Goal: Task Accomplishment & Management: Use online tool/utility

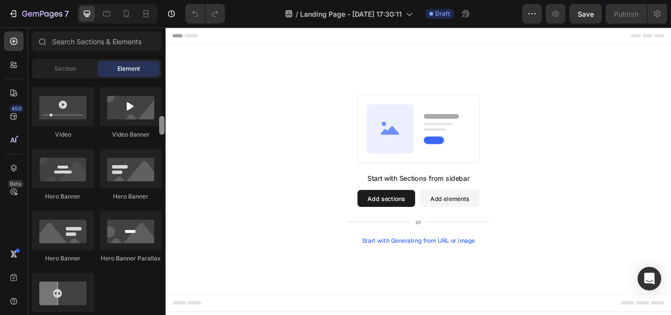
scroll to position [385, 0]
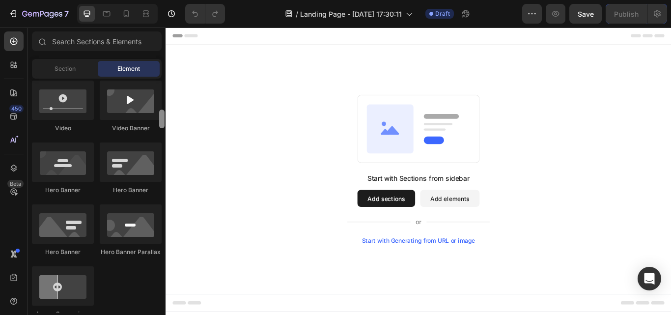
drag, startPoint x: 163, startPoint y: 92, endPoint x: 160, endPoint y: 123, distance: 31.1
click at [160, 123] on div at bounding box center [161, 119] width 5 height 19
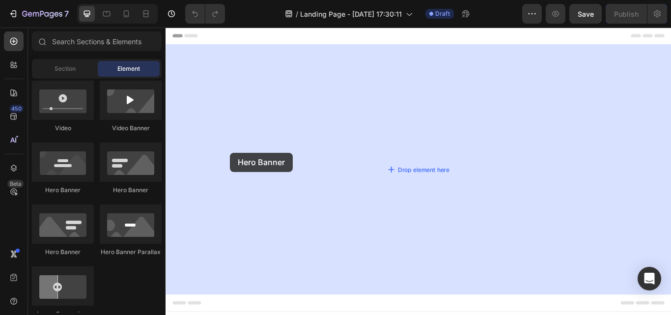
drag, startPoint x: 236, startPoint y: 199, endPoint x: 241, endPoint y: 173, distance: 25.9
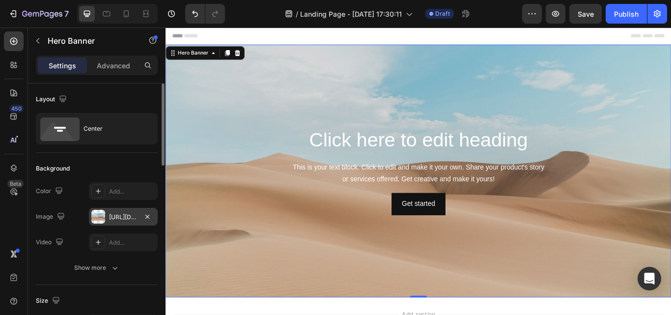
click at [126, 212] on div "[URL][DOMAIN_NAME]" at bounding box center [123, 217] width 69 height 18
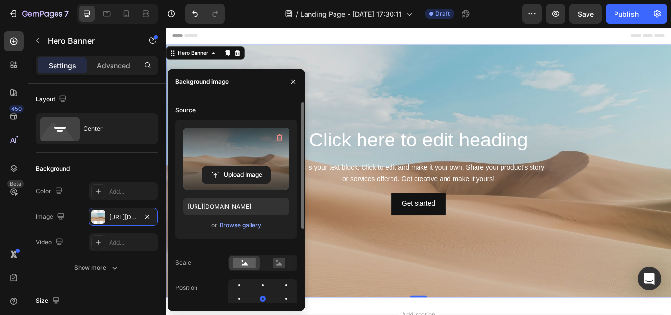
click at [239, 162] on label at bounding box center [236, 159] width 106 height 62
click at [239, 167] on input "file" at bounding box center [237, 175] width 68 height 17
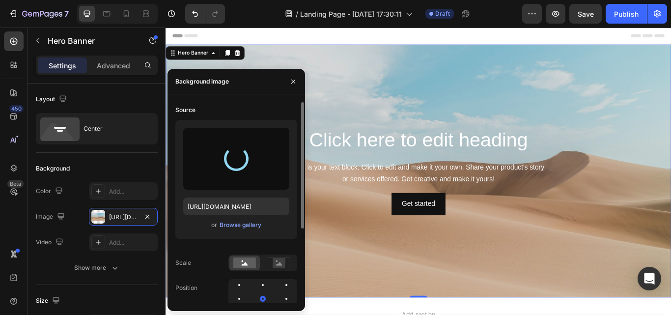
type input "[URL][DOMAIN_NAME]"
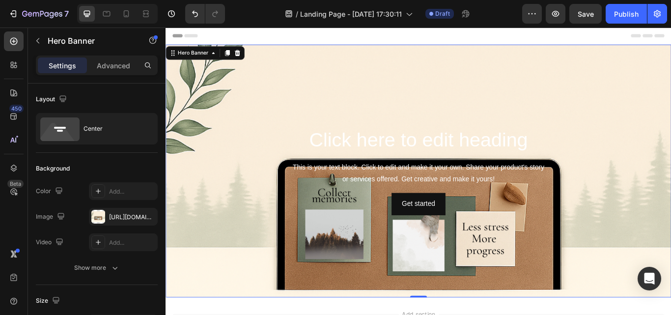
click at [432, 106] on div "Background Image" at bounding box center [461, 195] width 590 height 295
click at [413, 154] on h2 "Click here to edit heading" at bounding box center [461, 159] width 574 height 31
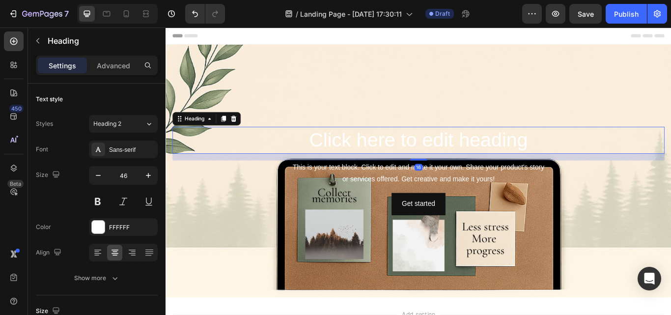
click at [581, 160] on h2 "Click here to edit heading" at bounding box center [461, 159] width 574 height 31
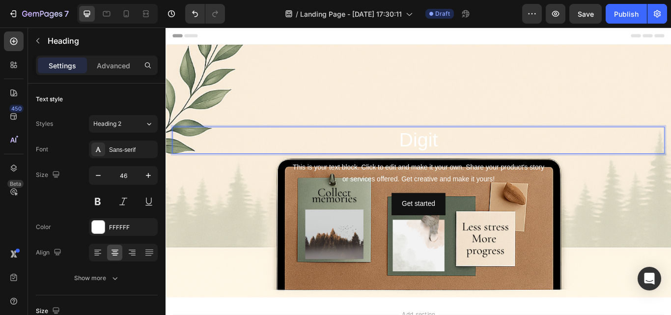
click at [552, 161] on p "Digit" at bounding box center [460, 159] width 572 height 29
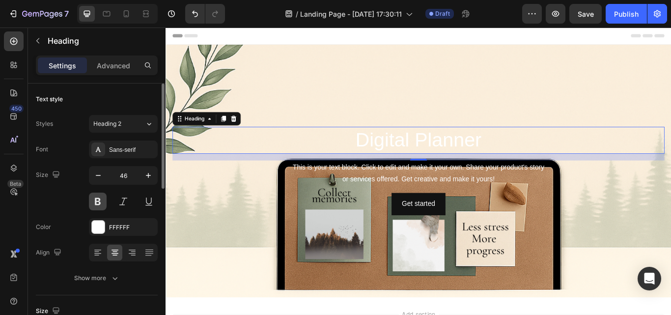
click at [95, 204] on button at bounding box center [98, 202] width 18 height 18
click at [137, 178] on input "46" at bounding box center [123, 176] width 32 height 18
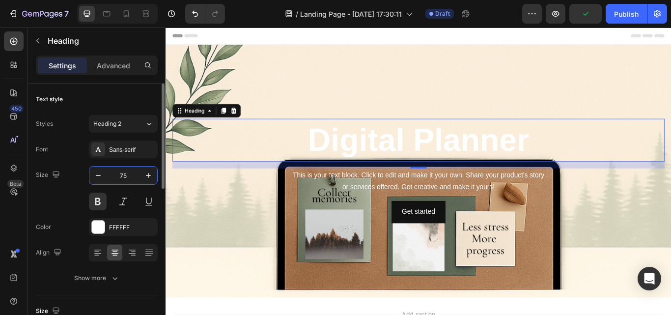
type input "7"
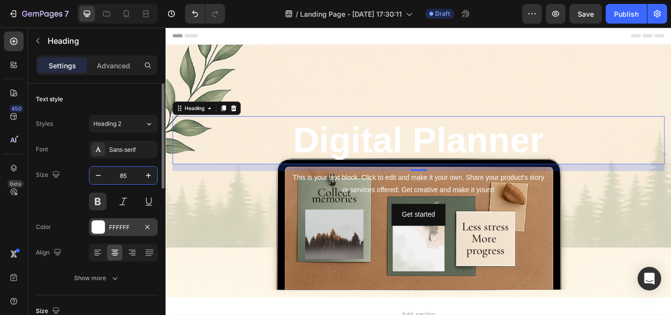
type input "85"
click at [93, 223] on div at bounding box center [98, 227] width 13 height 13
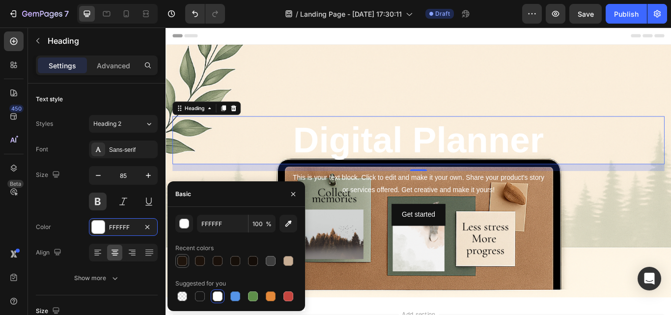
click at [181, 260] on div at bounding box center [182, 261] width 10 height 10
type input "1E140C"
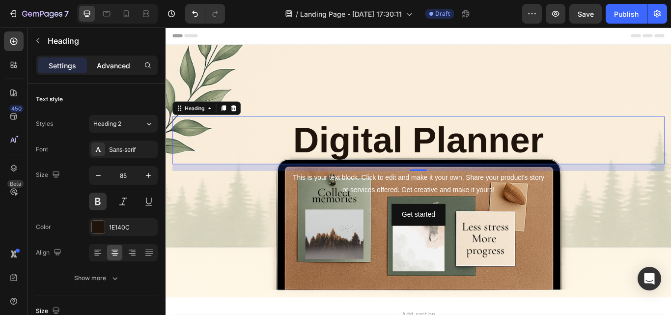
click at [121, 67] on p "Advanced" at bounding box center [113, 65] width 33 height 10
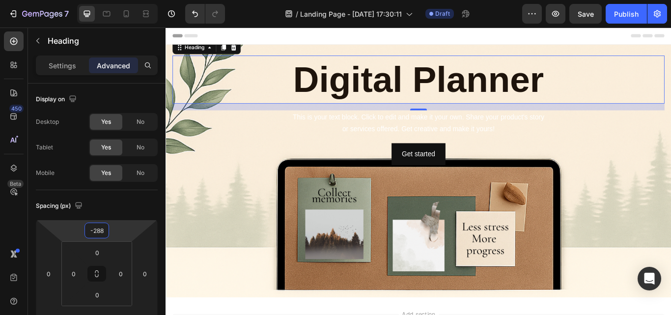
type input "-292"
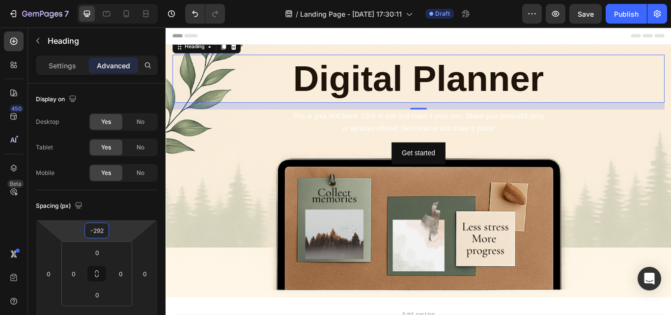
drag, startPoint x: 114, startPoint y: 231, endPoint x: 90, endPoint y: 303, distance: 75.5
click at [90, 0] on html "7 / Landing Page - [DATE] 17:30:11 Draft Preview Save Publish 450 Beta Sections…" at bounding box center [335, 0] width 671 height 0
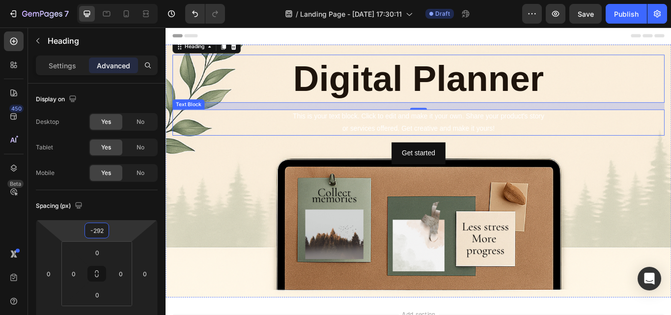
click at [435, 135] on div "This is your text block. Click to edit and make it your own. Share your product…" at bounding box center [461, 138] width 574 height 30
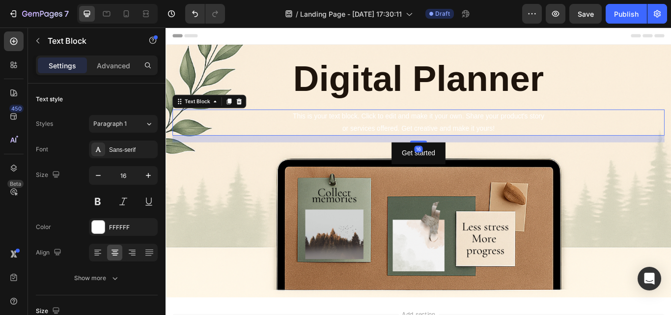
click at [559, 142] on div "This is your text block. Click to edit and make it your own. Share your product…" at bounding box center [461, 138] width 574 height 30
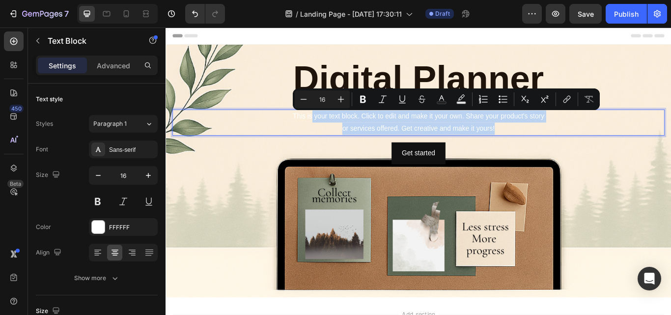
drag, startPoint x: 559, startPoint y: 142, endPoint x: 333, endPoint y: 128, distance: 227.0
click at [333, 128] on p "This is your text block. Click to edit and make it your own. Share your product…" at bounding box center [460, 138] width 572 height 29
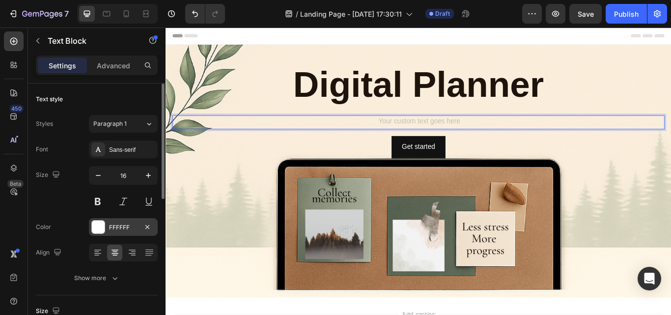
click at [100, 225] on div at bounding box center [98, 227] width 13 height 13
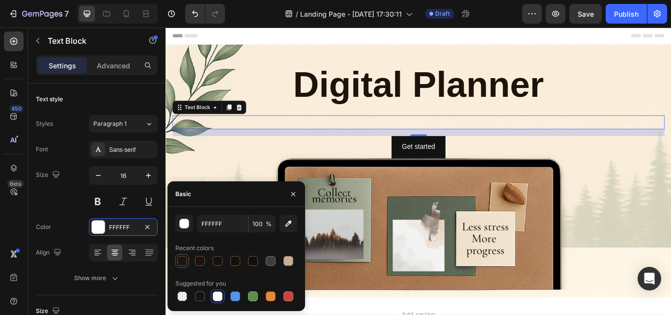
click at [179, 259] on div at bounding box center [182, 261] width 10 height 10
type input "1E140C"
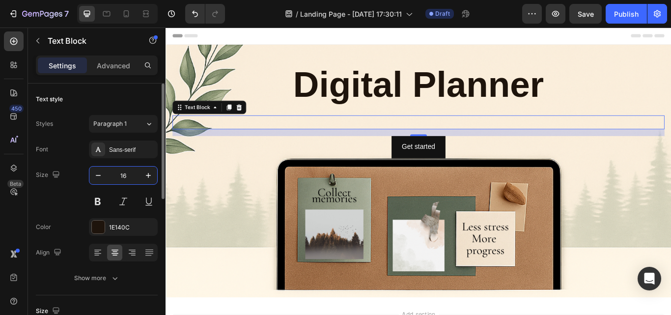
click at [135, 171] on input "16" at bounding box center [123, 176] width 32 height 18
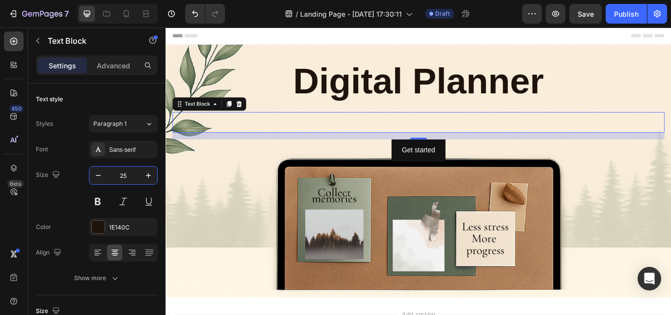
type input "25"
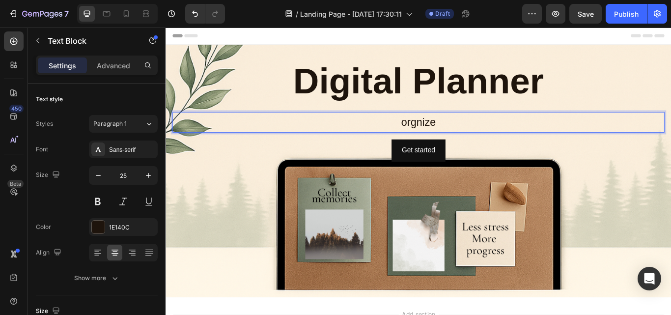
click at [453, 137] on p "orgnize" at bounding box center [460, 138] width 572 height 22
click at [501, 140] on p "Organize" at bounding box center [460, 138] width 572 height 22
click at [443, 85] on p "Digital Planner" at bounding box center [460, 90] width 572 height 55
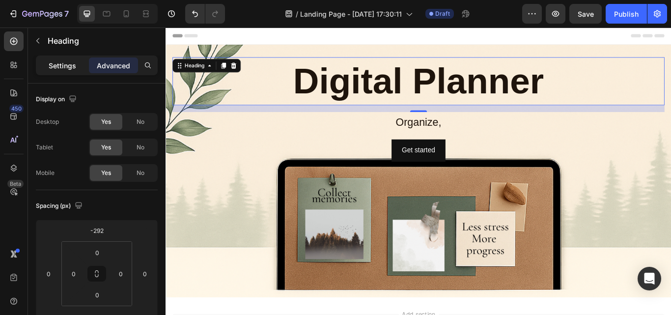
click at [43, 68] on div "Settings" at bounding box center [62, 66] width 49 height 16
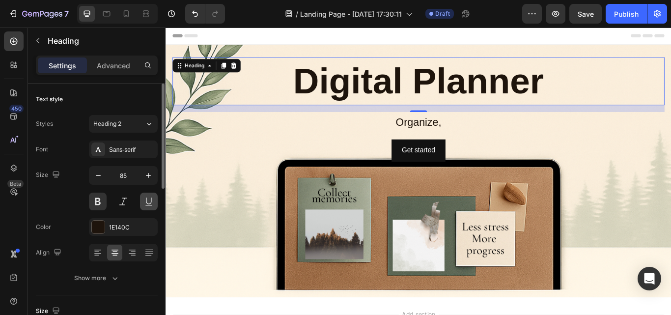
click at [146, 205] on button at bounding box center [149, 202] width 18 height 18
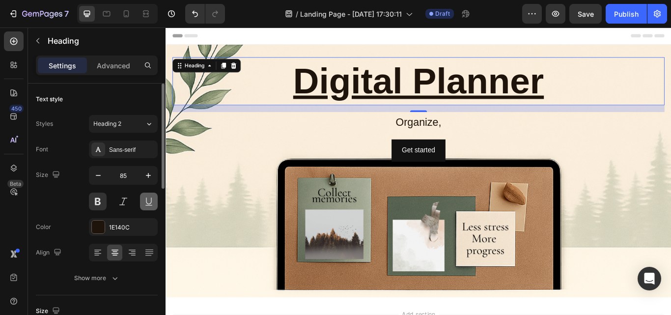
click at [146, 205] on button at bounding box center [149, 202] width 18 height 18
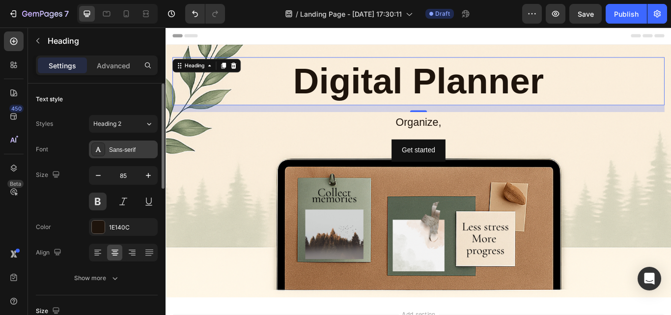
click at [110, 153] on div "Sans-serif" at bounding box center [132, 149] width 46 height 9
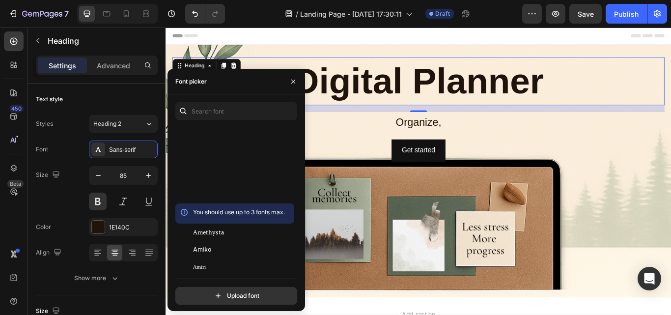
scroll to position [1335, 0]
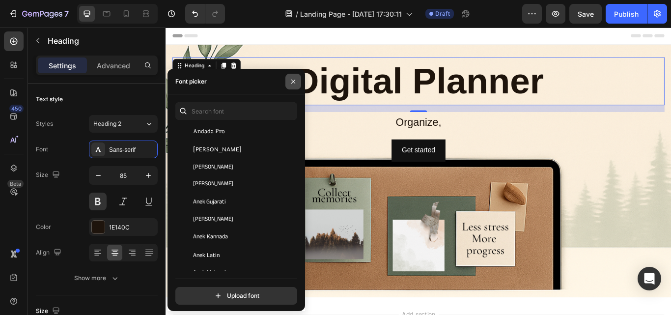
click at [291, 79] on icon "button" at bounding box center [294, 82] width 8 height 8
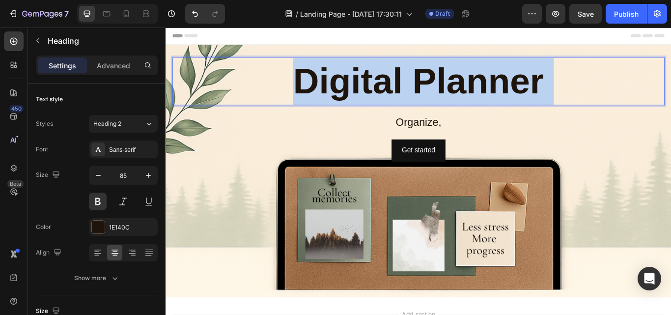
drag, startPoint x: 602, startPoint y: 90, endPoint x: 416, endPoint y: 89, distance: 185.8
click at [416, 89] on p "Digital Planner" at bounding box center [460, 90] width 572 height 55
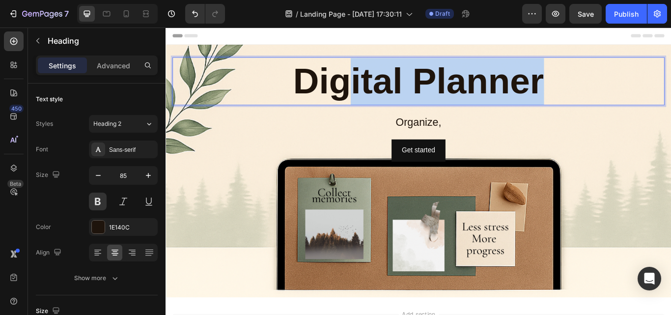
drag, startPoint x: 596, startPoint y: 93, endPoint x: 371, endPoint y: 98, distance: 225.2
click at [371, 98] on p "Digital Planner" at bounding box center [460, 90] width 572 height 55
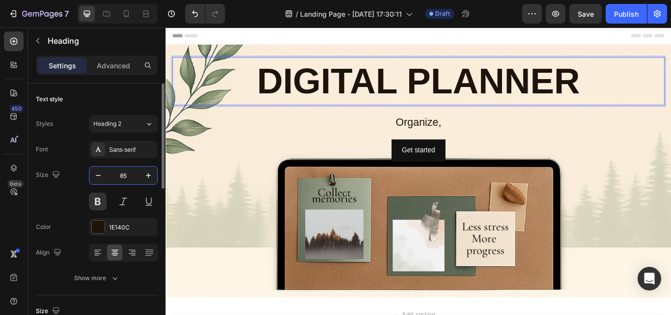
click at [125, 176] on input "85" at bounding box center [123, 176] width 32 height 18
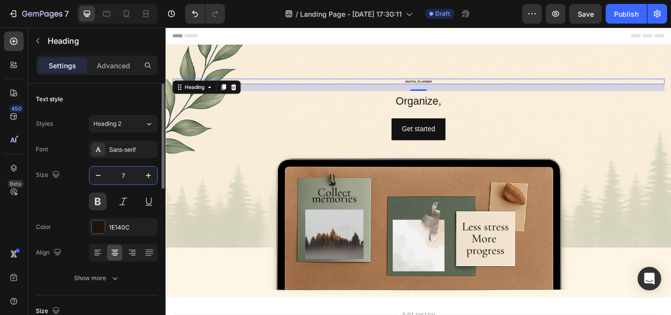
type input "75"
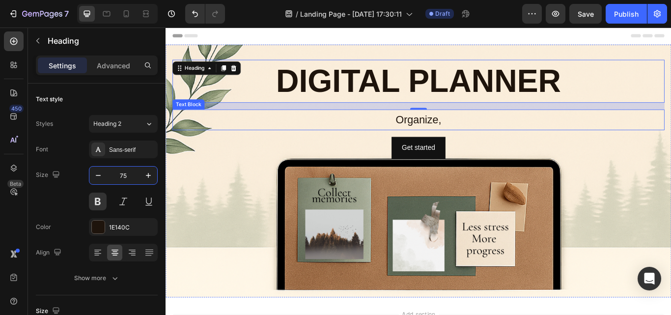
click at [468, 136] on p "Organize," at bounding box center [460, 135] width 572 height 22
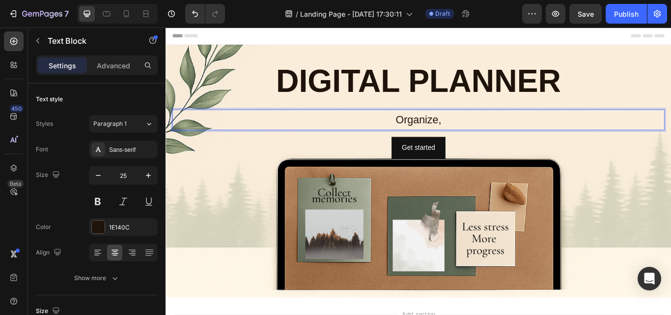
click at [487, 138] on p "Organize," at bounding box center [460, 135] width 572 height 22
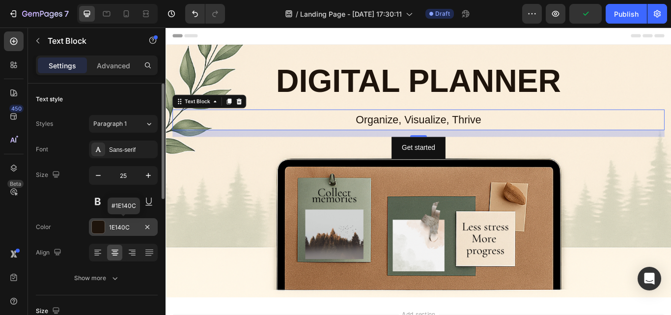
click at [101, 221] on div at bounding box center [98, 227] width 13 height 13
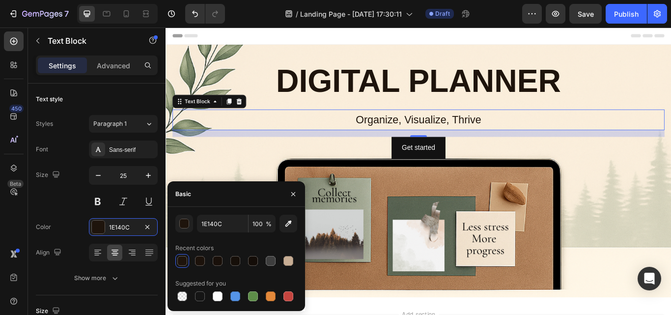
click at [183, 262] on div at bounding box center [182, 261] width 10 height 10
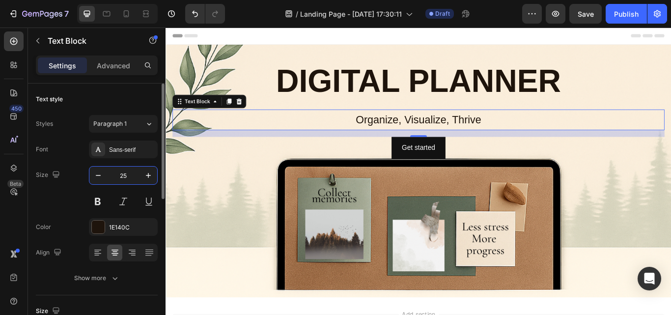
click at [134, 177] on input "25" at bounding box center [123, 176] width 32 height 18
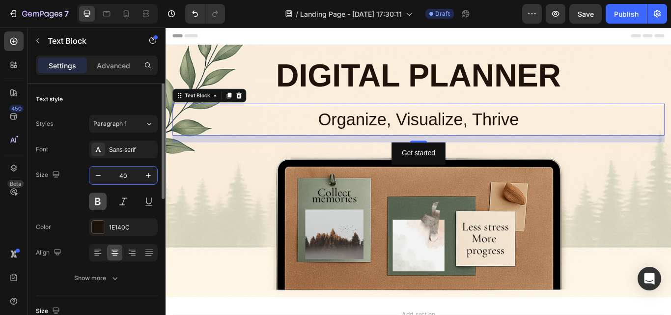
type input "40"
click at [99, 202] on button at bounding box center [98, 202] width 18 height 18
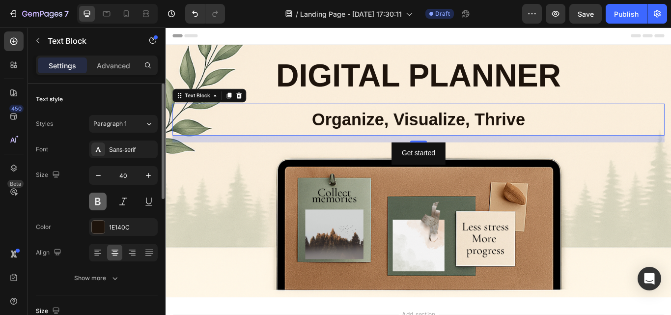
click at [99, 202] on button at bounding box center [98, 202] width 18 height 18
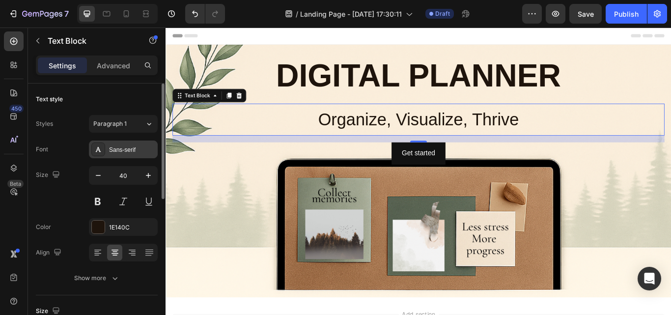
click at [118, 152] on div "Sans-serif" at bounding box center [132, 149] width 46 height 9
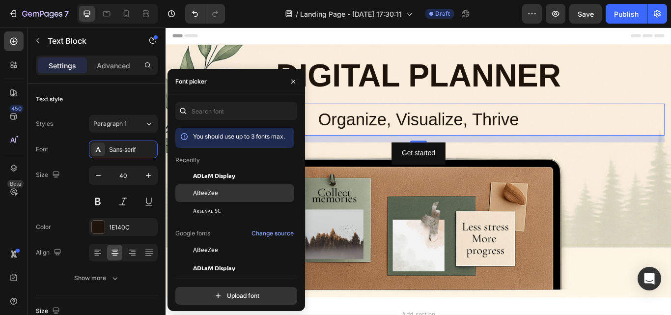
click at [188, 189] on div at bounding box center [184, 193] width 18 height 18
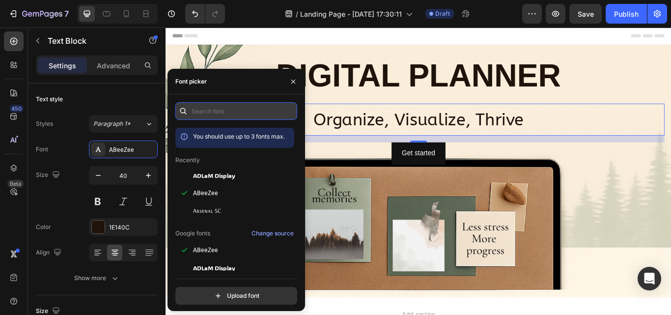
click at [217, 114] on input "text" at bounding box center [236, 111] width 122 height 18
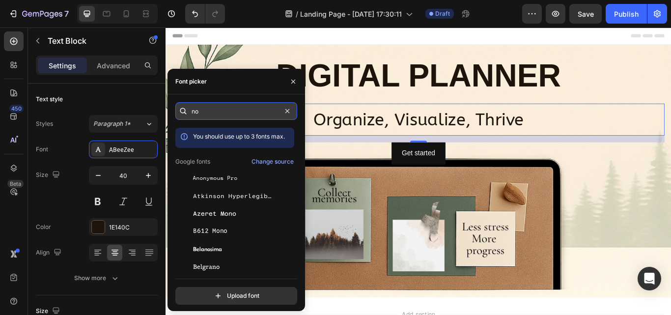
type input "n"
type input "m"
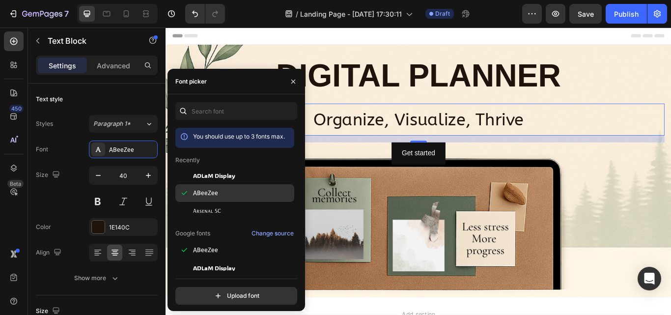
click at [219, 188] on div "ABeeZee" at bounding box center [234, 193] width 119 height 18
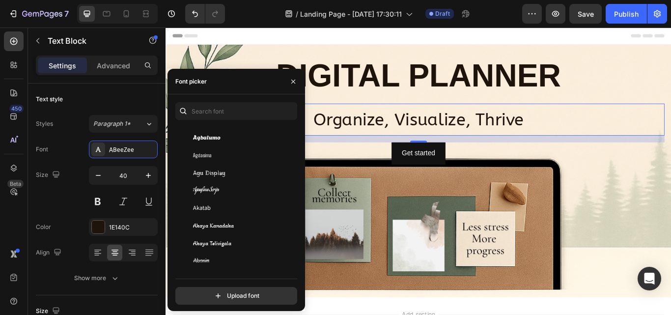
scroll to position [393, 0]
click at [219, 188] on div "Akatab" at bounding box center [242, 188] width 99 height 9
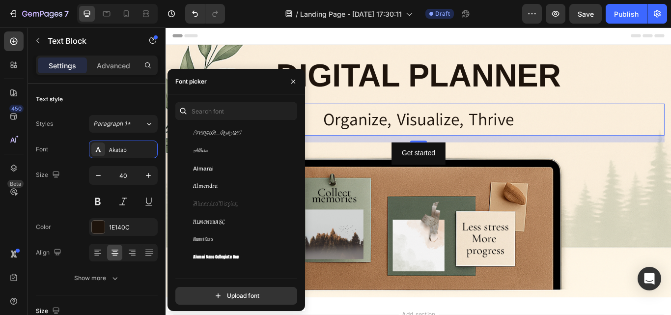
scroll to position [924, 0]
click at [219, 188] on div "Almarai" at bounding box center [242, 188] width 99 height 9
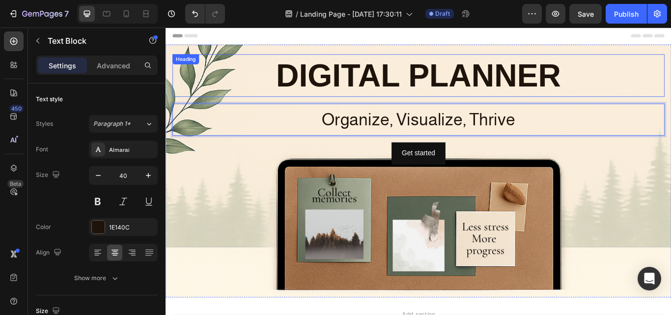
click at [423, 89] on p "DIGITAL PLANNER" at bounding box center [460, 84] width 572 height 48
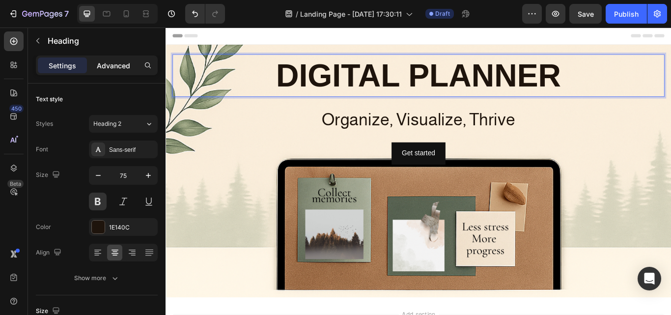
drag, startPoint x: 118, startPoint y: 72, endPoint x: 0, endPoint y: 176, distance: 156.7
click at [118, 72] on div "Advanced" at bounding box center [113, 66] width 49 height 16
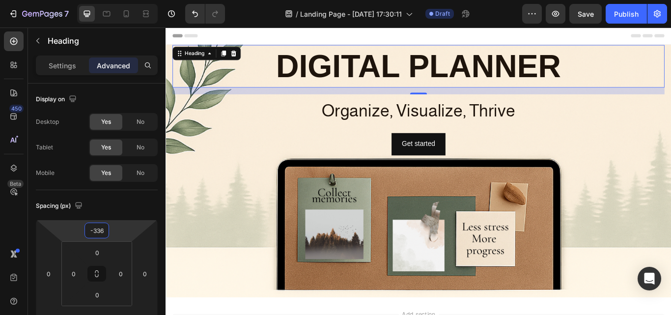
type input "-332"
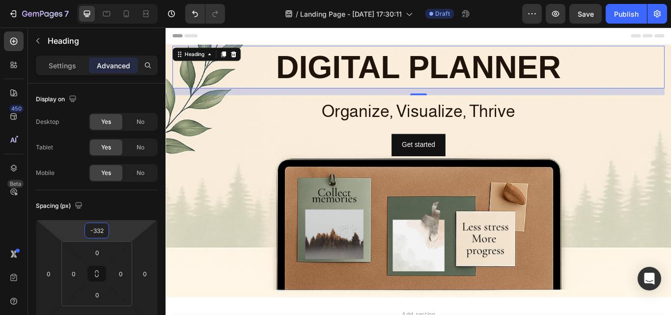
drag, startPoint x: 126, startPoint y: 229, endPoint x: 123, endPoint y: 239, distance: 10.3
click at [123, 0] on html "7 / Landing Page - Sep 28, 17:30:11 Draft Preview Save Publish 450 Beta Section…" at bounding box center [335, 0] width 671 height 0
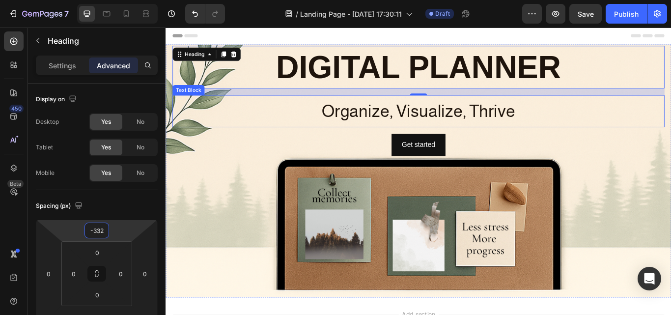
click at [386, 132] on p "Organize, Visualize, Thrive" at bounding box center [460, 125] width 572 height 35
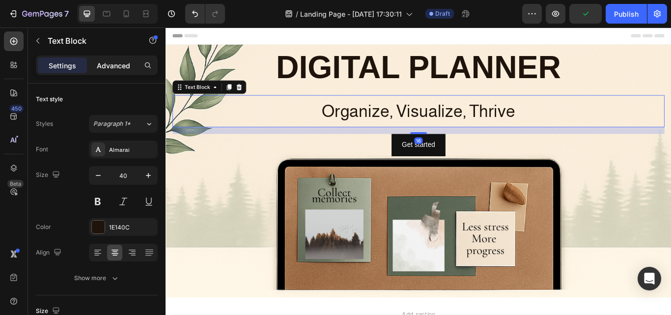
click at [125, 66] on p "Advanced" at bounding box center [113, 65] width 33 height 10
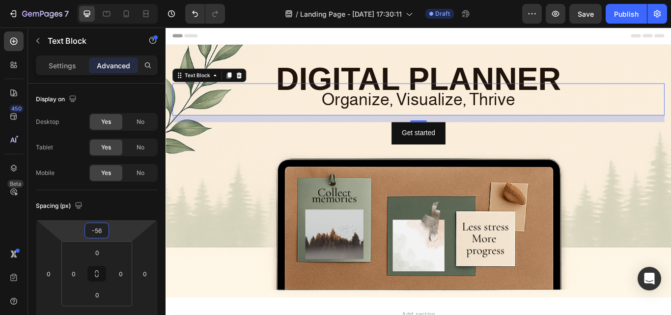
type input "-52"
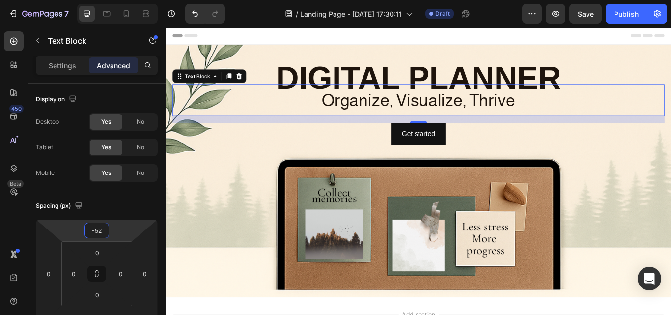
drag, startPoint x: 115, startPoint y: 228, endPoint x: 110, endPoint y: 240, distance: 13.7
click at [110, 0] on html "7 / Landing Page - Sep 28, 17:30:11 Draft Preview Save Publish 450 Beta Section…" at bounding box center [335, 0] width 671 height 0
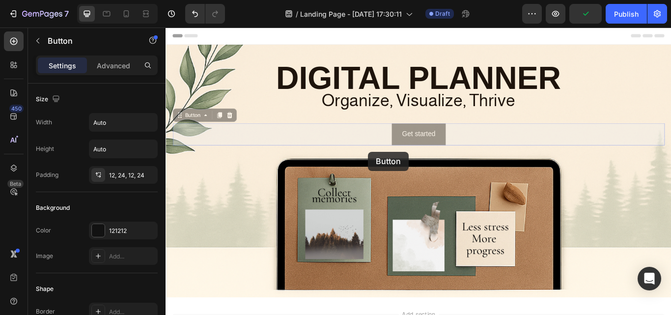
drag, startPoint x: 408, startPoint y: 152, endPoint x: 404, endPoint y: 170, distance: 18.6
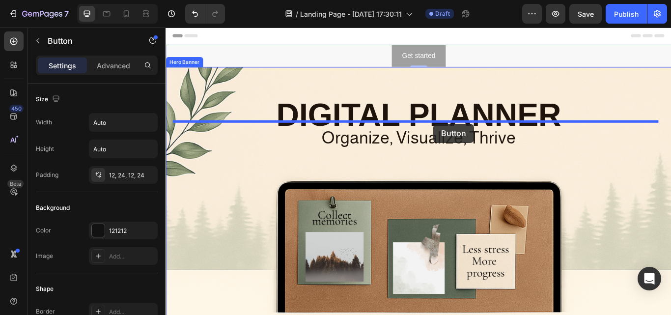
drag, startPoint x: 525, startPoint y: 56, endPoint x: 478, endPoint y: 140, distance: 96.6
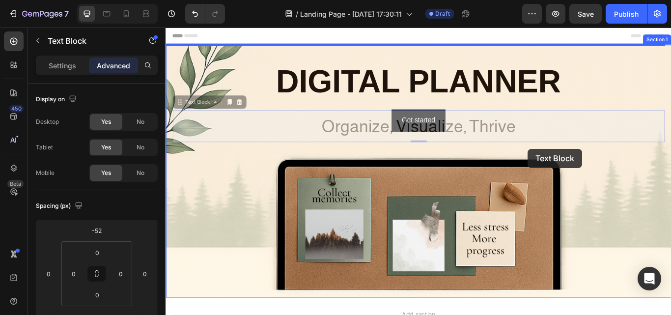
drag, startPoint x: 591, startPoint y: 134, endPoint x: 588, endPoint y: 169, distance: 35.5
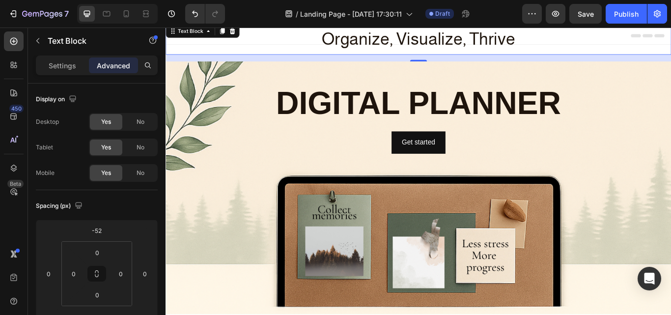
click at [570, 41] on p "Organize, Visualize, Thrive" at bounding box center [461, 40] width 588 height 35
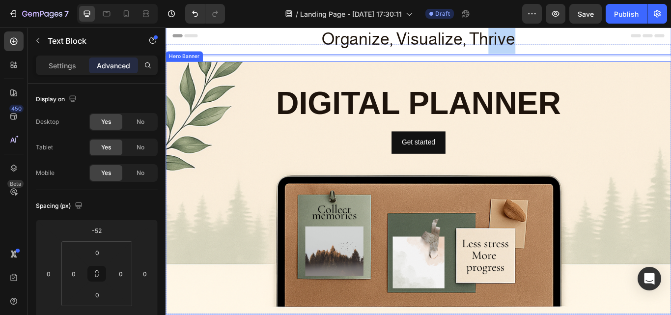
drag, startPoint x: 582, startPoint y: 42, endPoint x: 541, endPoint y: 146, distance: 112.5
click at [541, 146] on div "Organize, Visualize, Thrive Text Block 16 DIGITAL PLANNER Heading Get started B…" at bounding box center [461, 205] width 590 height 315
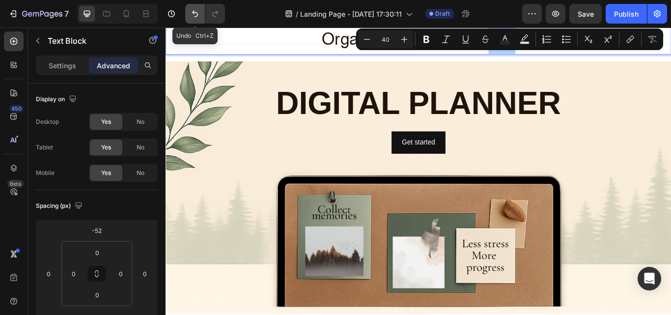
click at [189, 12] on button "Undo/Redo" at bounding box center [195, 14] width 20 height 20
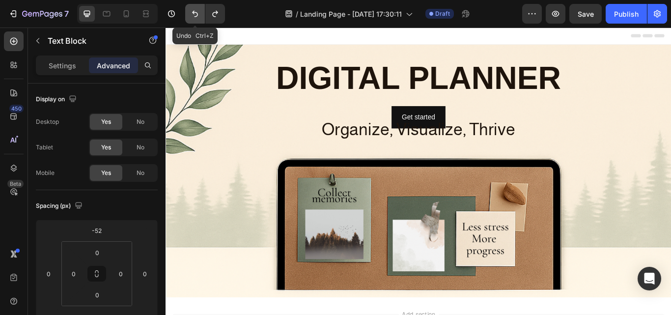
click at [189, 12] on button "Undo/Redo" at bounding box center [195, 14] width 20 height 20
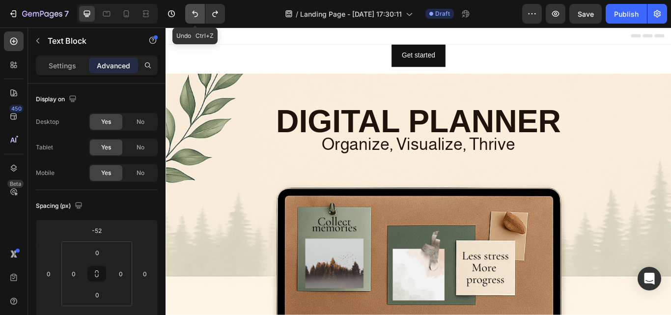
click at [189, 12] on button "Undo/Redo" at bounding box center [195, 14] width 20 height 20
type input "16"
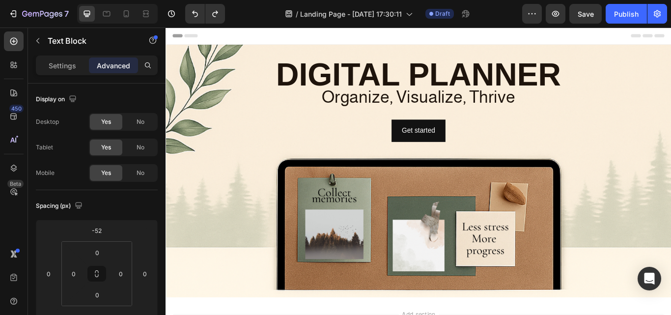
click at [367, 112] on p "Organize, Visualize, Thrive" at bounding box center [460, 108] width 572 height 35
click at [392, 108] on p "Organize, Visualize, Thrive" at bounding box center [460, 108] width 572 height 35
click at [304, 102] on p "Organize, Visualize, Thrive" at bounding box center [460, 108] width 572 height 35
click at [379, 109] on p "Organize, Visualize, Thrive" at bounding box center [460, 108] width 572 height 35
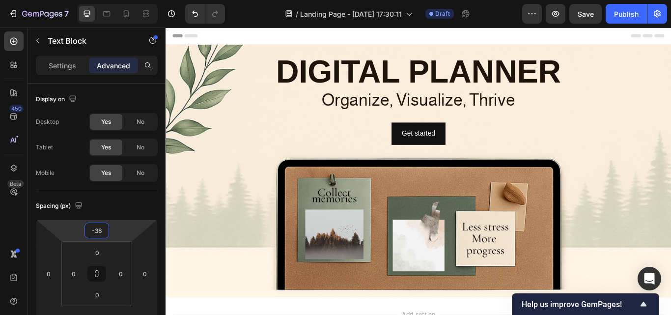
type input "-36"
click at [118, 0] on html "7 / Landing Page - Sep 28, 17:30:11 Draft Preview Save Publish 450 Beta Section…" at bounding box center [335, 0] width 671 height 0
click at [65, 58] on div "Settings" at bounding box center [62, 66] width 49 height 16
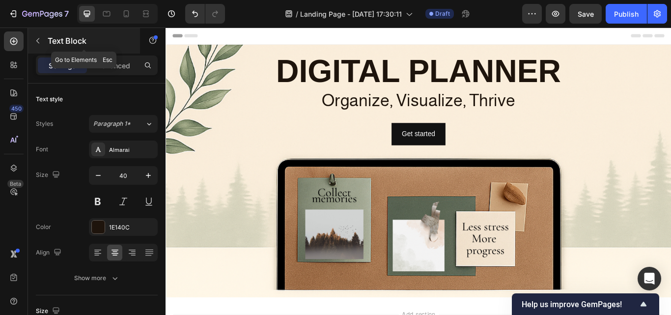
click at [43, 42] on button "button" at bounding box center [38, 41] width 16 height 16
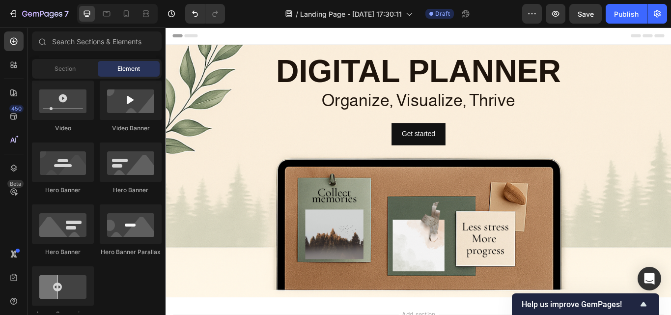
click at [161, 56] on div "Sections(18) Elements(83) Section Element Hero Section Product Detail Brands Tr…" at bounding box center [97, 171] width 138 height 281
click at [126, 98] on div at bounding box center [131, 100] width 62 height 39
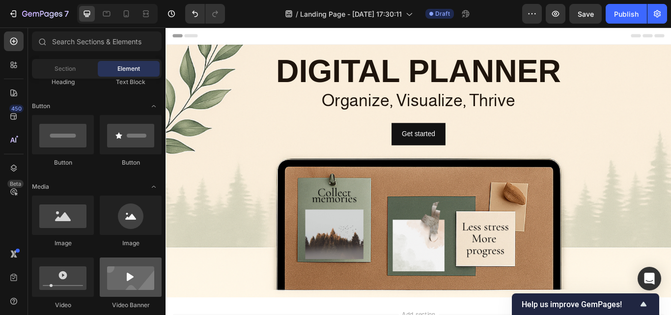
scroll to position [149, 0]
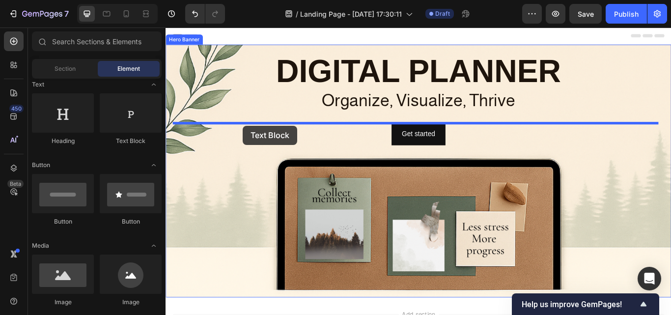
drag, startPoint x: 296, startPoint y: 137, endPoint x: 256, endPoint y: 142, distance: 41.1
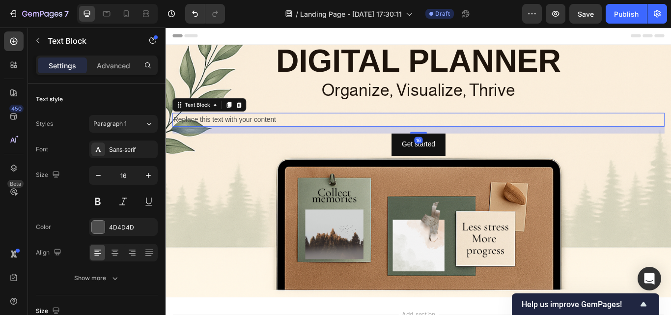
click at [300, 133] on div "Replace this text with your content" at bounding box center [461, 135] width 574 height 16
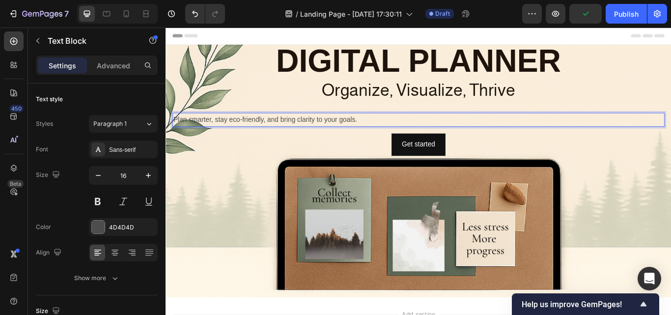
click at [175, 135] on p "Plan smarter, stay eco-friendly, and bring clarity to your goals." at bounding box center [460, 135] width 572 height 14
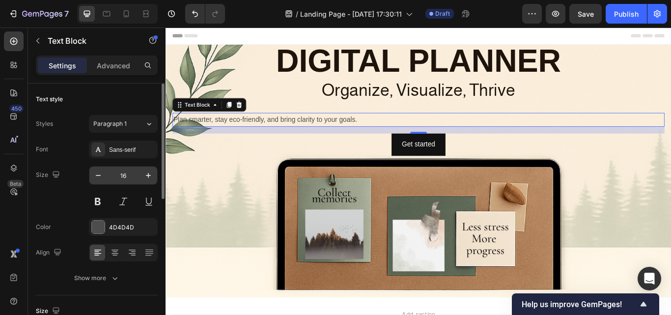
click at [128, 174] on input "16" at bounding box center [123, 176] width 32 height 18
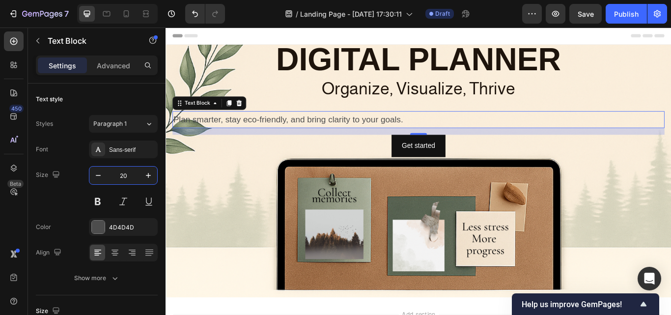
type input "20"
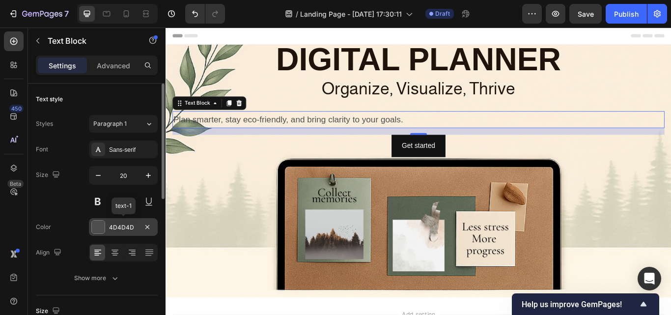
click at [98, 225] on div at bounding box center [98, 227] width 13 height 13
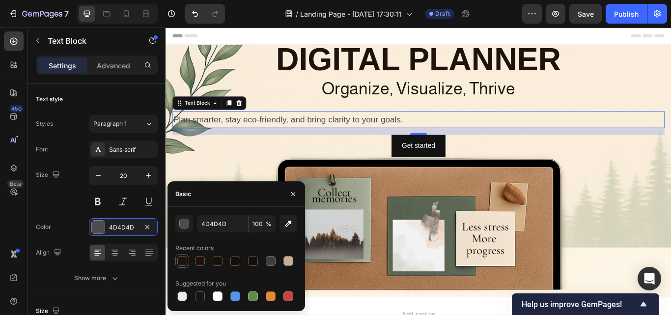
click at [181, 257] on div at bounding box center [182, 261] width 10 height 10
type input "1E140C"
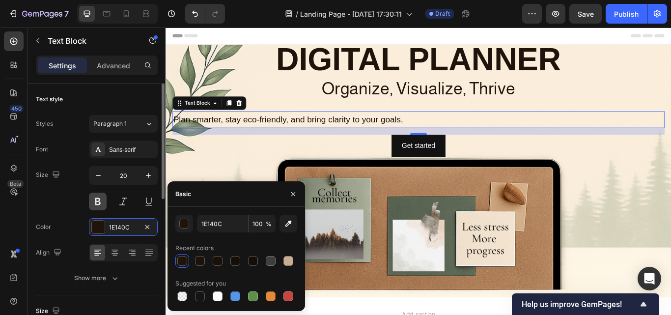
click at [97, 196] on button at bounding box center [98, 202] width 18 height 18
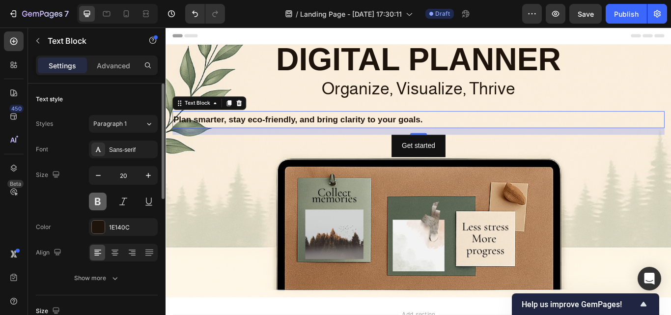
click at [97, 196] on button at bounding box center [98, 202] width 18 height 18
click at [121, 149] on div "Sans-serif" at bounding box center [132, 149] width 46 height 9
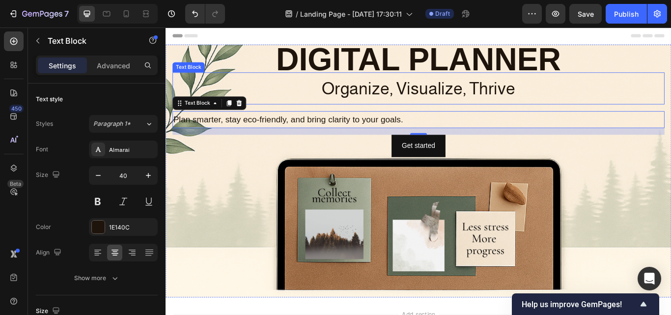
click at [433, 95] on p "Organize, Visualize, Thrive" at bounding box center [460, 98] width 572 height 35
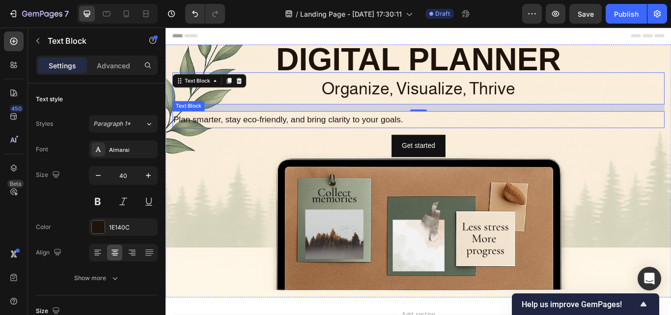
click at [351, 140] on p "Plan smarter, stay eco-friendly, and bring clarity to your goals." at bounding box center [460, 135] width 572 height 18
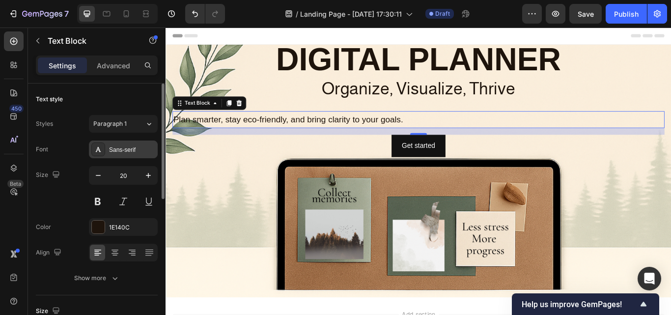
click at [123, 150] on div "Sans-serif" at bounding box center [132, 149] width 46 height 9
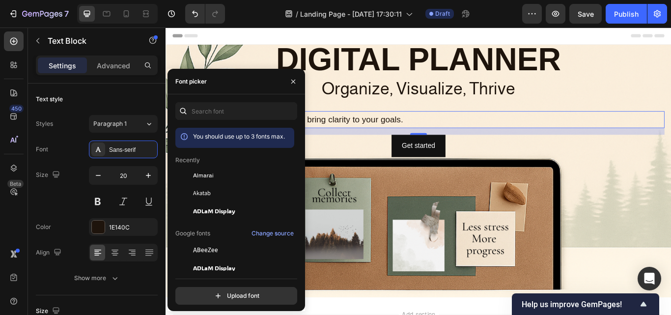
click at [246, 237] on div "Google fonts Change source" at bounding box center [234, 234] width 119 height 12
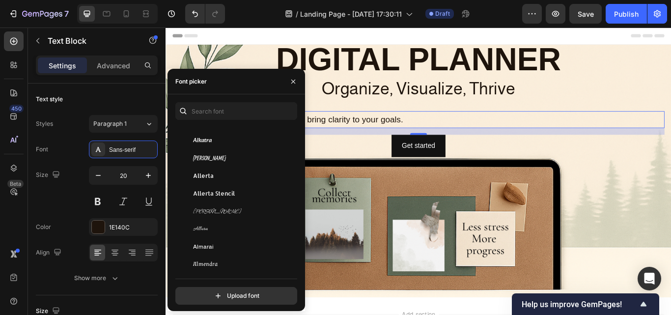
scroll to position [865, 0]
click at [234, 249] on div "Almarai" at bounding box center [242, 247] width 99 height 9
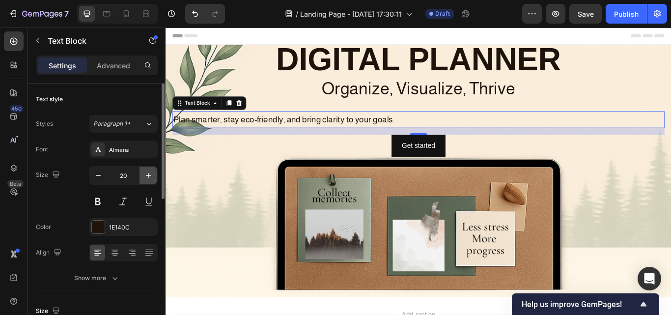
click at [148, 178] on icon "button" at bounding box center [149, 176] width 10 height 10
type input "22"
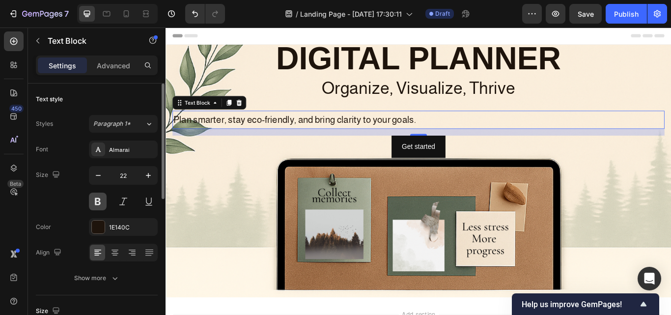
click at [94, 202] on button at bounding box center [98, 202] width 18 height 18
click at [104, 67] on p "Advanced" at bounding box center [113, 65] width 33 height 10
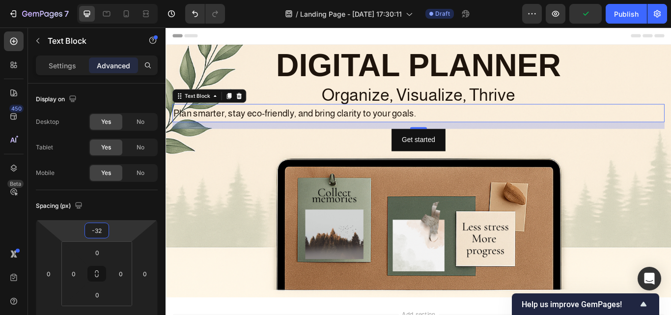
type input "-30"
drag, startPoint x: 117, startPoint y: 226, endPoint x: 115, endPoint y: 233, distance: 7.6
click at [115, 0] on html "7 / Landing Page - Sep 28, 17:30:11 Draft Preview Publish 450 Beta Sections(18)…" at bounding box center [335, 0] width 671 height 0
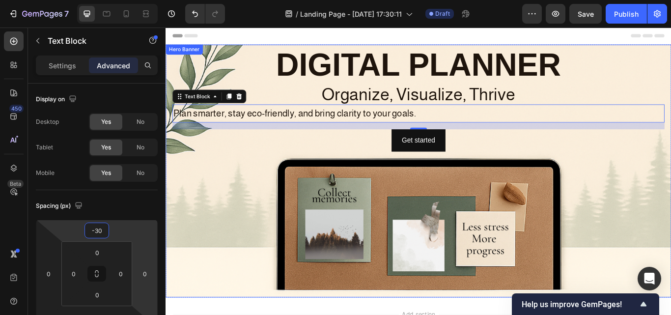
click at [199, 315] on div "Background Image" at bounding box center [461, 195] width 590 height 295
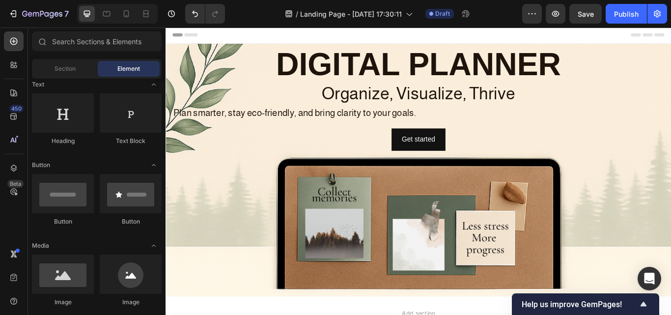
scroll to position [0, 0]
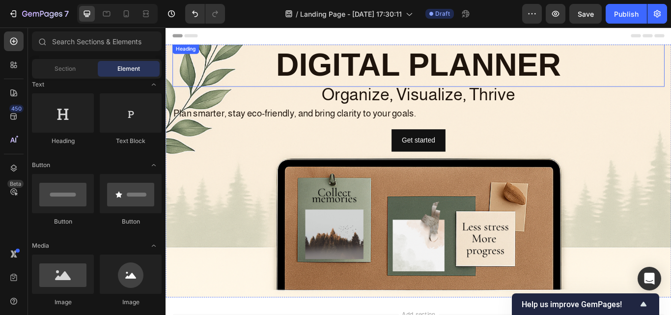
click at [599, 85] on p "DIGITAL PLANNER" at bounding box center [460, 72] width 572 height 48
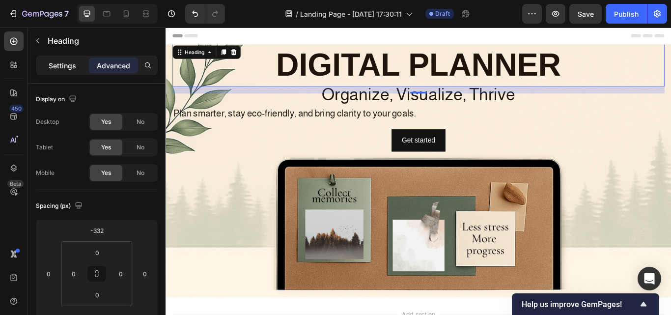
click at [69, 70] on p "Settings" at bounding box center [63, 65] width 28 height 10
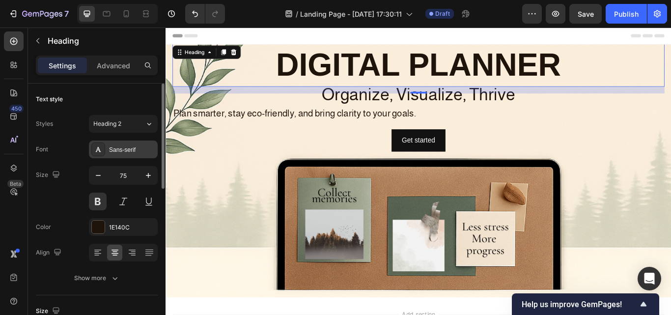
click at [140, 156] on div "Sans-serif" at bounding box center [123, 150] width 69 height 18
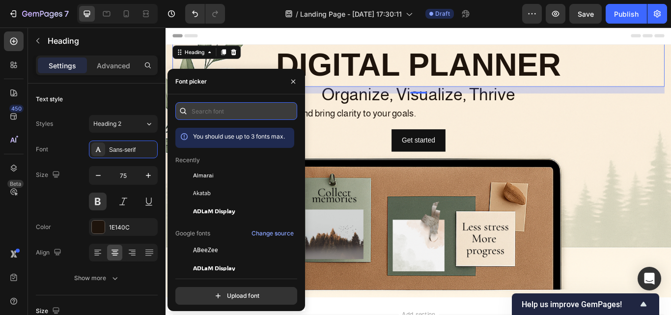
click at [238, 109] on input "text" at bounding box center [236, 111] width 122 height 18
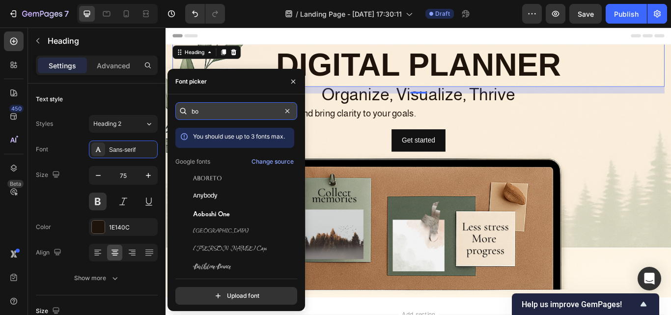
type input "b"
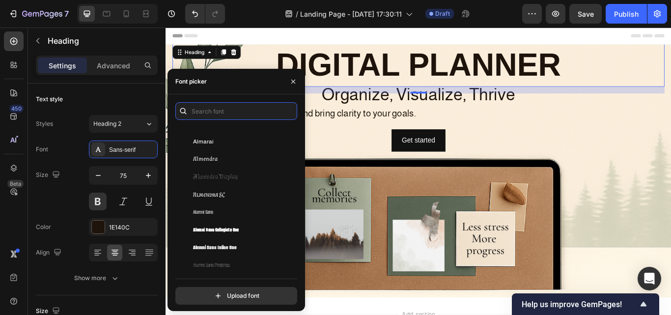
scroll to position [1456, 0]
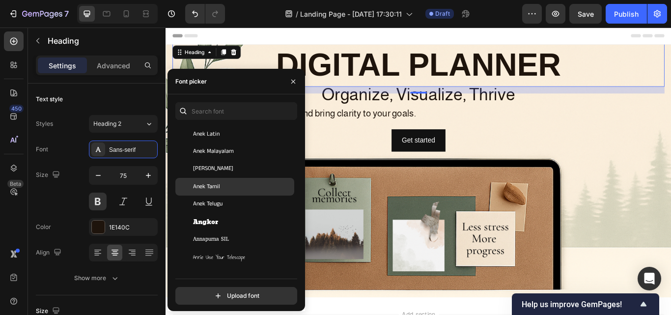
click at [248, 179] on div "Anek Tamil" at bounding box center [234, 187] width 119 height 18
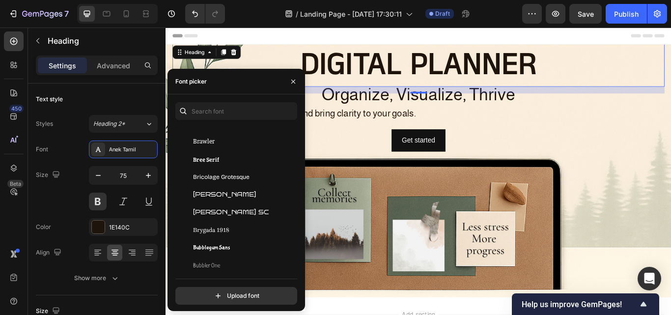
scroll to position [4366, 0]
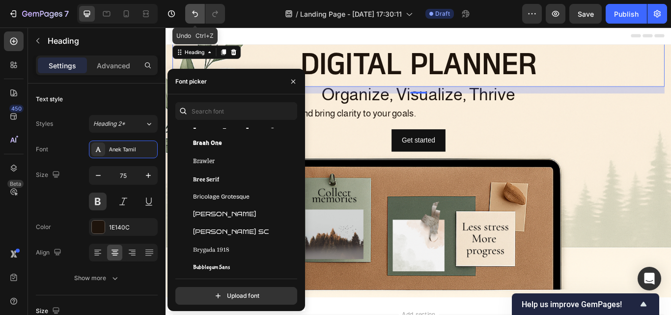
click at [196, 15] on icon "Undo/Redo" at bounding box center [195, 14] width 10 height 10
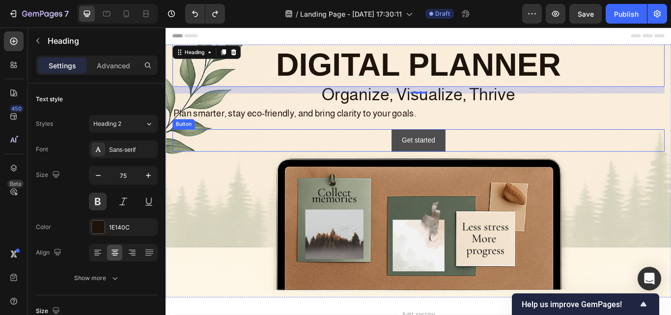
click at [453, 169] on button "Get started" at bounding box center [460, 159] width 62 height 26
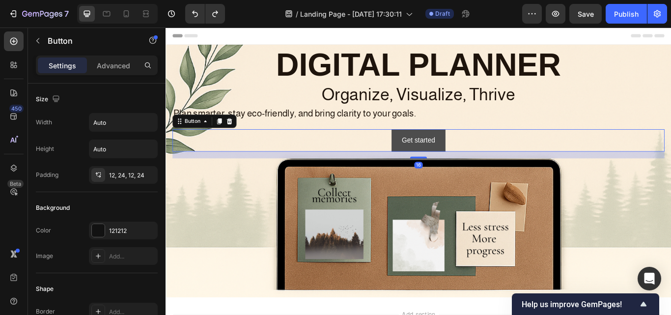
click at [477, 159] on button "Get started" at bounding box center [460, 159] width 62 height 26
click at [466, 159] on div "Get started" at bounding box center [460, 159] width 39 height 14
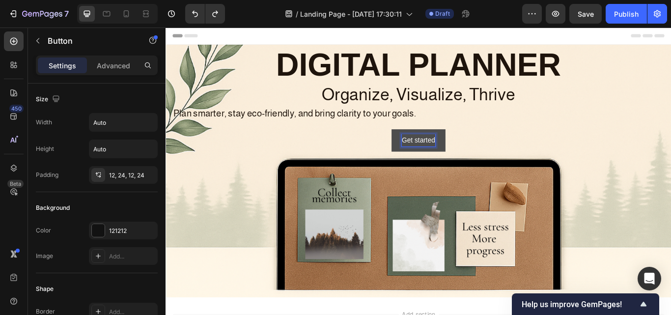
click at [475, 160] on p "Get started" at bounding box center [460, 159] width 39 height 14
click at [441, 146] on button ""Get" at bounding box center [460, 159] width 39 height 26
click at [432, 146] on button ""Get Your" at bounding box center [460, 159] width 57 height 26
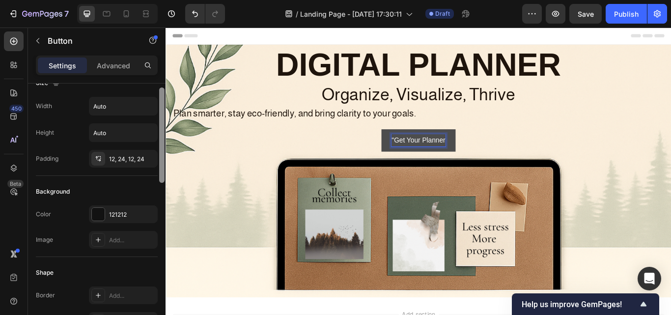
scroll to position [20, 0]
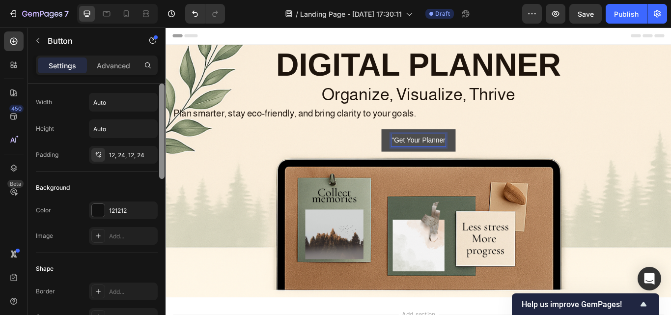
drag, startPoint x: 162, startPoint y: 172, endPoint x: 161, endPoint y: 179, distance: 7.4
click at [161, 179] on div at bounding box center [161, 131] width 5 height 95
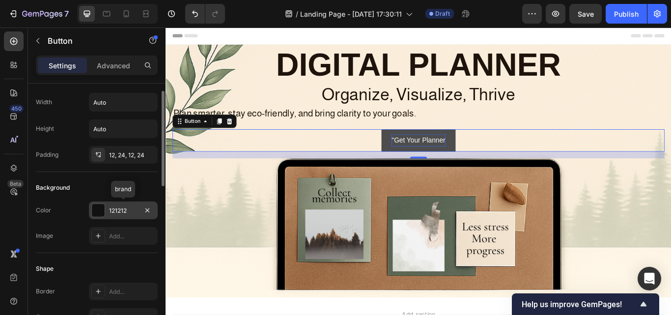
click at [94, 212] on div at bounding box center [98, 210] width 13 height 13
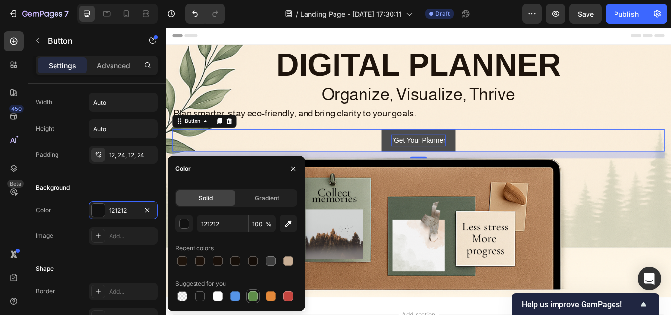
click at [250, 301] on div at bounding box center [253, 296] width 10 height 10
click at [290, 224] on icon "button" at bounding box center [289, 224] width 10 height 10
type input "556142"
click at [98, 157] on icon at bounding box center [98, 155] width 8 height 8
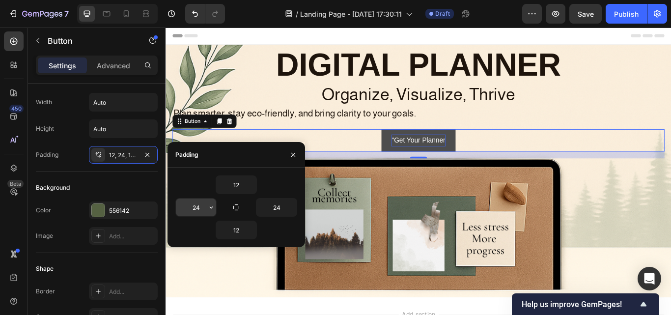
click at [203, 209] on input "24" at bounding box center [196, 208] width 40 height 18
type input "35"
click at [269, 208] on input "24" at bounding box center [277, 208] width 40 height 18
type input "35"
click at [203, 207] on input "35" at bounding box center [196, 208] width 40 height 18
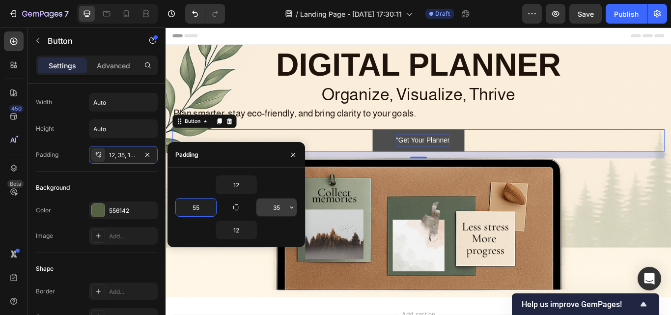
type input "55"
click at [269, 212] on input "35" at bounding box center [277, 208] width 40 height 18
type input "55"
click at [207, 205] on button "button" at bounding box center [211, 208] width 10 height 18
click at [194, 209] on input "55" at bounding box center [196, 208] width 40 height 18
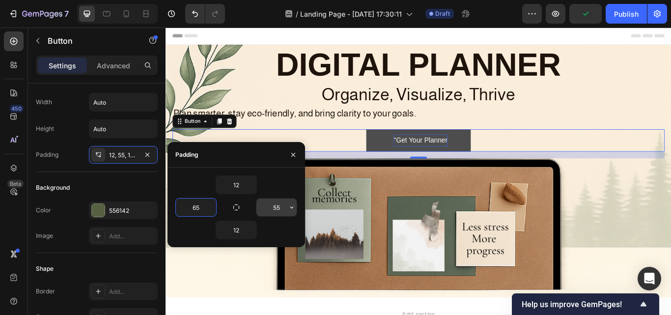
type input "65"
click at [281, 212] on input "55" at bounding box center [277, 208] width 40 height 18
type input "65"
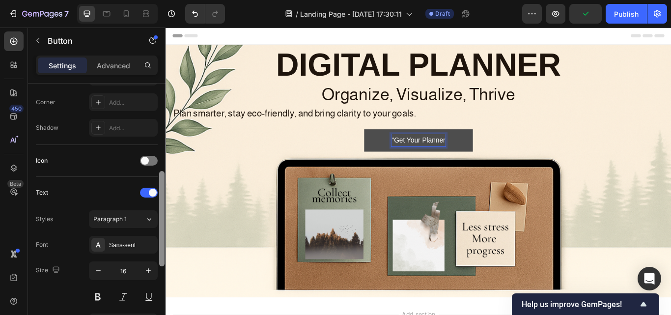
scroll to position [236, 0]
drag, startPoint x: 161, startPoint y: 167, endPoint x: 161, endPoint y: 247, distance: 79.6
click at [161, 247] on div at bounding box center [161, 217] width 5 height 95
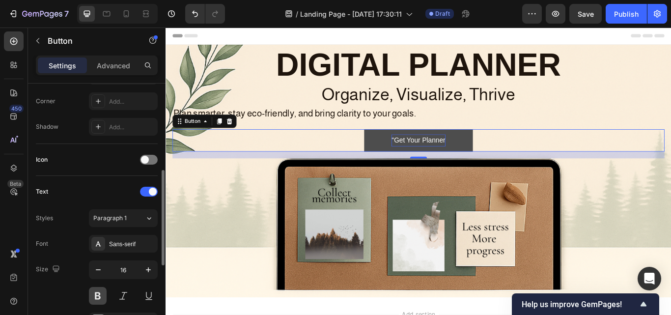
click at [96, 298] on button at bounding box center [98, 296] width 18 height 18
click at [130, 272] on input "16" at bounding box center [123, 270] width 32 height 18
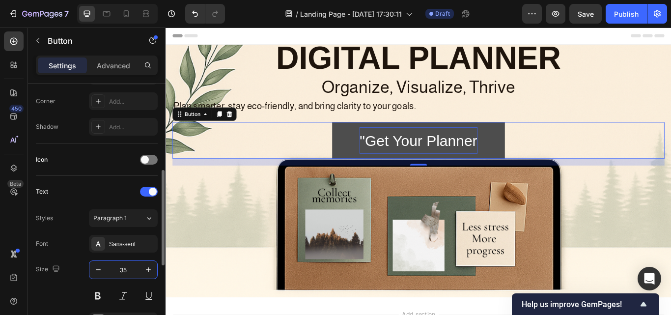
type input "3"
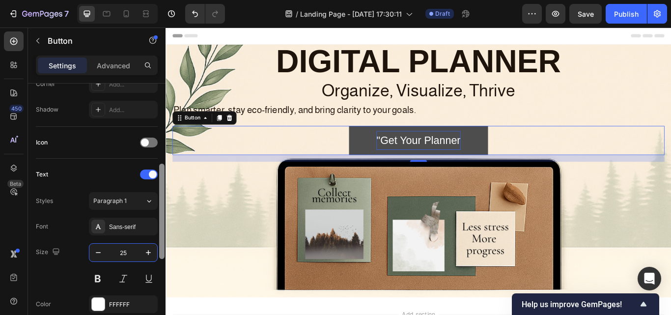
scroll to position [259, 0]
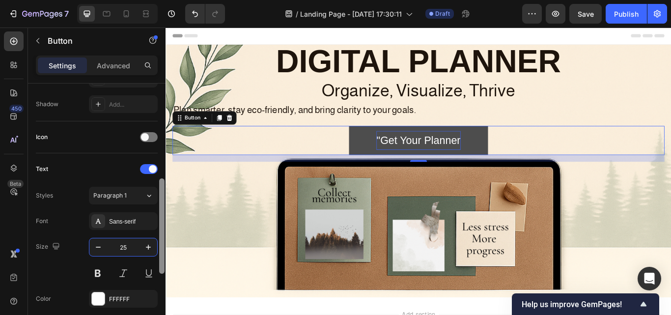
drag, startPoint x: 164, startPoint y: 232, endPoint x: 162, endPoint y: 240, distance: 8.7
click at [162, 240] on div at bounding box center [161, 225] width 5 height 95
type input "25"
click at [509, 154] on button ""Get Your Planner" at bounding box center [460, 160] width 162 height 34
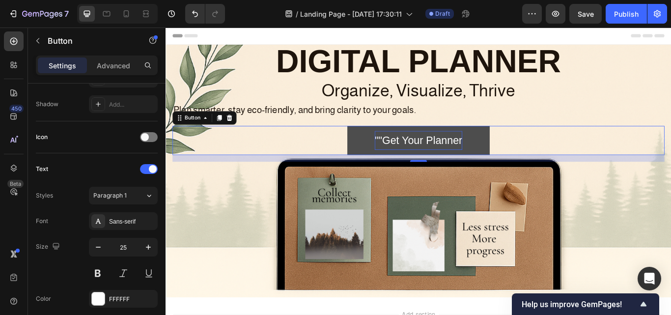
click at [378, 163] on button """Get Your Planner" at bounding box center [461, 160] width 166 height 34
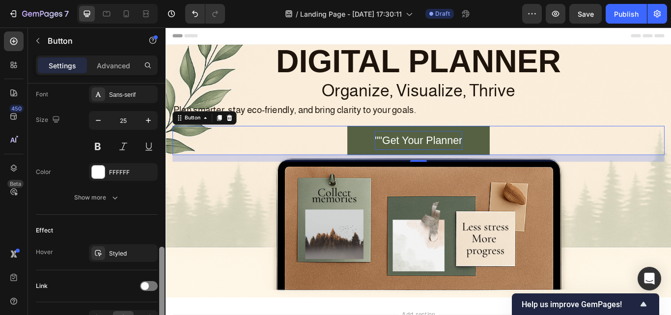
scroll to position [401, 0]
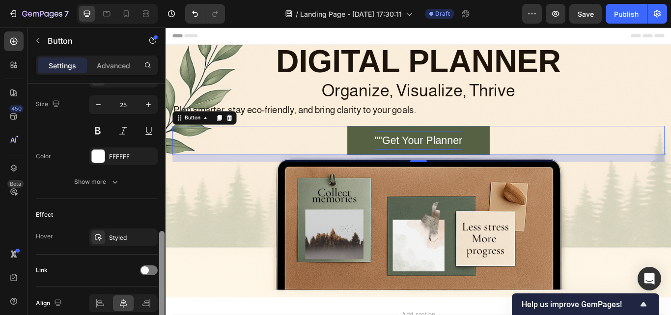
drag, startPoint x: 164, startPoint y: 230, endPoint x: 156, endPoint y: 282, distance: 53.2
click at [156, 282] on div "Size Width Auto Height Auto Padding 12, 65, 12, 65 Background Color 556142 Imag…" at bounding box center [97, 214] width 138 height 260
click at [126, 242] on div "Styled" at bounding box center [123, 237] width 29 height 9
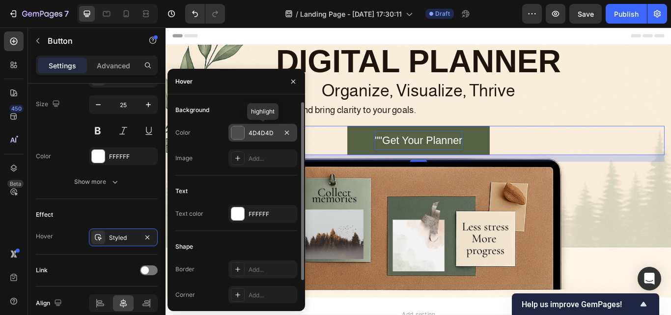
click at [233, 129] on div at bounding box center [238, 132] width 13 height 13
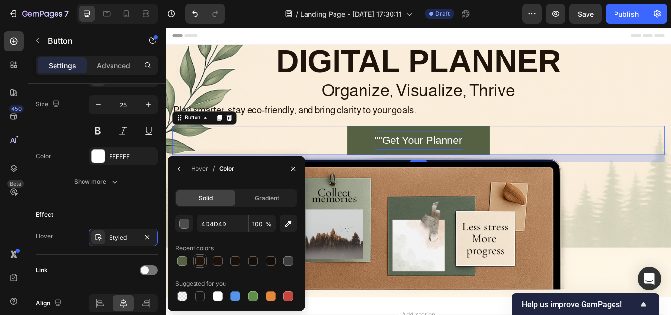
click at [203, 260] on div at bounding box center [200, 261] width 10 height 10
type input "1E140C"
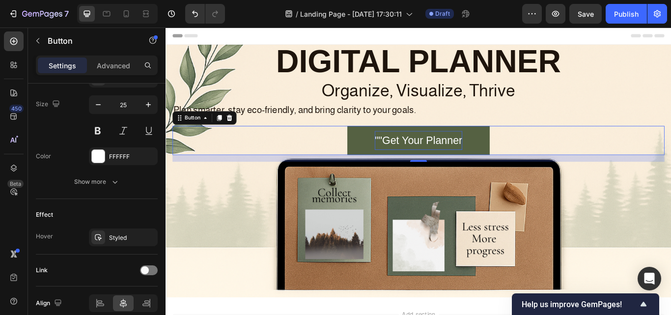
click at [311, 154] on div """Get Your Planner Button 16" at bounding box center [461, 160] width 574 height 34
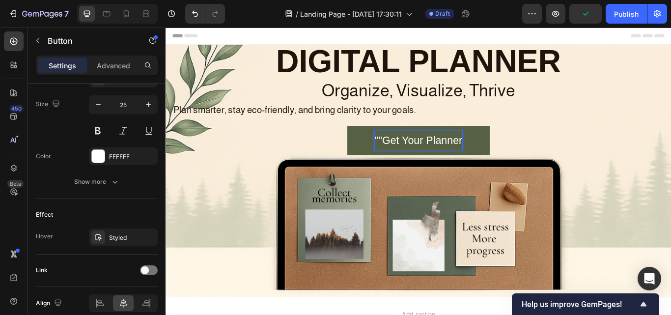
click at [413, 156] on p """Get Your Planner" at bounding box center [460, 159] width 102 height 22
click at [504, 159] on p ""Get Your Planner" at bounding box center [460, 159] width 98 height 22
click at [503, 161] on p ""Get Your Planner" at bounding box center [460, 159] width 98 height 22
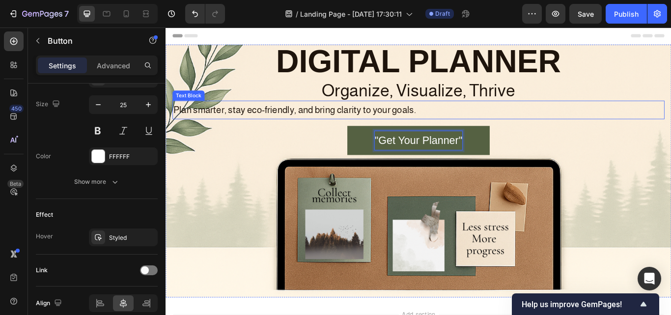
click at [619, 128] on p "Plan smarter, stay eco-friendly, and bring clarity to your goals." at bounding box center [460, 124] width 572 height 20
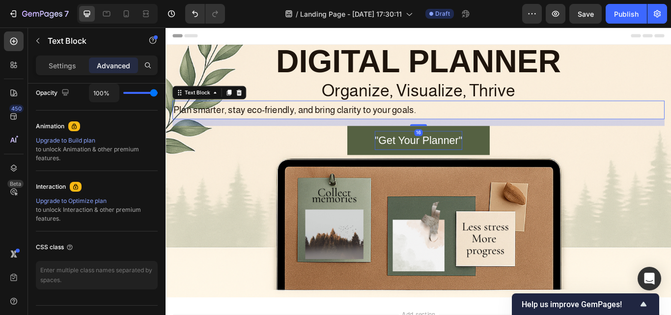
scroll to position [0, 0]
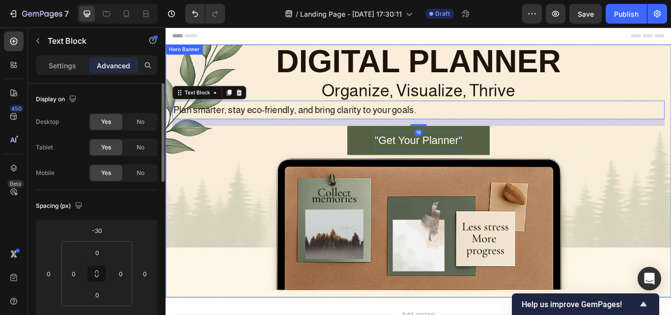
click at [671, 184] on div "Background Image" at bounding box center [461, 195] width 590 height 295
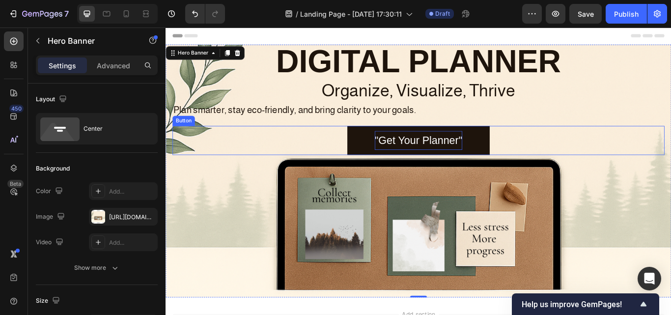
click at [523, 164] on button ""Get Your Planner"" at bounding box center [461, 160] width 166 height 34
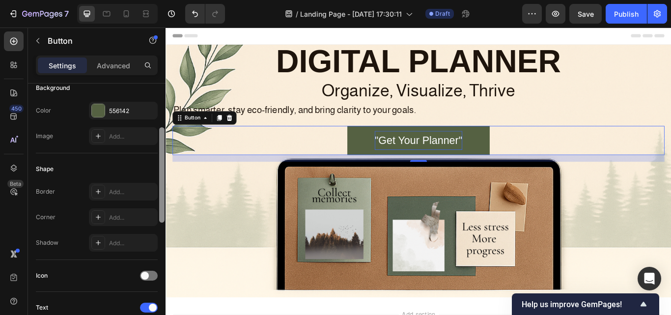
drag, startPoint x: 161, startPoint y: 176, endPoint x: 165, endPoint y: 220, distance: 43.9
click at [165, 220] on div at bounding box center [161, 214] width 7 height 260
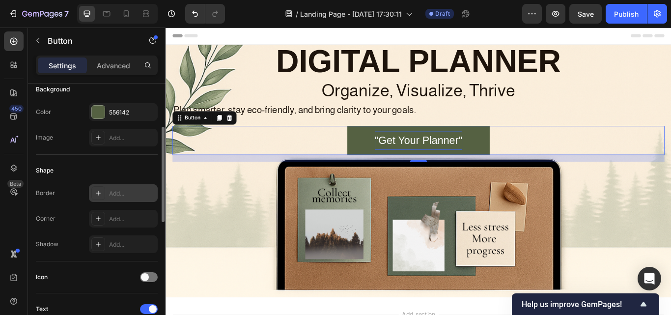
click at [109, 190] on div "Add..." at bounding box center [123, 193] width 69 height 18
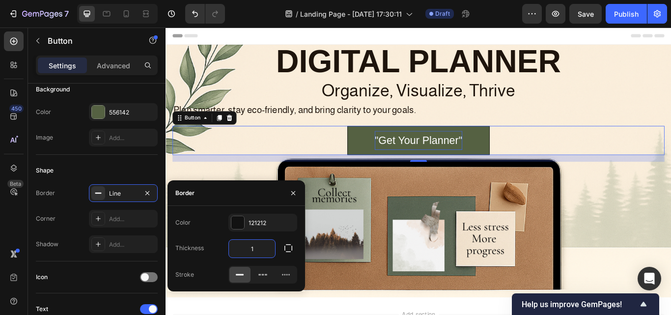
click at [260, 250] on input "1" at bounding box center [252, 249] width 46 height 18
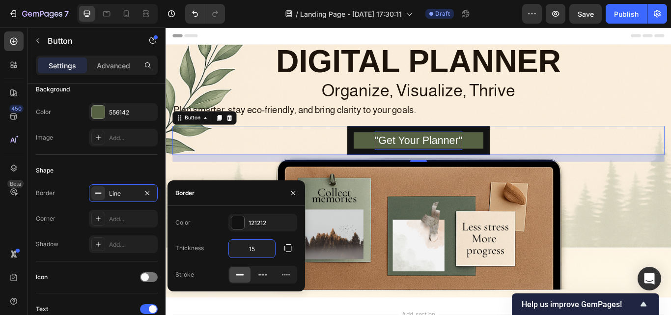
type input "1"
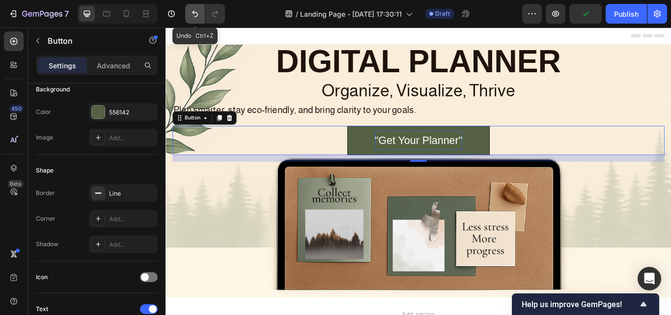
click at [194, 6] on button "Undo/Redo" at bounding box center [195, 14] width 20 height 20
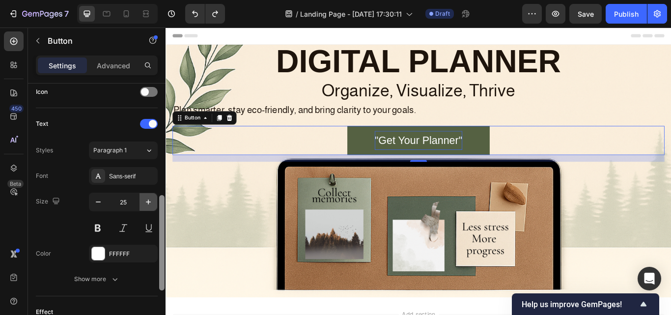
scroll to position [305, 0]
drag, startPoint x: 163, startPoint y: 140, endPoint x: 152, endPoint y: 209, distance: 69.6
click at [152, 209] on div "Size Width Auto Height Auto Padding 12, 65, 12, 65 Background Color 556142 Imag…" at bounding box center [97, 214] width 138 height 260
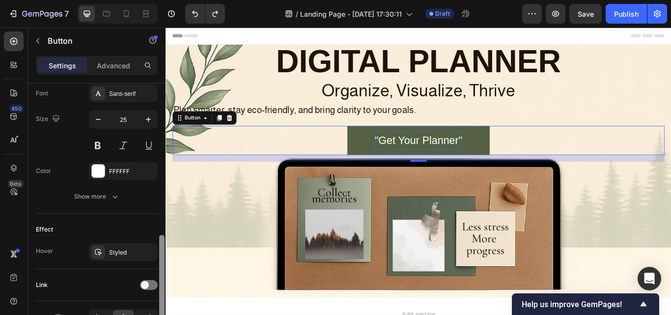
scroll to position [393, 0]
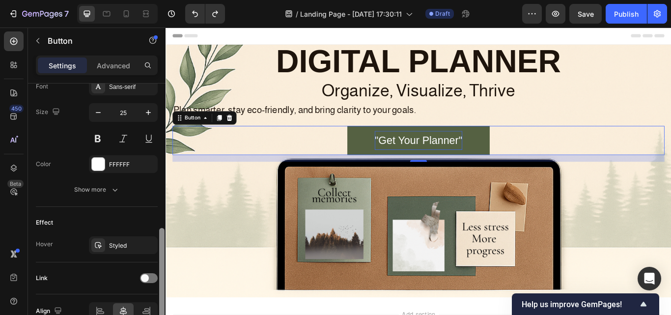
drag, startPoint x: 162, startPoint y: 216, endPoint x: 160, endPoint y: 249, distance: 32.5
click at [160, 249] on div at bounding box center [161, 275] width 5 height 95
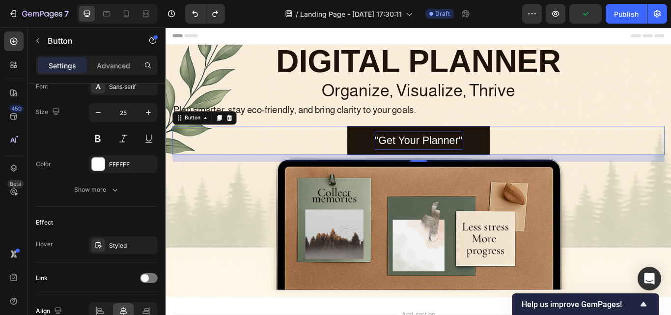
click at [386, 169] on button ""Get Your Planner"" at bounding box center [461, 160] width 166 height 34
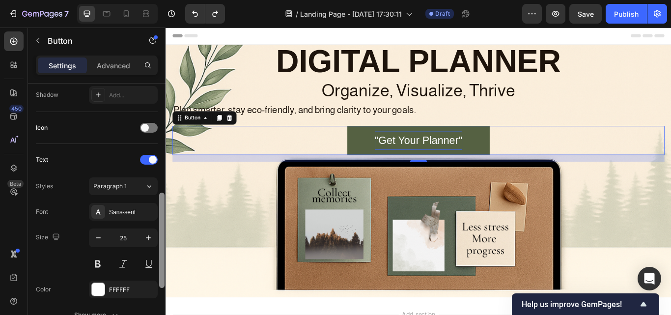
drag, startPoint x: 163, startPoint y: 242, endPoint x: 165, endPoint y: 195, distance: 46.8
click at [165, 195] on div at bounding box center [161, 221] width 7 height 260
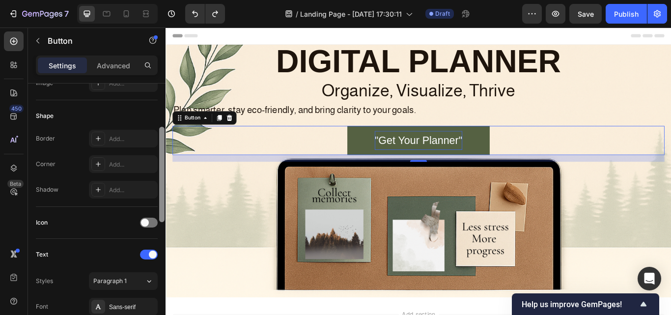
scroll to position [158, 0]
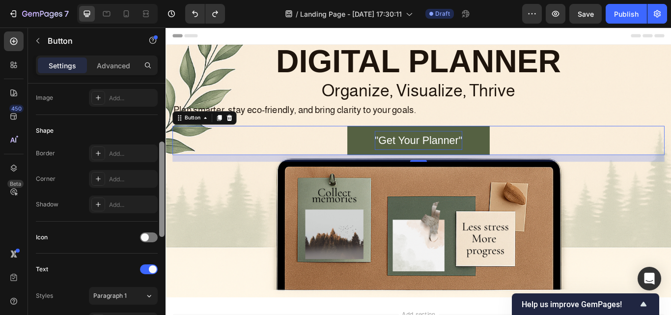
drag, startPoint x: 162, startPoint y: 199, endPoint x: 166, endPoint y: 159, distance: 40.0
click at [166, 0] on div "7 / Landing Page - Sep 28, 17:30:11 Draft Preview Save Publish 450 Beta Section…" at bounding box center [335, 0] width 671 height 0
click at [113, 177] on div "Add..." at bounding box center [132, 179] width 46 height 9
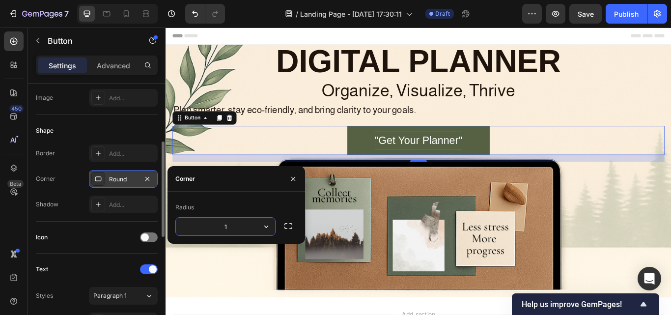
type input "15"
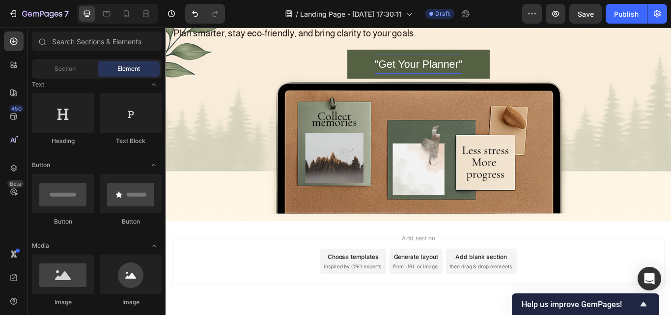
scroll to position [90, 0]
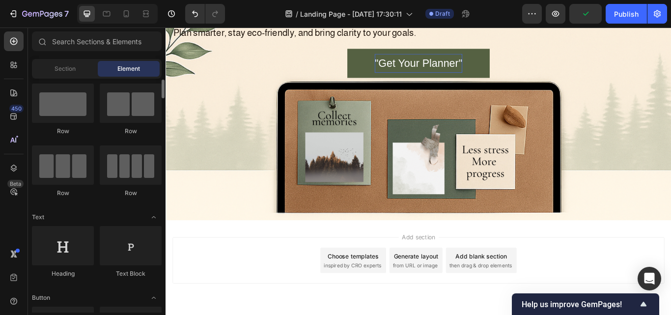
scroll to position [2, 0]
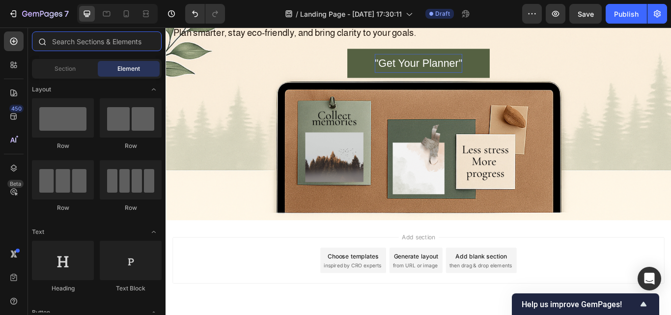
click at [107, 40] on input "text" at bounding box center [97, 41] width 130 height 20
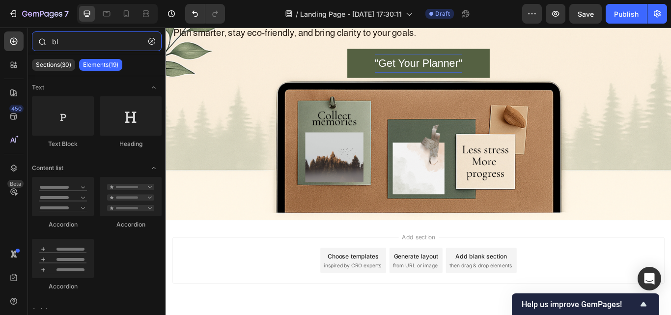
type input "b"
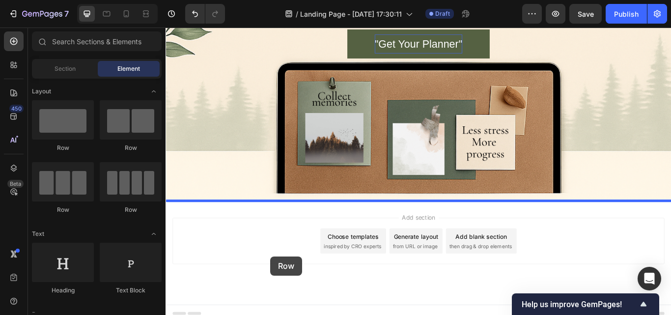
scroll to position [121, 0]
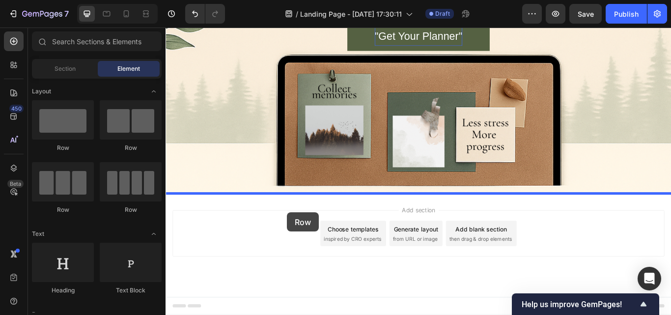
drag, startPoint x: 234, startPoint y: 202, endPoint x: 307, endPoint y: 243, distance: 84.3
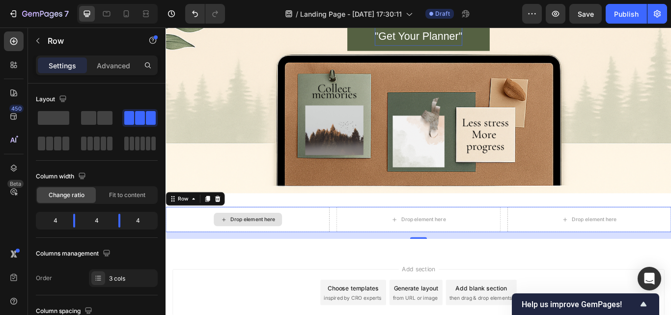
click at [206, 250] on div "Drop element here" at bounding box center [261, 251] width 191 height 29
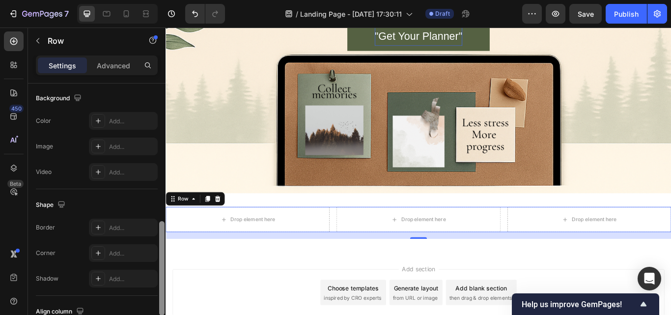
scroll to position [379, 0]
drag, startPoint x: 161, startPoint y: 169, endPoint x: 162, endPoint y: 308, distance: 138.6
click at [162, 308] on div at bounding box center [161, 269] width 5 height 94
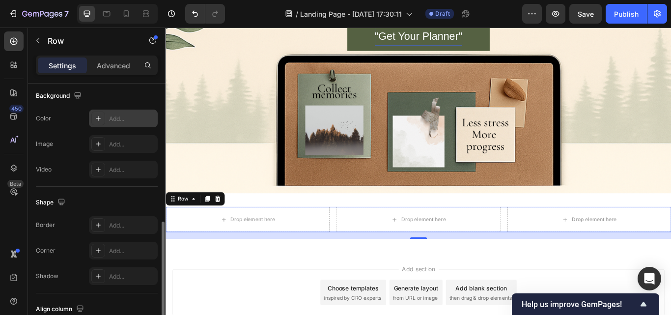
click at [125, 121] on div "Add..." at bounding box center [132, 119] width 46 height 9
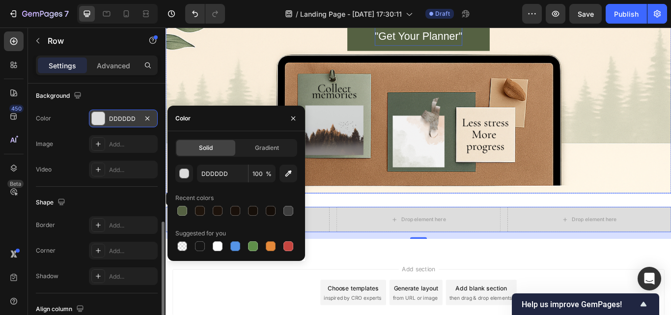
click at [207, 97] on div "Background Image" at bounding box center [461, 73] width 590 height 295
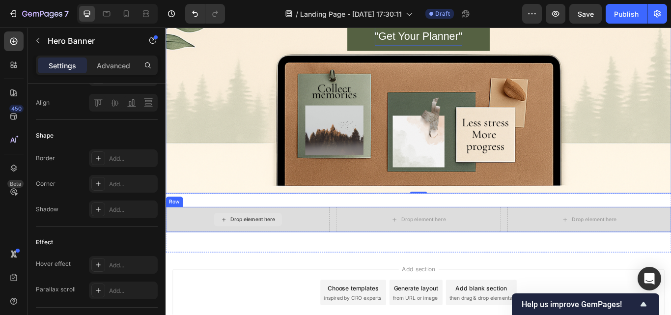
scroll to position [0, 0]
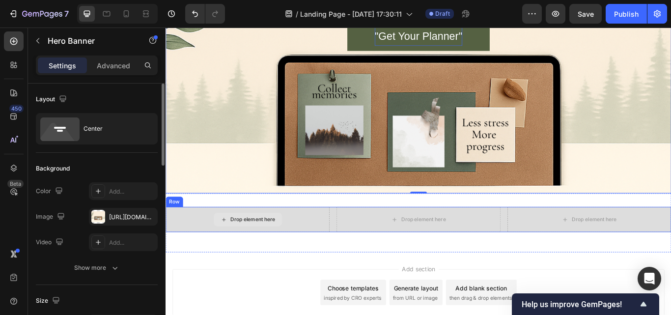
click at [217, 259] on div "Drop element here" at bounding box center [261, 251] width 191 height 29
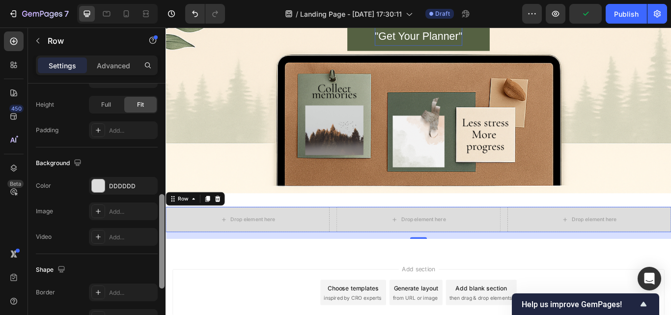
scroll to position [306, 0]
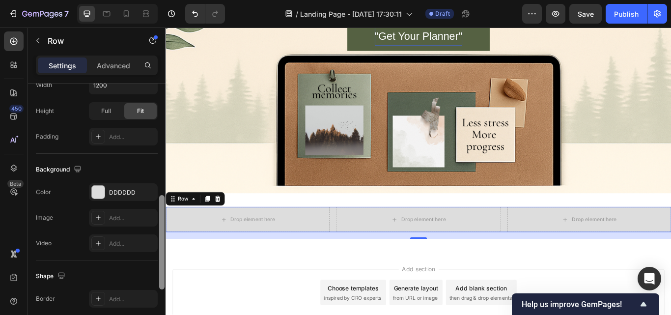
drag, startPoint x: 161, startPoint y: 172, endPoint x: 156, endPoint y: 283, distance: 111.7
click at [156, 283] on div "Layout Column width Change ratio Fit to content 4 4 4 Columns management Order …" at bounding box center [97, 214] width 138 height 260
click at [266, 251] on div "Drop element here" at bounding box center [267, 252] width 52 height 8
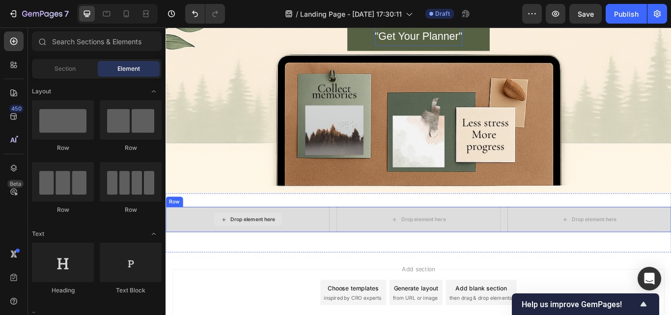
click at [213, 263] on div "Drop element here" at bounding box center [261, 251] width 191 height 29
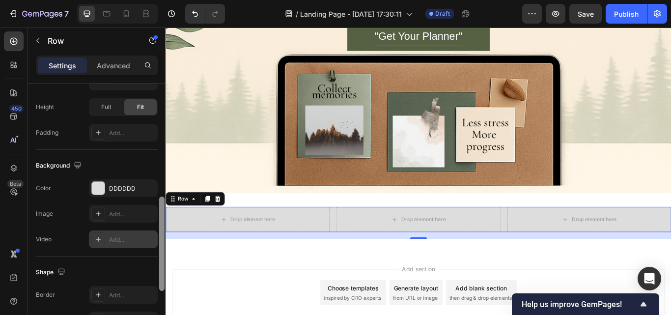
scroll to position [310, 0]
drag, startPoint x: 163, startPoint y: 120, endPoint x: 147, endPoint y: 233, distance: 114.1
click at [147, 233] on div "Layout Column width Change ratio Fit to content 4 4 4 Columns management Order …" at bounding box center [97, 214] width 138 height 260
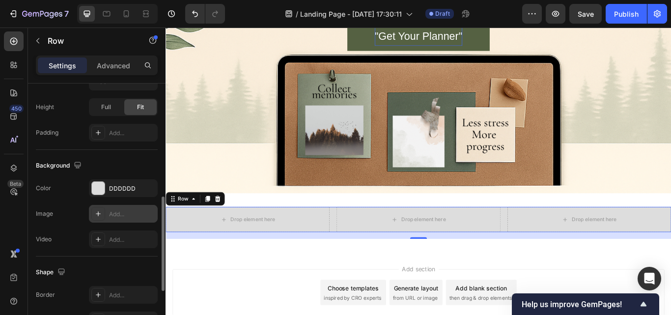
click at [124, 217] on div "Add..." at bounding box center [132, 214] width 46 height 9
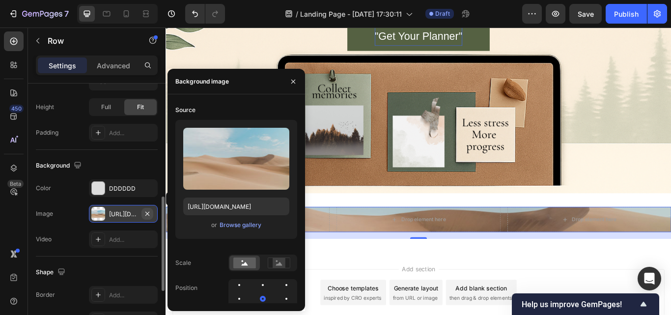
click at [148, 214] on icon "button" at bounding box center [147, 213] width 4 height 4
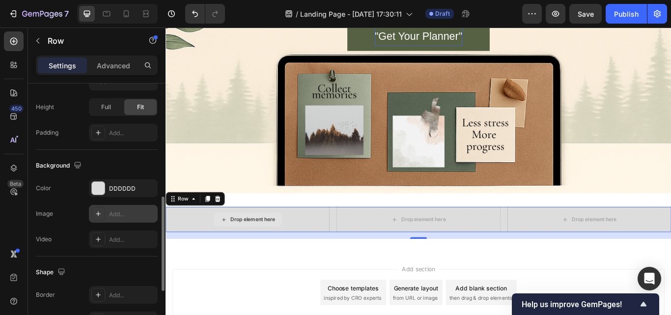
click at [232, 252] on icon at bounding box center [234, 252] width 8 height 8
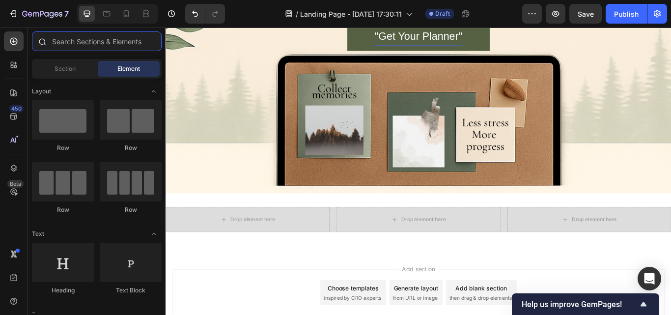
click at [89, 46] on input "text" at bounding box center [97, 41] width 130 height 20
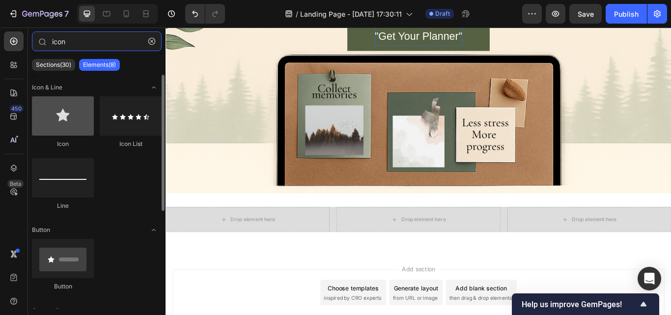
type input "icon"
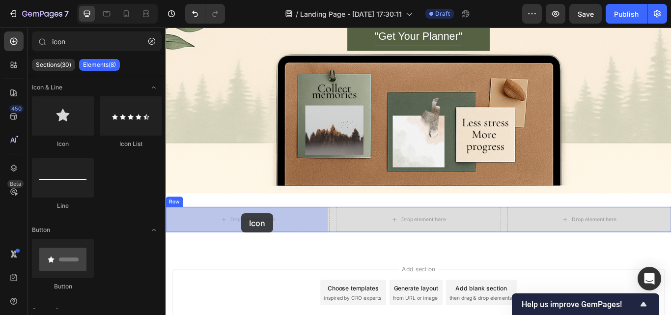
drag, startPoint x: 229, startPoint y: 143, endPoint x: 254, endPoint y: 244, distance: 104.3
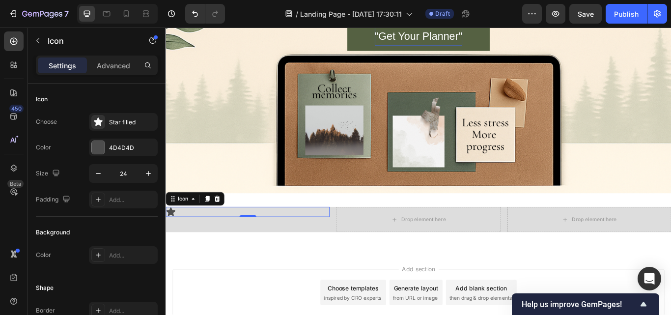
click at [167, 242] on icon at bounding box center [172, 243] width 10 height 10
click at [181, 243] on div "Icon 0" at bounding box center [261, 243] width 191 height 12
click at [100, 149] on div at bounding box center [98, 147] width 13 height 13
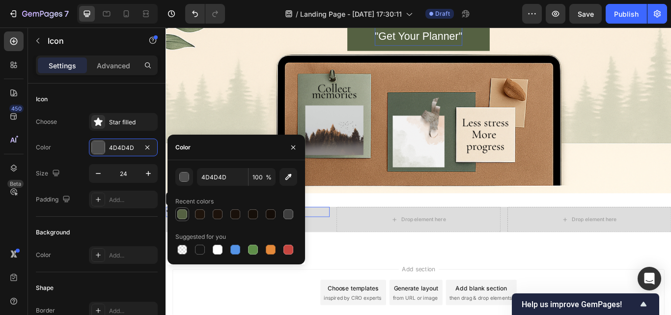
click at [180, 216] on div at bounding box center [182, 214] width 10 height 10
type input "556142"
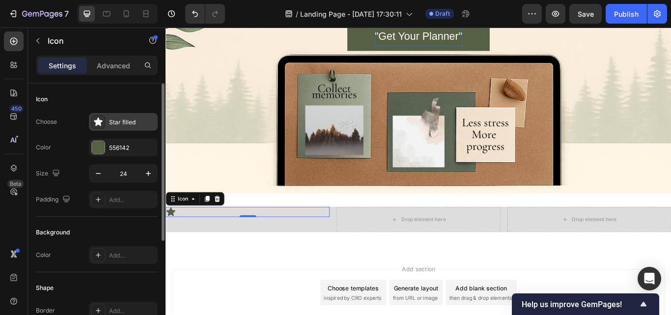
click at [97, 119] on icon at bounding box center [98, 121] width 8 height 8
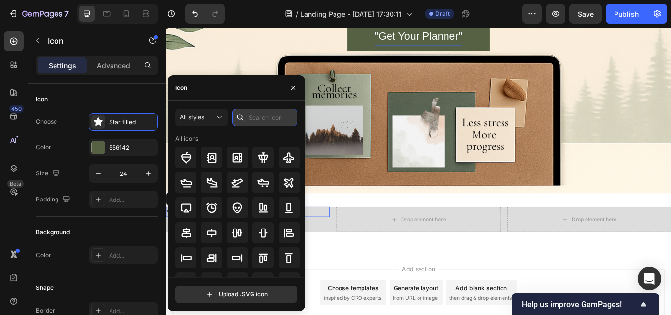
click at [249, 116] on input "text" at bounding box center [264, 118] width 65 height 18
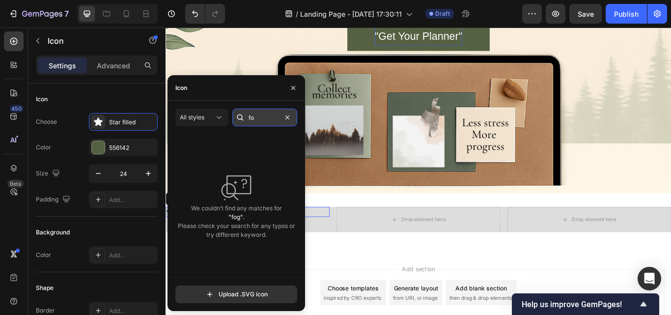
type input "f"
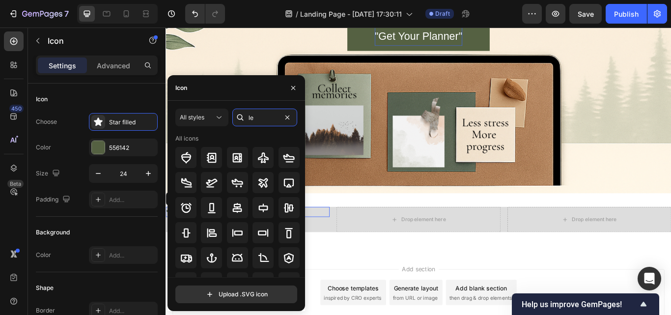
type input "l"
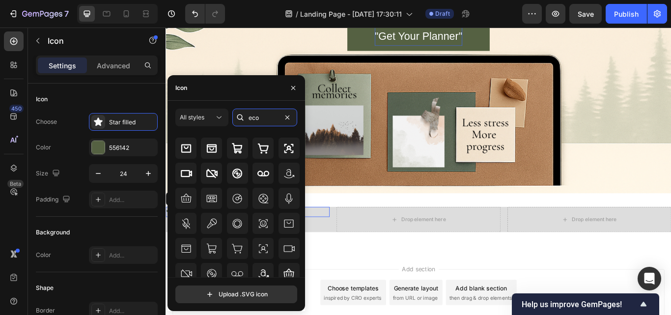
scroll to position [58, 0]
drag, startPoint x: 302, startPoint y: 263, endPoint x: 166, endPoint y: 199, distance: 150.6
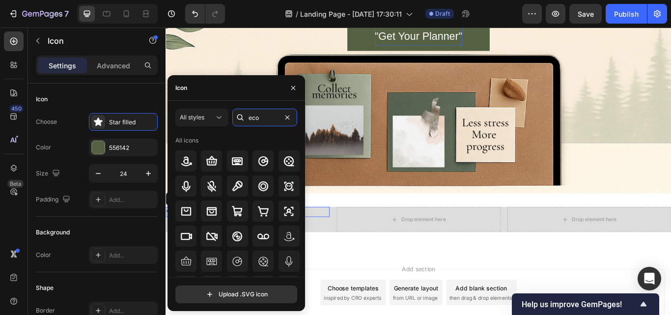
drag, startPoint x: 303, startPoint y: 197, endPoint x: 164, endPoint y: 152, distance: 146.0
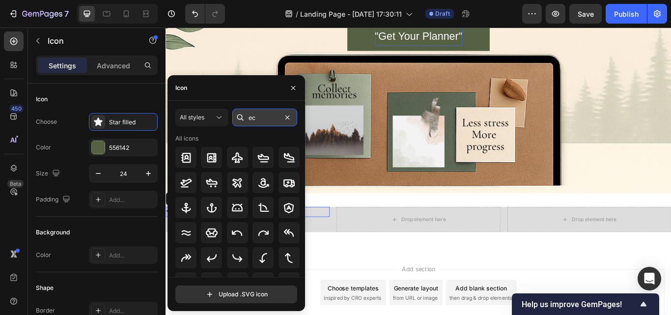
type input "e"
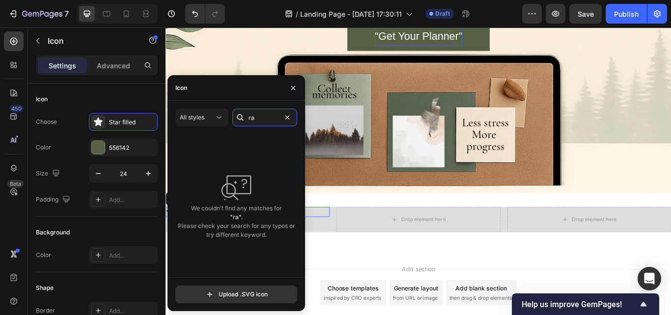
type input "r"
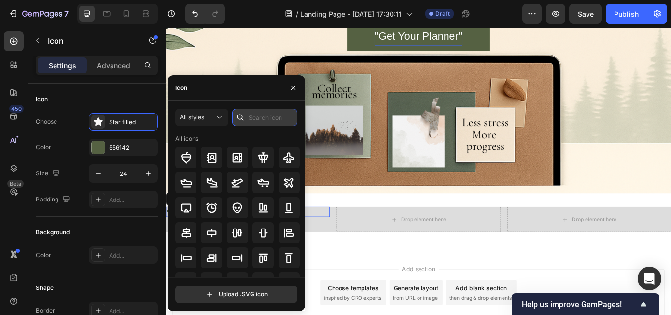
click at [258, 114] on input "text" at bounding box center [264, 118] width 65 height 18
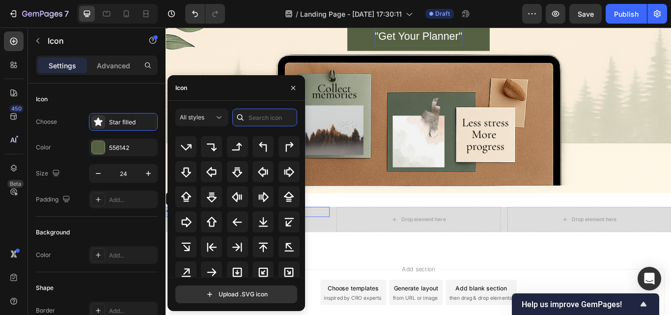
scroll to position [352, 0]
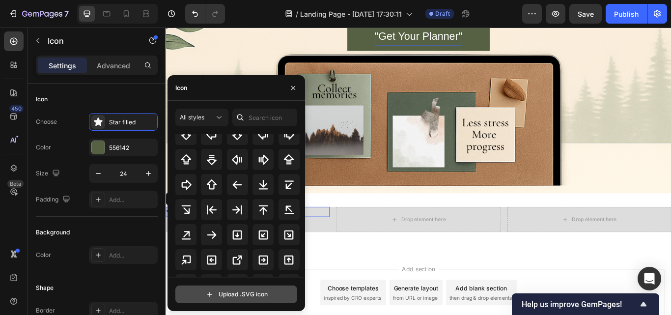
click at [223, 292] on input "file" at bounding box center [236, 294] width 121 height 17
click at [230, 296] on input "file" at bounding box center [236, 294] width 121 height 17
type input "C:\fakepath\fogli.png"
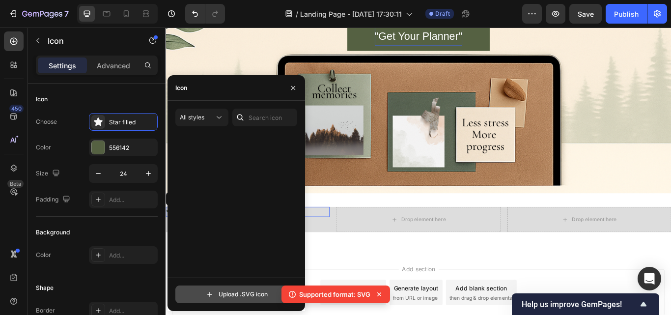
scroll to position [0, 0]
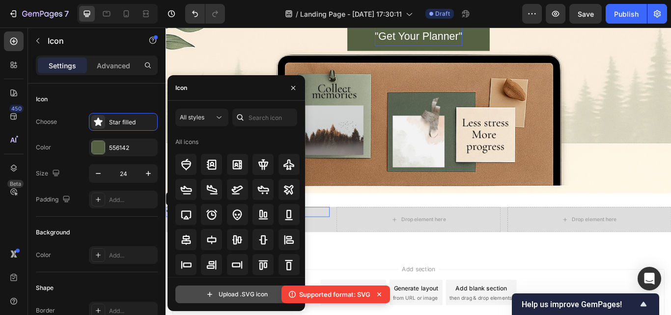
click at [229, 292] on input "file" at bounding box center [236, 294] width 121 height 17
click at [248, 118] on div at bounding box center [240, 118] width 16 height 18
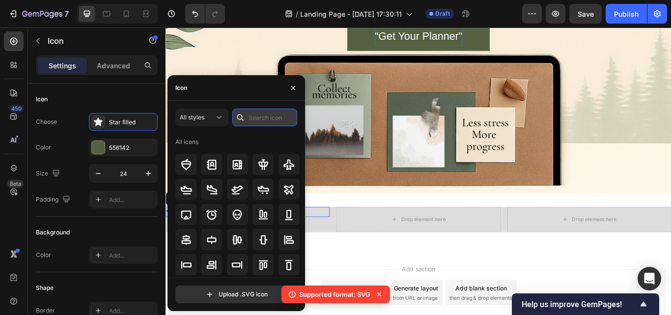
click at [253, 118] on input "text" at bounding box center [264, 118] width 65 height 18
type input "s"
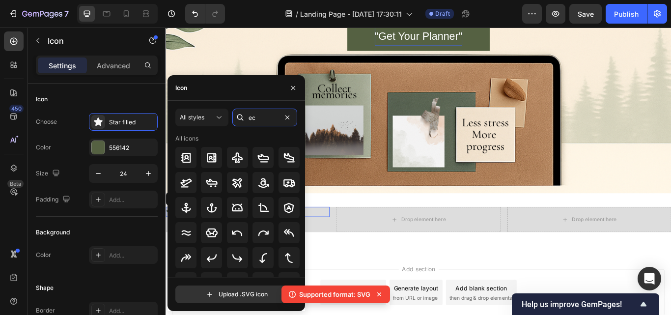
type input "e"
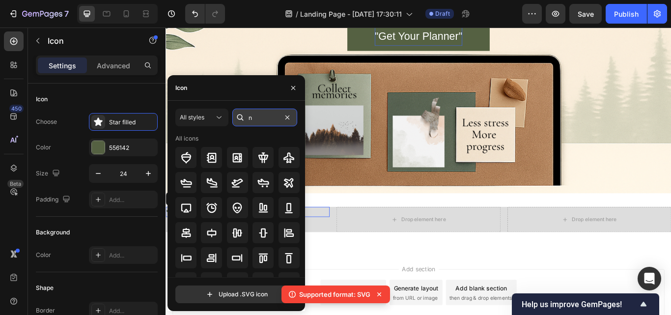
click at [263, 119] on input "n" at bounding box center [264, 118] width 65 height 18
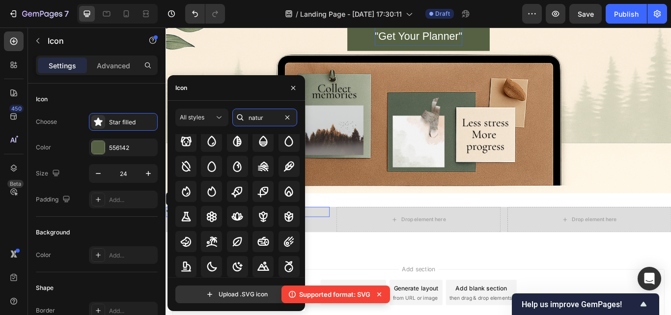
scroll to position [114, 0]
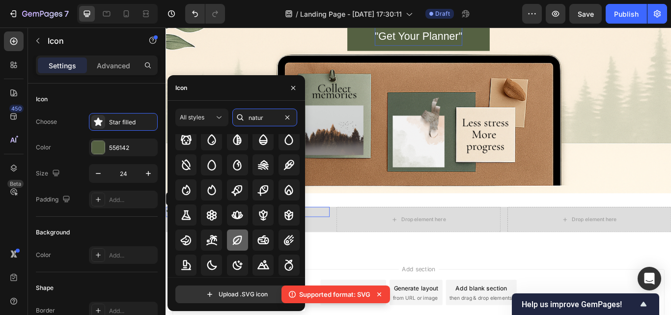
type input "natur"
click at [243, 243] on div at bounding box center [237, 240] width 21 height 21
drag, startPoint x: 400, startPoint y: 270, endPoint x: 356, endPoint y: 261, distance: 44.6
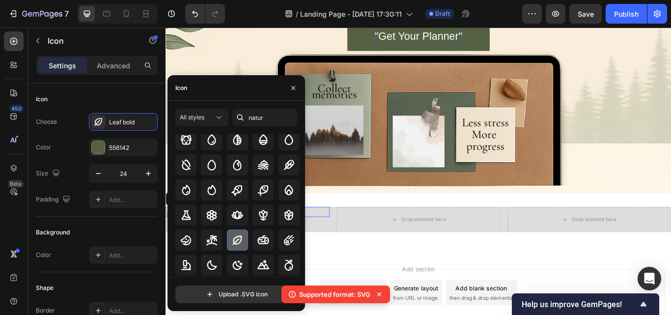
click at [237, 244] on icon at bounding box center [238, 240] width 12 height 12
click at [340, 262] on div "Icon 0" at bounding box center [261, 251] width 191 height 29
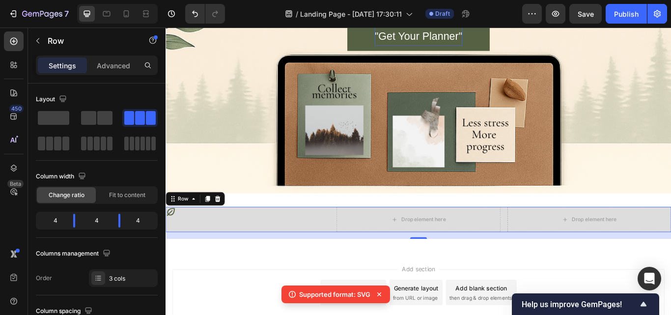
click at [392, 250] on div "Drop element here" at bounding box center [460, 251] width 191 height 29
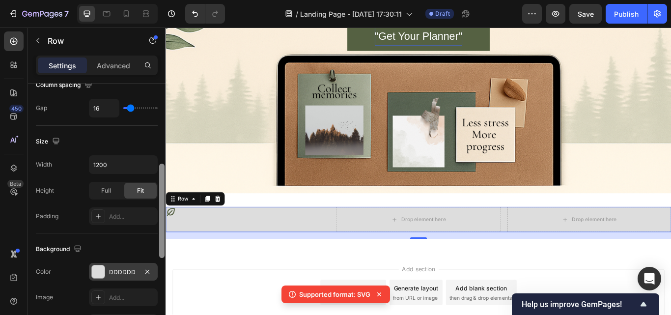
scroll to position [234, 0]
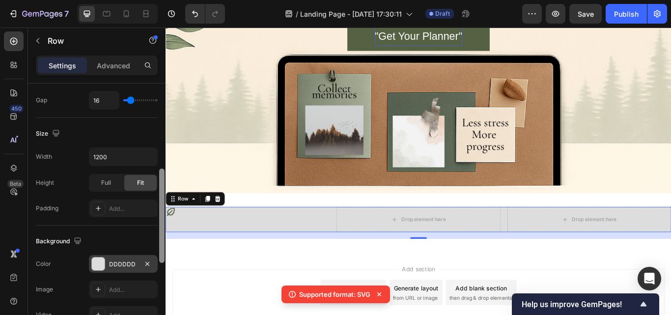
drag, startPoint x: 159, startPoint y: 173, endPoint x: 153, endPoint y: 258, distance: 85.8
click at [153, 258] on div "Layout Column width Change ratio Fit to content 4 4 4 Columns management Order …" at bounding box center [97, 214] width 138 height 260
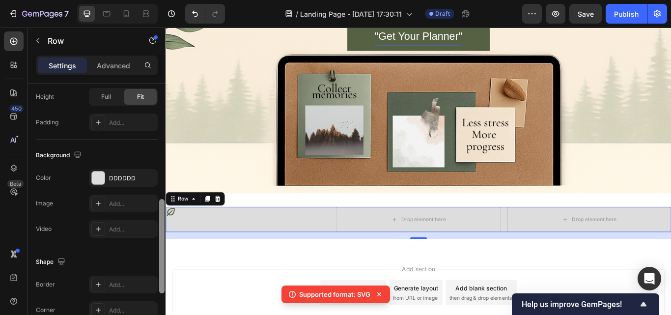
scroll to position [325, 0]
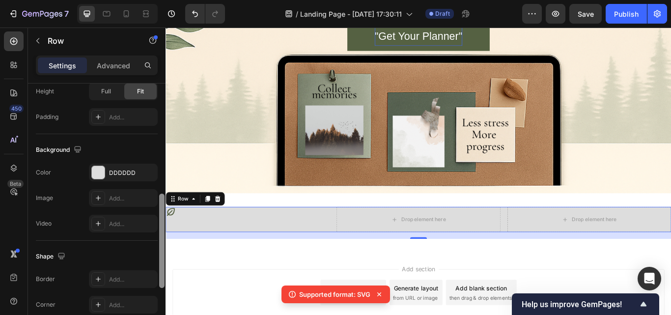
drag, startPoint x: 161, startPoint y: 252, endPoint x: 159, endPoint y: 286, distance: 33.5
click at [159, 286] on div at bounding box center [161, 241] width 5 height 94
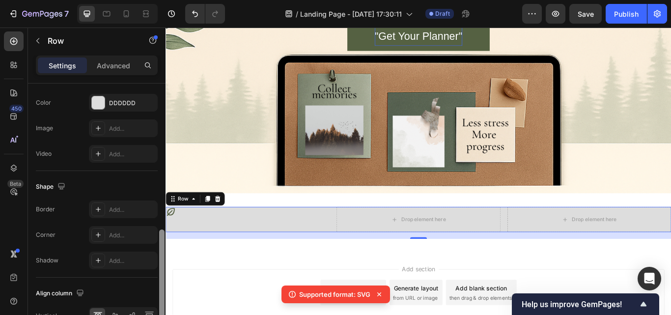
scroll to position [397, 0]
drag, startPoint x: 162, startPoint y: 284, endPoint x: 159, endPoint y: 310, distance: 26.2
click at [159, 310] on div at bounding box center [161, 214] width 7 height 260
click at [257, 249] on div "Icon" at bounding box center [261, 251] width 191 height 29
click at [189, 243] on div "Icon" at bounding box center [261, 243] width 191 height 12
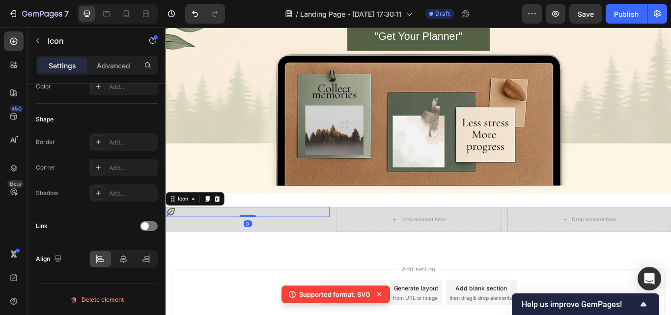
scroll to position [0, 0]
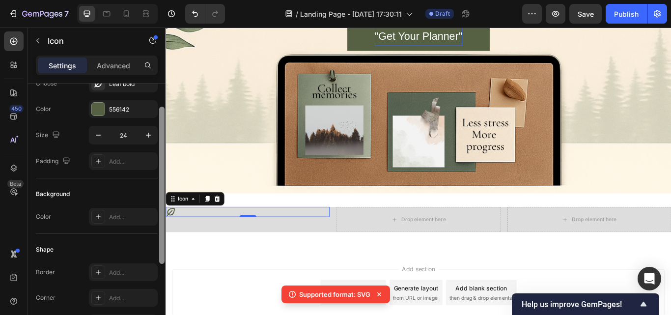
drag, startPoint x: 162, startPoint y: 216, endPoint x: 161, endPoint y: 240, distance: 23.6
click at [161, 240] on div at bounding box center [161, 185] width 5 height 157
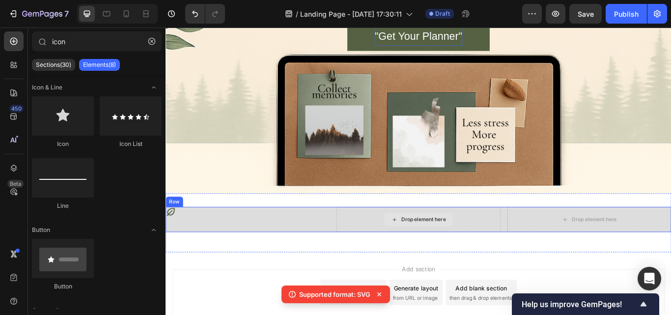
click at [434, 253] on div "Drop element here" at bounding box center [461, 252] width 80 height 16
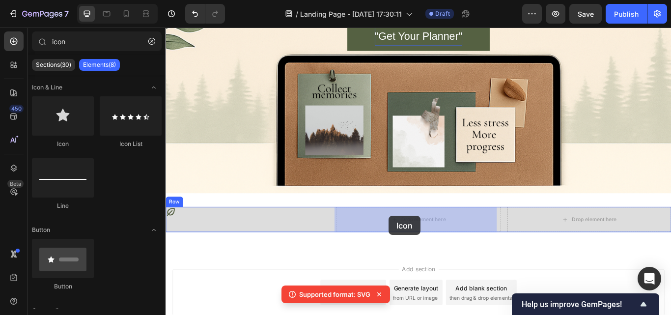
drag, startPoint x: 240, startPoint y: 147, endPoint x: 523, endPoint y: 233, distance: 295.4
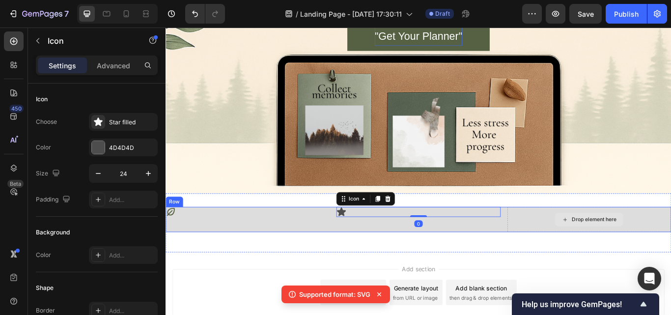
click at [595, 242] on div "Drop element here" at bounding box center [659, 251] width 191 height 29
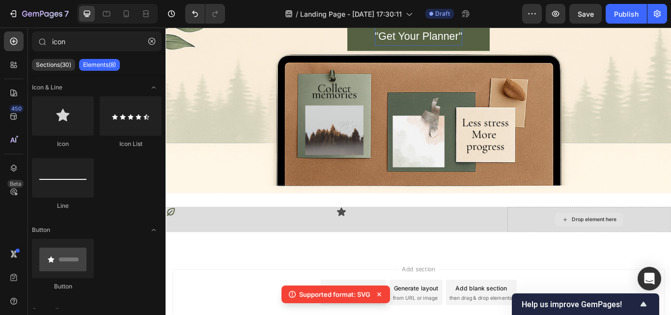
click at [640, 248] on div "Drop element here" at bounding box center [665, 252] width 52 height 8
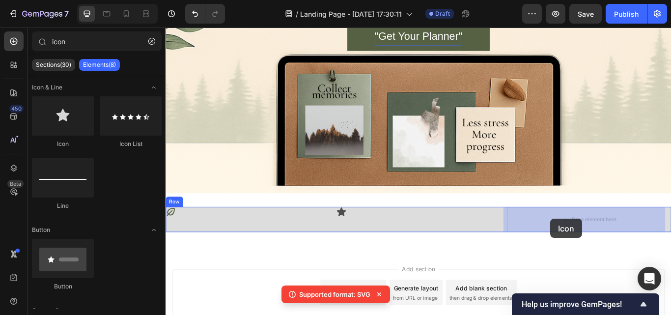
drag, startPoint x: 236, startPoint y: 131, endPoint x: 614, endPoint y: 251, distance: 396.9
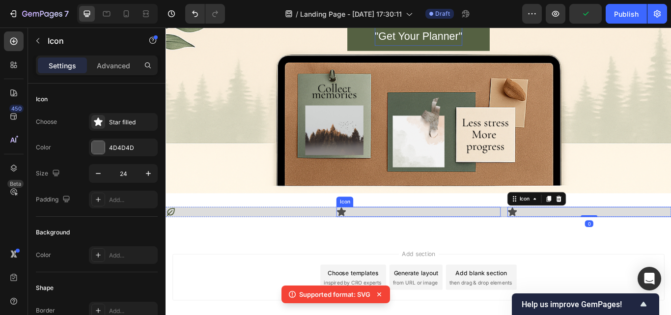
click at [371, 244] on icon at bounding box center [371, 243] width 10 height 10
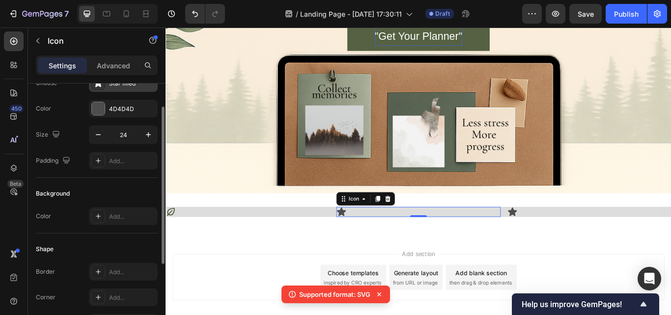
click at [146, 89] on div "Star filled" at bounding box center [123, 83] width 69 height 18
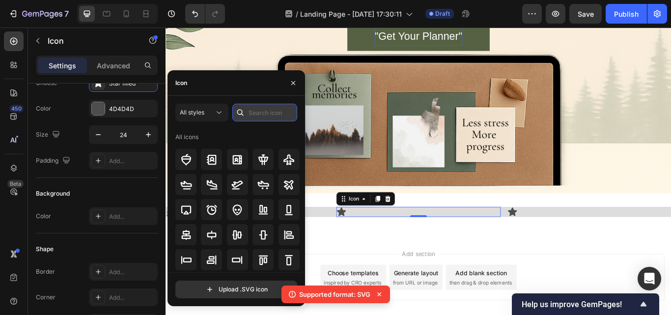
click at [251, 110] on input "text" at bounding box center [264, 113] width 65 height 18
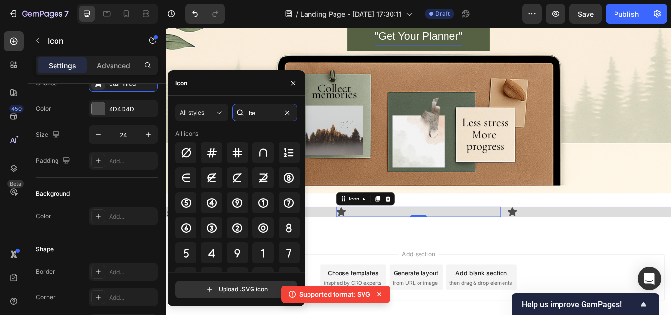
type input "b"
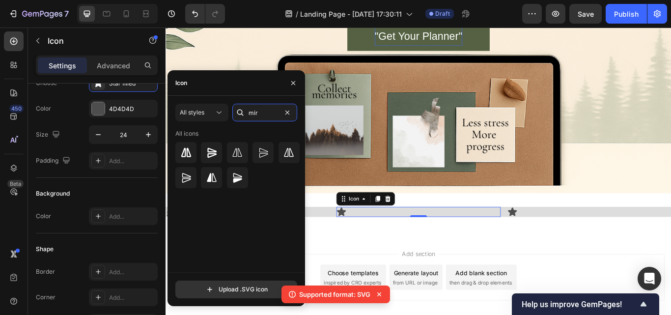
type input "mi"
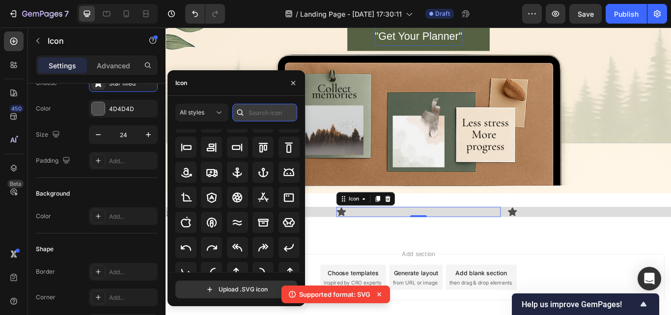
scroll to position [0, 0]
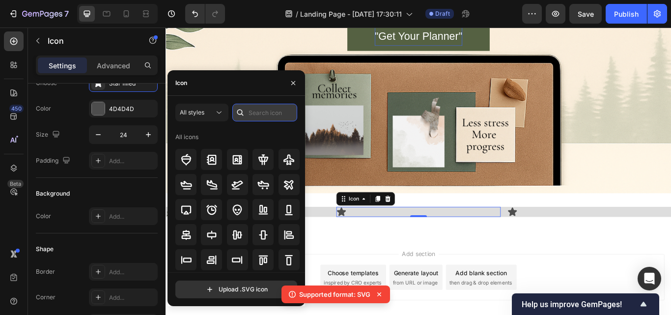
click at [261, 116] on input "text" at bounding box center [264, 113] width 65 height 18
type input "b"
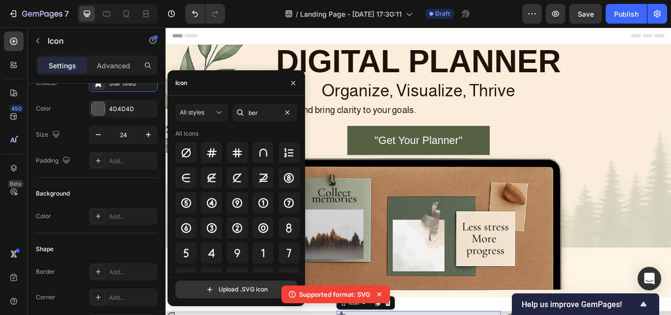
scroll to position [121, 0]
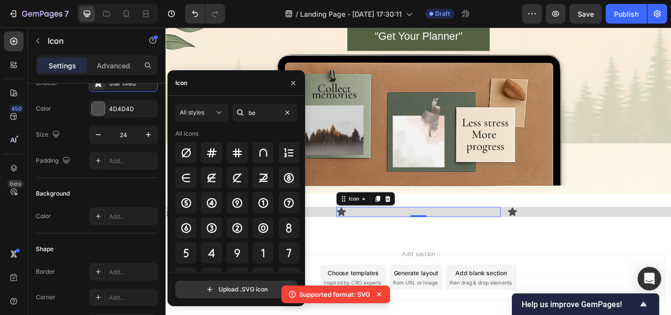
type input "b"
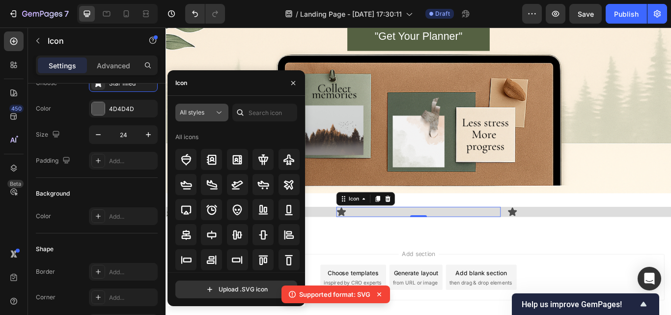
click at [220, 108] on icon at bounding box center [219, 113] width 10 height 10
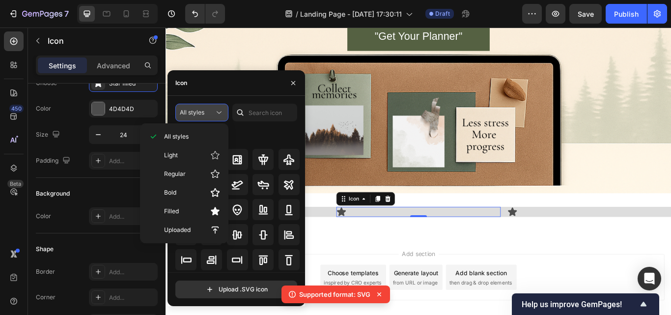
click at [220, 108] on icon at bounding box center [219, 113] width 10 height 10
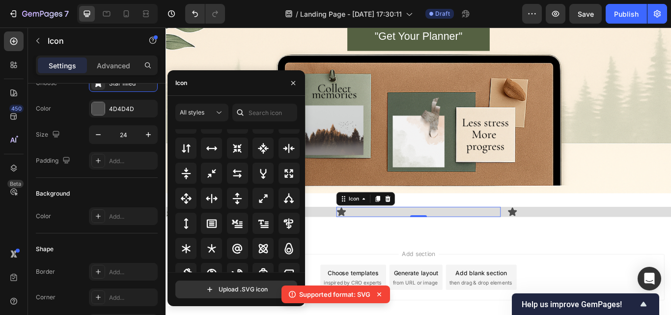
scroll to position [535, 0]
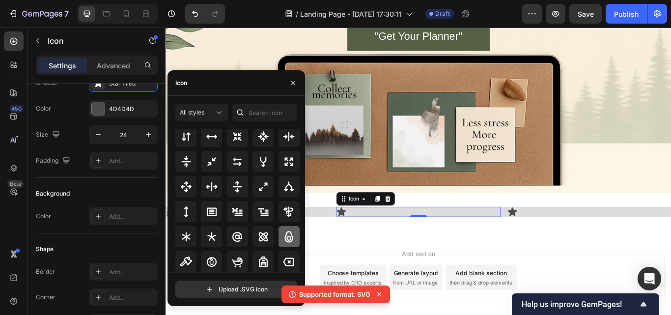
click at [290, 241] on icon at bounding box center [289, 236] width 8 height 11
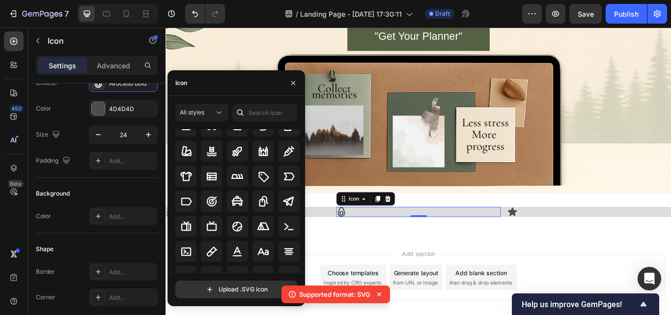
scroll to position [5608, 0]
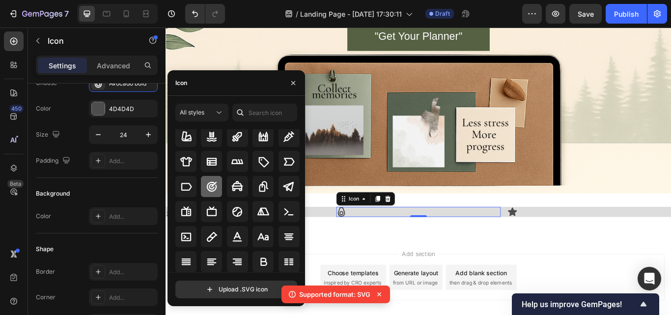
click at [216, 188] on icon at bounding box center [212, 187] width 12 height 12
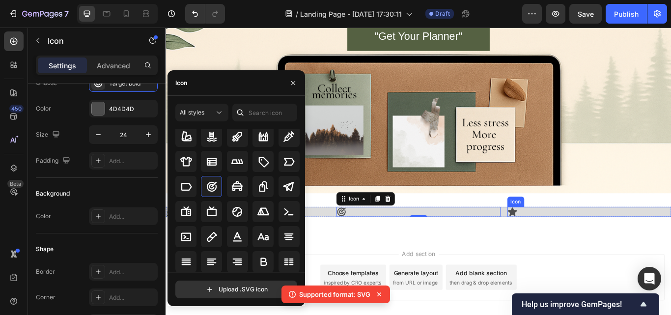
click at [579, 241] on div "Icon" at bounding box center [659, 243] width 191 height 12
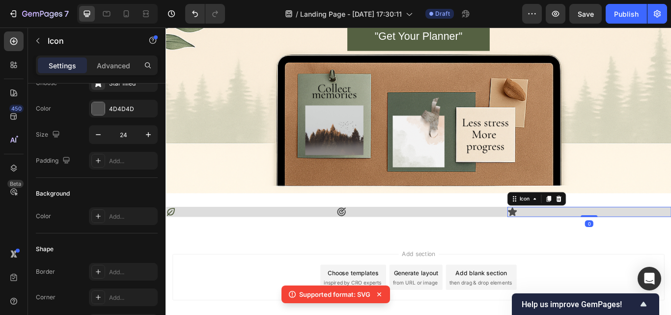
click at [565, 244] on icon at bounding box center [570, 243] width 10 height 10
click at [100, 89] on div at bounding box center [98, 83] width 14 height 14
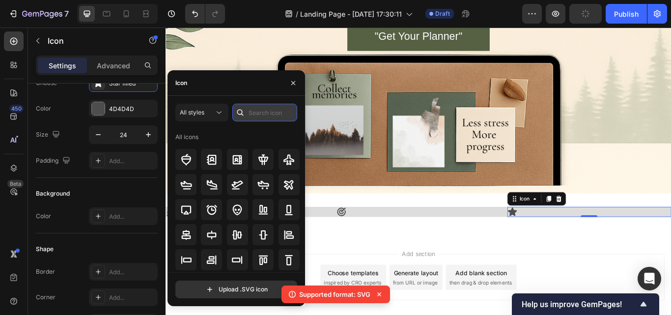
click at [251, 117] on input "text" at bounding box center [264, 113] width 65 height 18
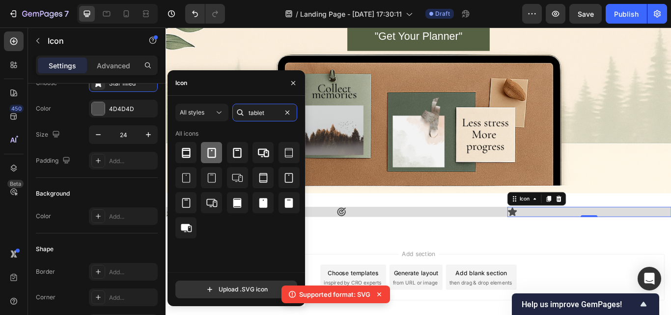
type input "tablet"
click at [211, 154] on icon at bounding box center [212, 153] width 12 height 12
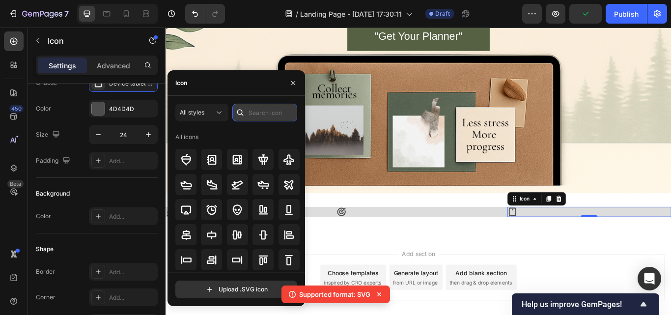
click at [264, 109] on input "text" at bounding box center [264, 113] width 65 height 18
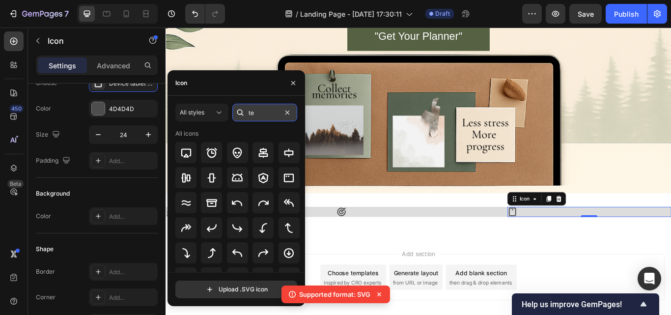
type input "t"
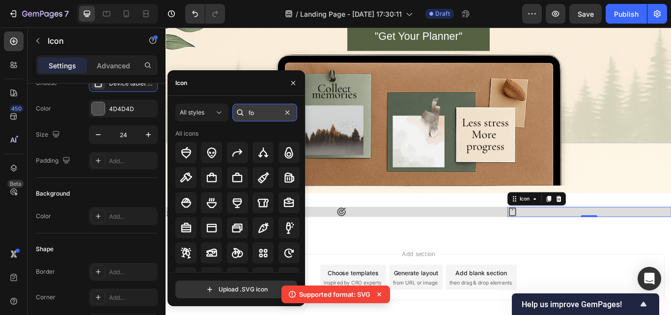
type input "f"
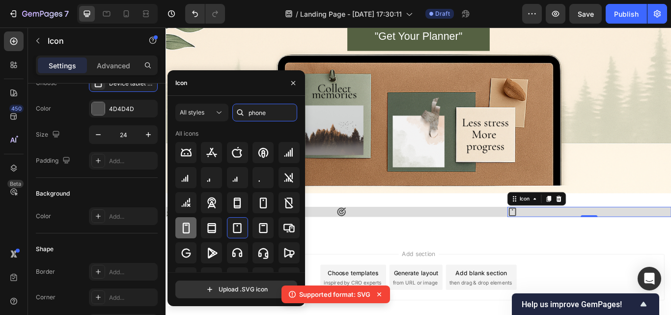
type input "phone"
click at [188, 222] on icon at bounding box center [186, 228] width 12 height 12
click at [259, 229] on icon at bounding box center [263, 228] width 8 height 10
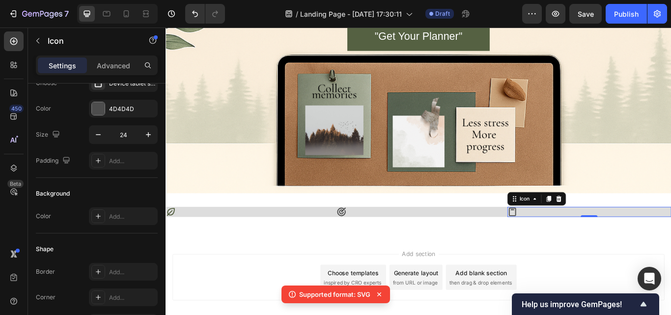
click at [565, 243] on icon at bounding box center [570, 243] width 12 height 12
click at [99, 114] on div at bounding box center [98, 108] width 13 height 13
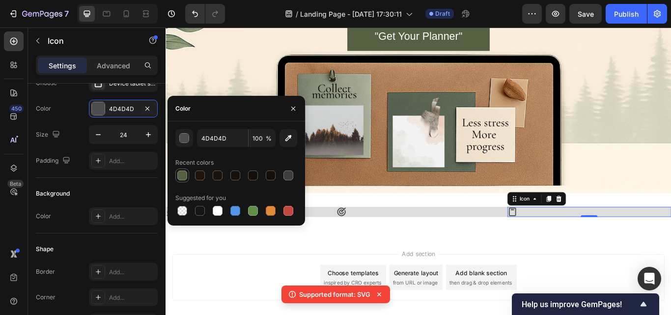
click at [179, 174] on div at bounding box center [182, 176] width 10 height 10
type input "556142"
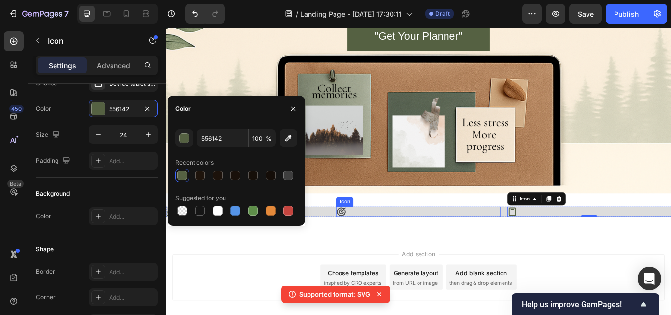
click at [371, 243] on icon at bounding box center [371, 243] width 10 height 10
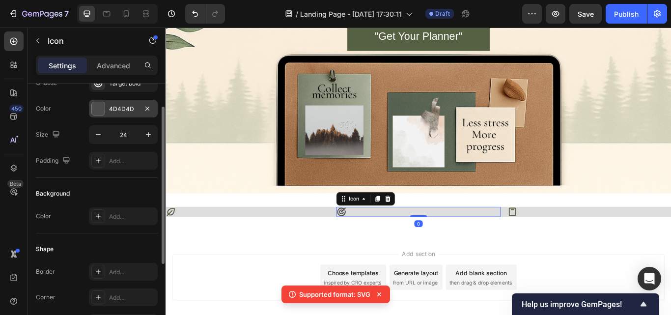
click at [97, 111] on div at bounding box center [98, 108] width 13 height 13
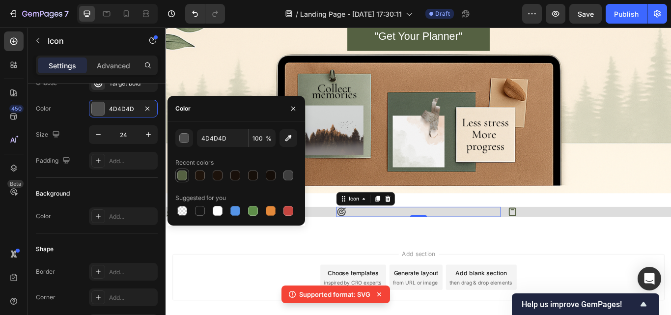
click at [179, 175] on div at bounding box center [182, 176] width 10 height 10
type input "556142"
click at [332, 244] on div "Icon" at bounding box center [261, 243] width 191 height 12
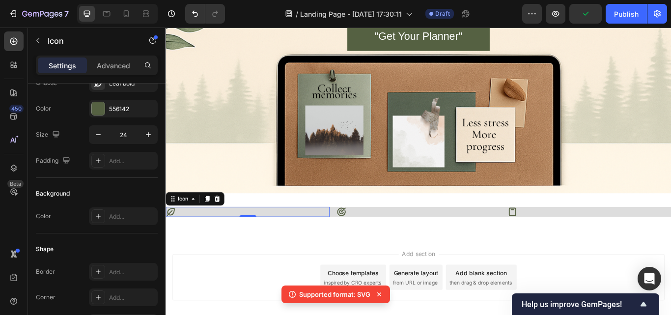
click at [174, 243] on icon at bounding box center [172, 243] width 12 height 12
click at [131, 135] on input "24" at bounding box center [123, 135] width 32 height 18
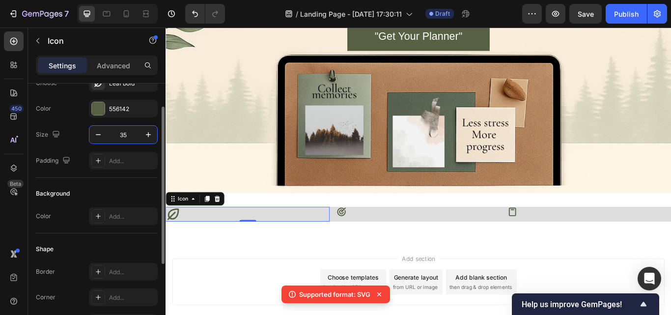
type input "3"
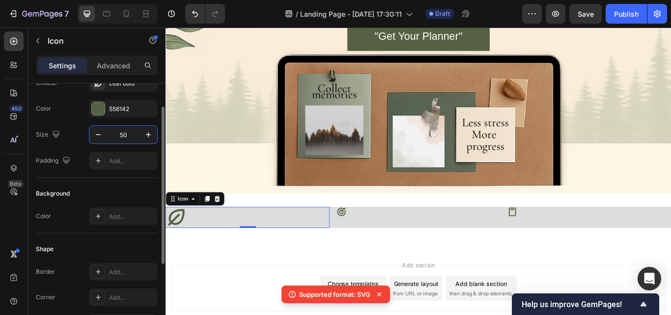
type input "5"
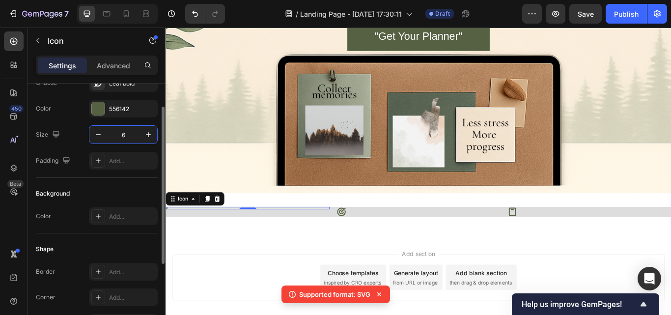
type input "65"
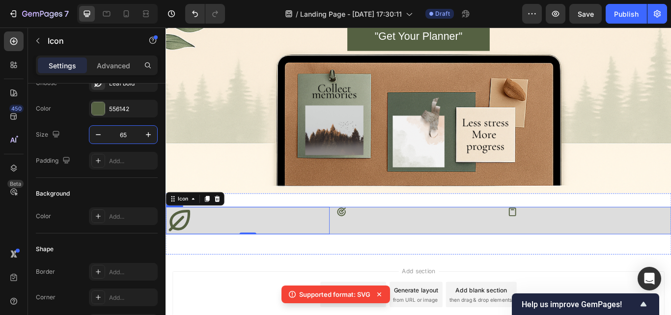
click at [432, 257] on div "Icon" at bounding box center [460, 253] width 191 height 32
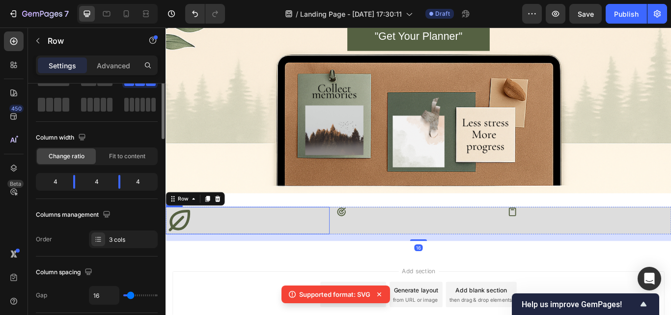
scroll to position [0, 0]
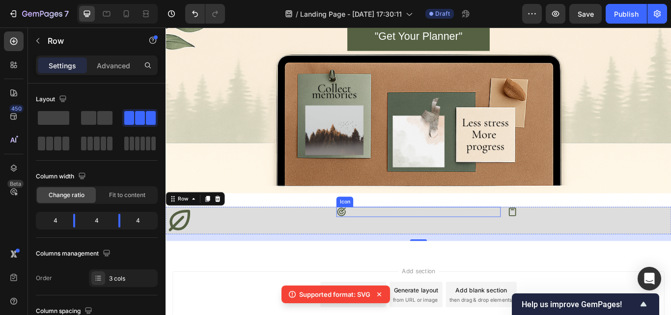
click at [368, 242] on icon at bounding box center [371, 243] width 12 height 12
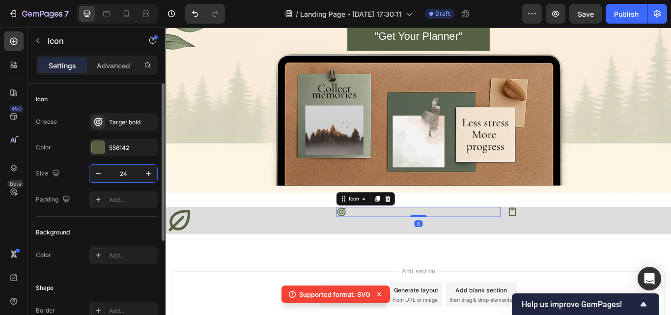
click at [130, 173] on input "24" at bounding box center [123, 174] width 32 height 18
type input "65"
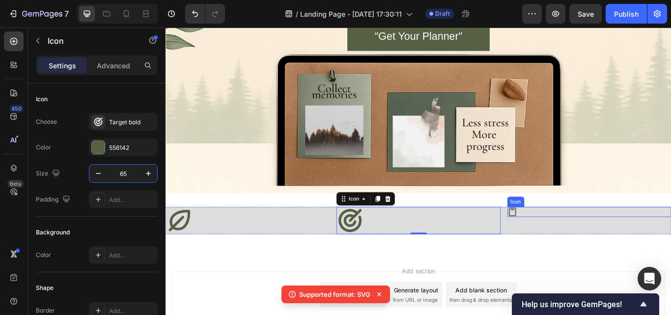
click at [576, 244] on div "Icon" at bounding box center [659, 243] width 191 height 12
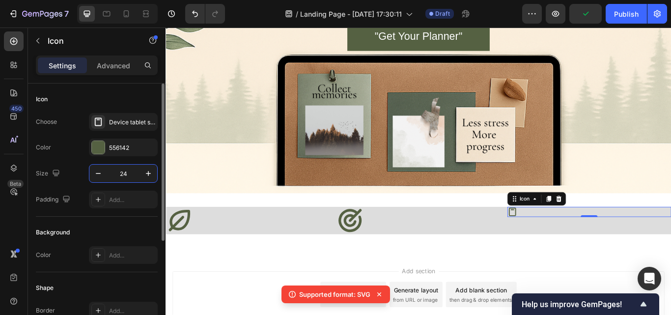
click at [136, 178] on input "24" at bounding box center [123, 174] width 32 height 18
type input "65"
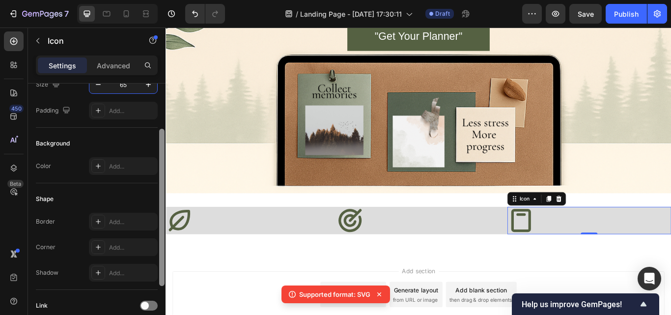
drag, startPoint x: 162, startPoint y: 161, endPoint x: 165, endPoint y: 217, distance: 56.1
click at [165, 217] on div at bounding box center [161, 208] width 7 height 260
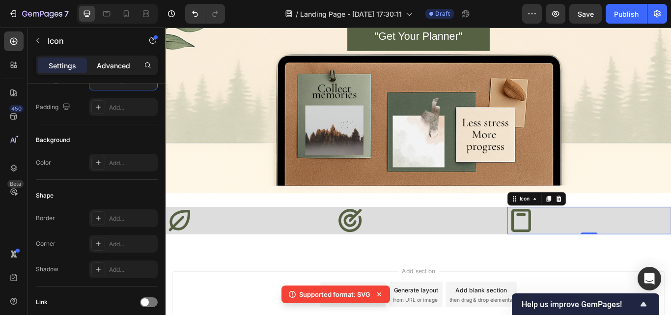
click at [113, 69] on p "Advanced" at bounding box center [113, 65] width 33 height 10
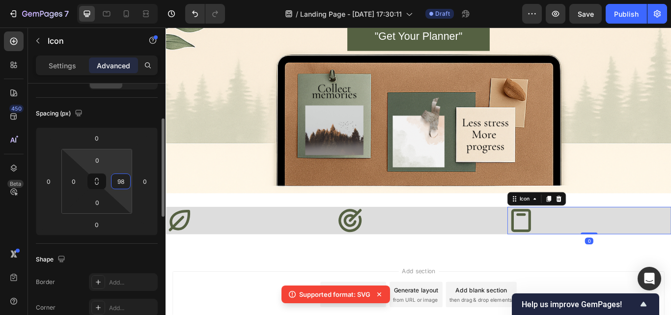
drag, startPoint x: 125, startPoint y: 195, endPoint x: 120, endPoint y: 152, distance: 43.0
click at [129, 0] on html "7 / Landing Page - [DATE] 17:30:11 Draft Preview Save Publish 450 Beta icon Sec…" at bounding box center [335, 0] width 671 height 0
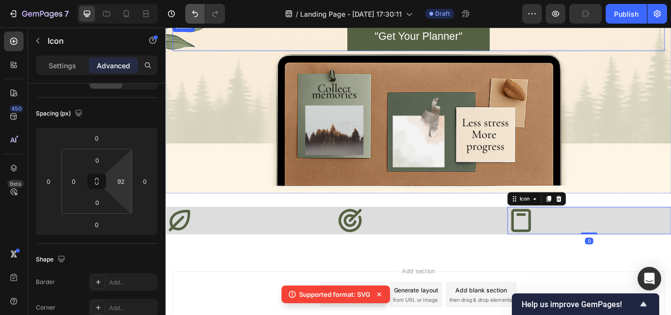
click at [197, 18] on icon "Undo/Redo" at bounding box center [195, 14] width 10 height 10
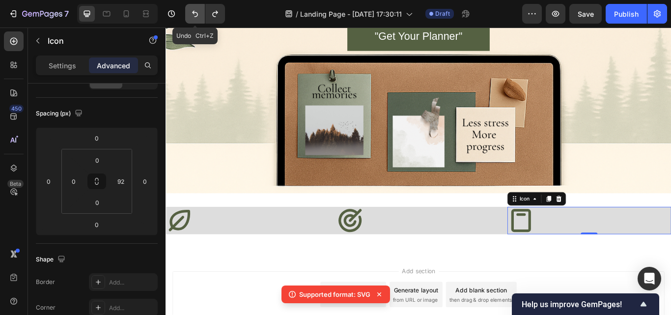
click at [197, 11] on icon "Undo/Redo" at bounding box center [195, 14] width 10 height 10
type input "0"
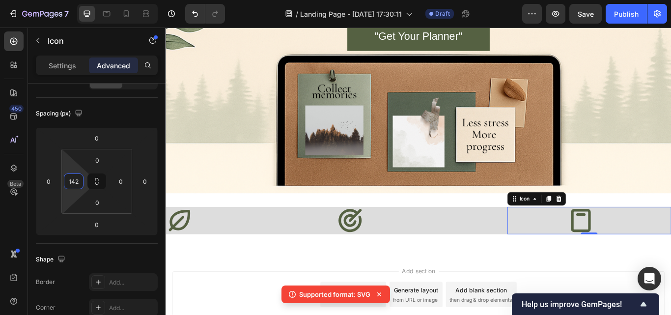
drag, startPoint x: 69, startPoint y: 195, endPoint x: 92, endPoint y: 160, distance: 41.9
click at [92, 0] on html "7 / Landing Page - [DATE] 17:30:11 Draft Preview Save Publish 450 Beta icon Sec…" at bounding box center [335, 0] width 671 height 0
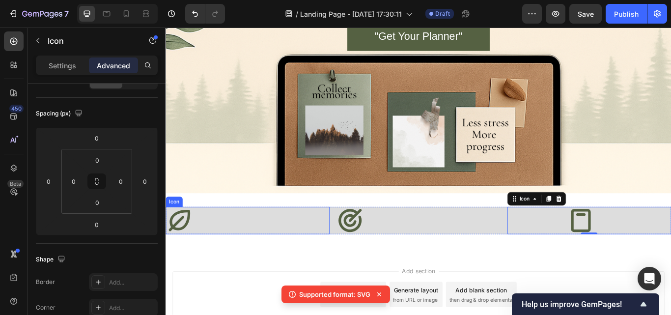
drag, startPoint x: 189, startPoint y: 251, endPoint x: 300, endPoint y: 123, distance: 169.7
click at [189, 251] on icon at bounding box center [182, 253] width 32 height 32
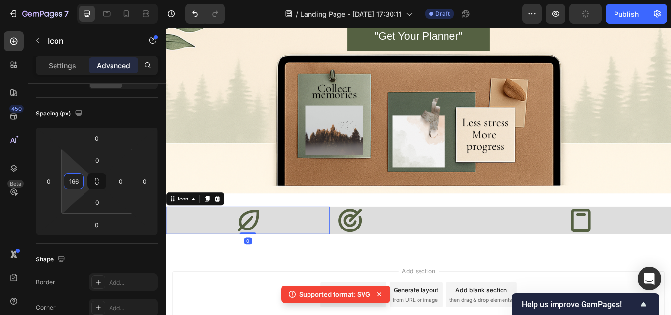
type input "156"
drag, startPoint x: 67, startPoint y: 168, endPoint x: 98, endPoint y: 127, distance: 51.2
click at [98, 0] on html "7 / Landing Page - [DATE] 17:30:11 Draft Preview Publish 450 Beta icon Sections…" at bounding box center [335, 0] width 671 height 0
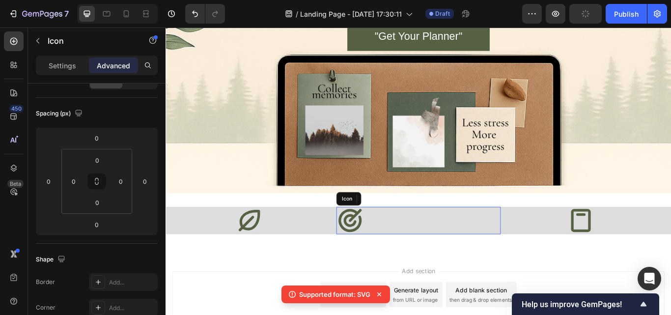
click at [401, 251] on div "Icon" at bounding box center [460, 253] width 191 height 32
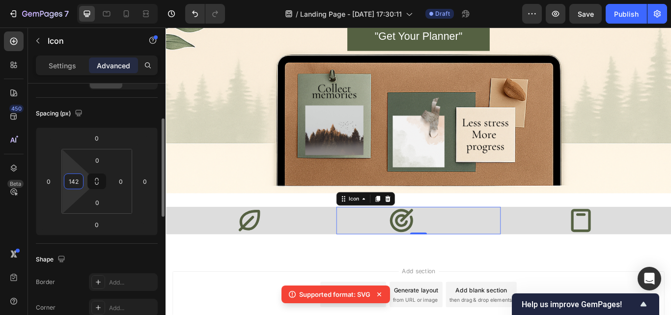
click at [93, 0] on html "7 / Landing Page - [DATE] 17:30:11 Draft Preview Save Publish 450 Beta icon Sec…" at bounding box center [335, 0] width 671 height 0
type input "162"
click at [73, 0] on html "7 / Landing Page - [DATE] 17:30:11 Draft Preview Save Publish 450 Beta icon Sec…" at bounding box center [335, 0] width 671 height 0
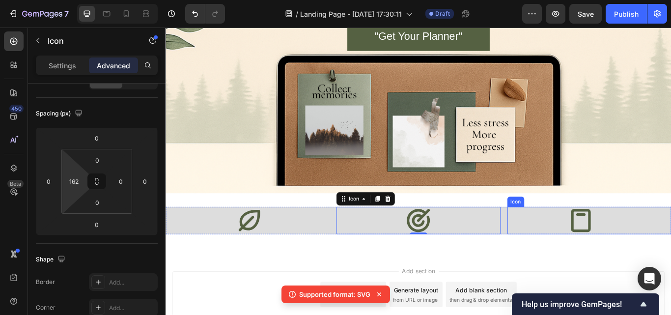
click at [645, 252] on icon at bounding box center [650, 253] width 32 height 32
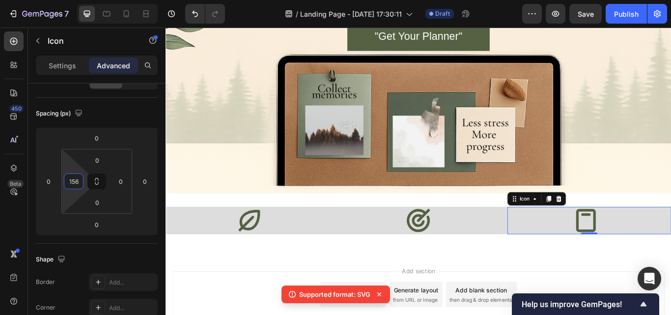
click at [71, 0] on html "7 / Landing Page - [DATE] 17:30:11 Draft Preview Save Publish 450 Beta icon Sec…" at bounding box center [335, 0] width 671 height 0
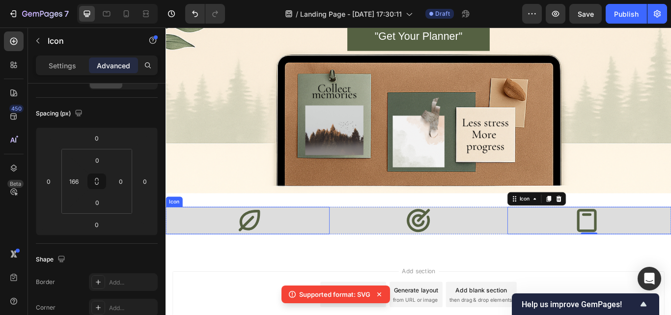
click at [229, 255] on div "Icon" at bounding box center [261, 253] width 191 height 32
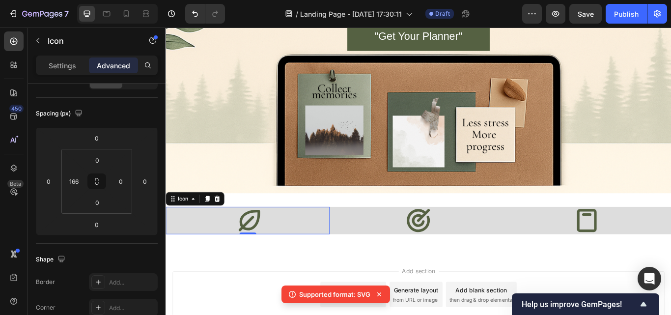
click at [205, 248] on div "Icon 0" at bounding box center [261, 253] width 191 height 32
click at [73, 70] on p "Settings" at bounding box center [63, 65] width 28 height 10
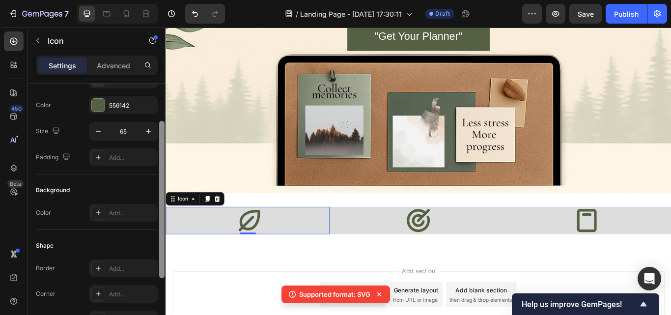
scroll to position [38, 0]
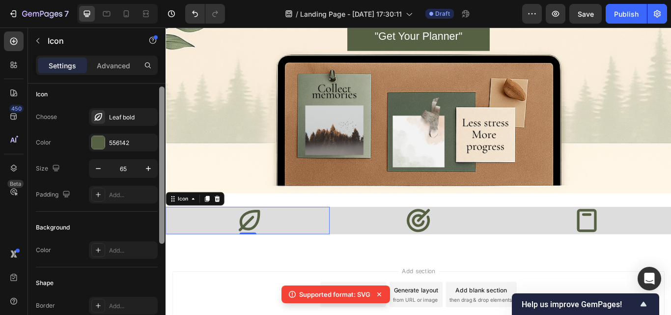
drag, startPoint x: 329, startPoint y: 193, endPoint x: 167, endPoint y: 126, distance: 175.4
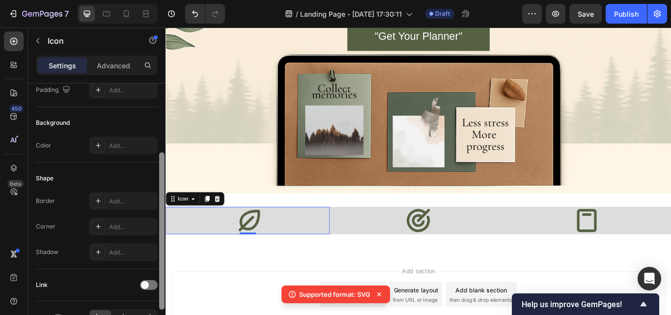
scroll to position [114, 0]
click at [161, 178] on div at bounding box center [161, 230] width 5 height 157
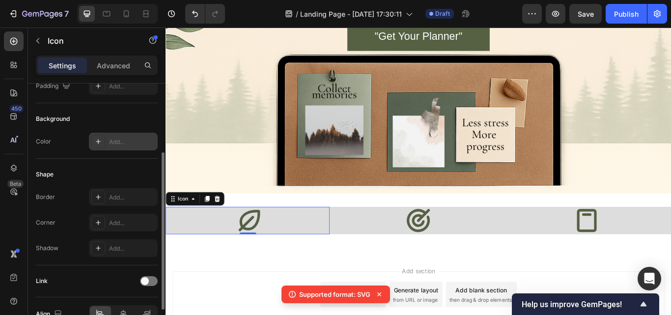
click at [122, 141] on div "Add..." at bounding box center [132, 142] width 46 height 9
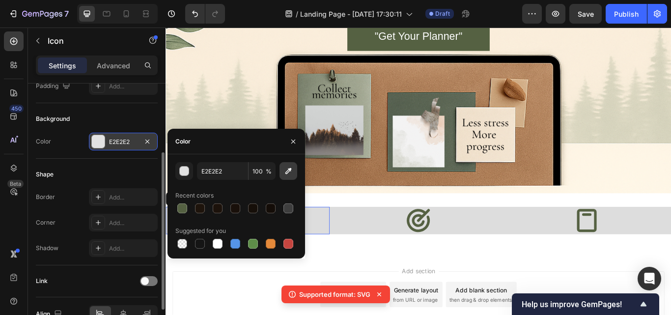
click at [291, 166] on button "button" at bounding box center [289, 171] width 18 height 18
type input "FFF6E7"
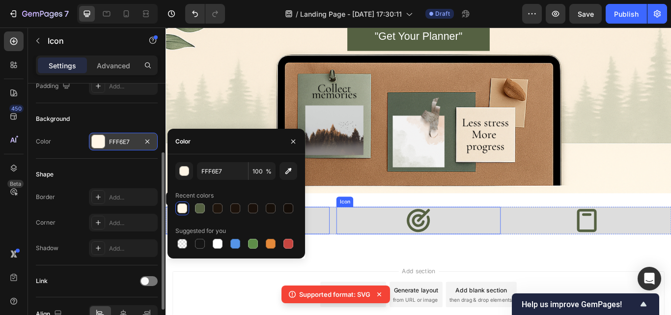
click at [399, 246] on div "Icon" at bounding box center [460, 253] width 191 height 32
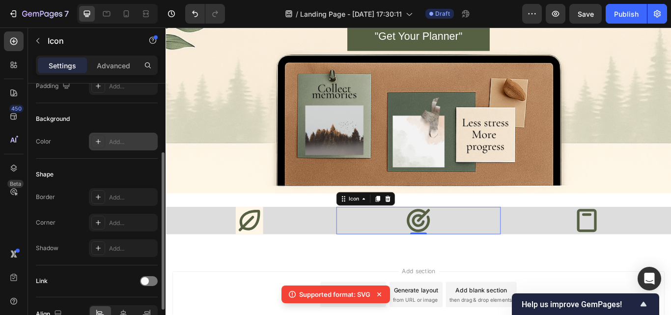
click at [122, 145] on div "Add..." at bounding box center [132, 142] width 46 height 9
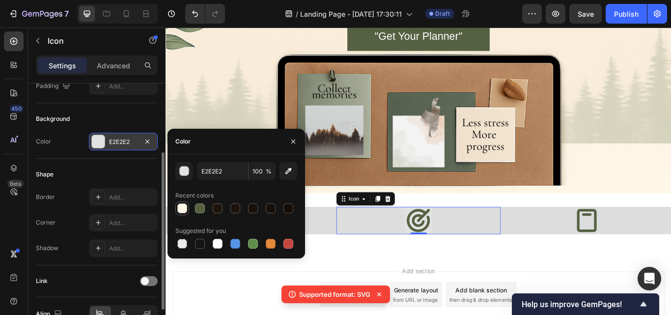
click at [181, 205] on div at bounding box center [182, 208] width 10 height 10
type input "FFF6E7"
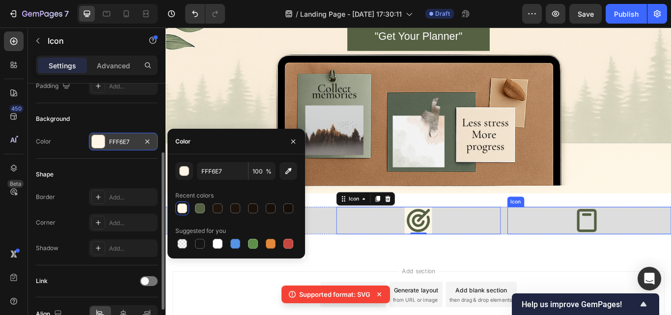
click at [591, 253] on div "Icon" at bounding box center [659, 253] width 191 height 32
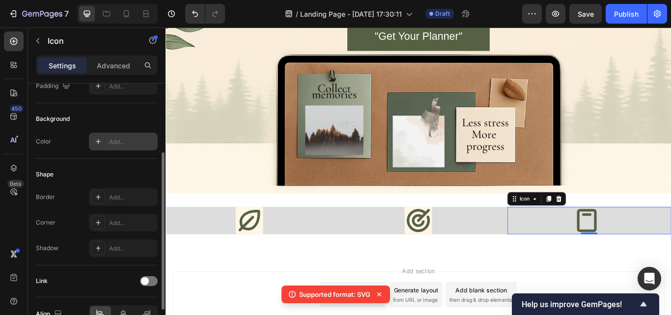
click at [132, 141] on div "Add..." at bounding box center [132, 142] width 46 height 9
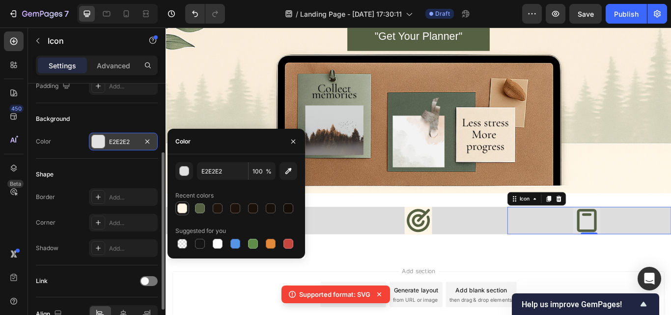
click at [178, 208] on div at bounding box center [182, 208] width 10 height 10
type input "FFF6E7"
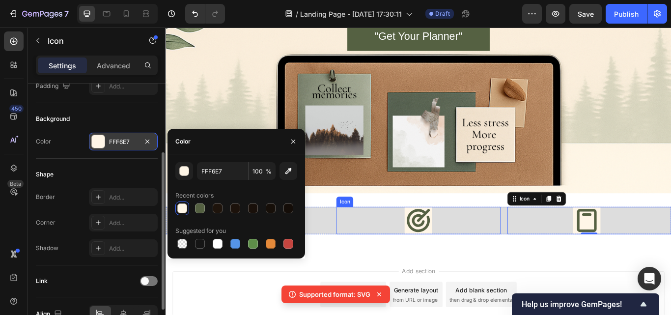
click at [382, 253] on div "Icon" at bounding box center [460, 253] width 191 height 32
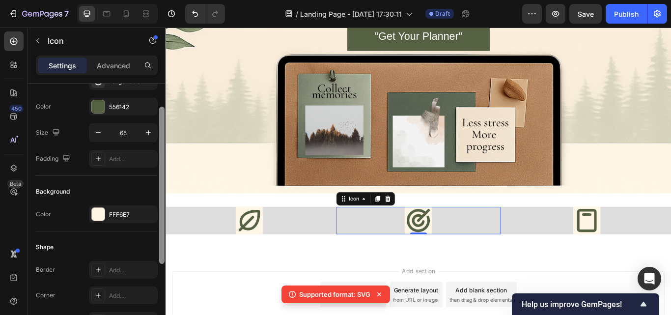
scroll to position [40, 0]
drag, startPoint x: 163, startPoint y: 174, endPoint x: 160, endPoint y: 129, distance: 44.8
click at [160, 129] on div at bounding box center [161, 186] width 5 height 157
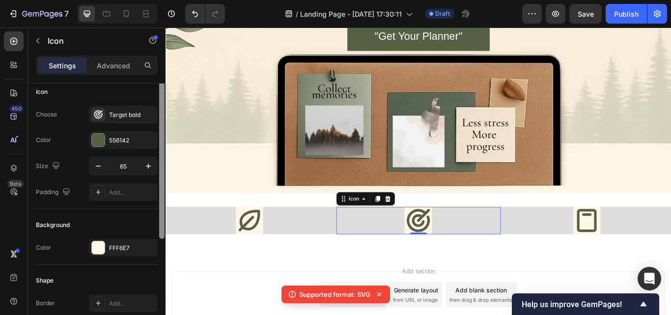
scroll to position [0, 0]
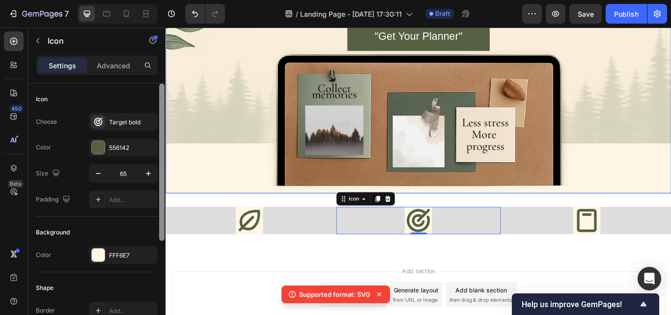
drag, startPoint x: 328, startPoint y: 159, endPoint x: 166, endPoint y: 107, distance: 169.8
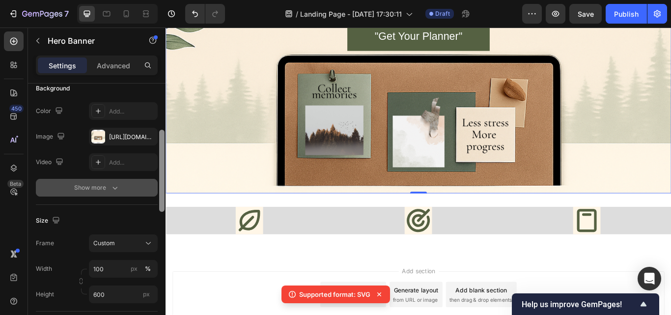
scroll to position [103, 0]
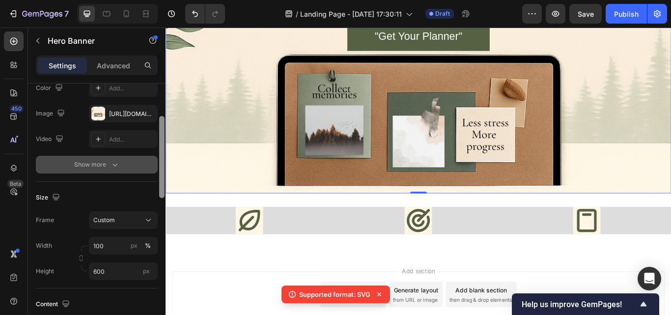
click at [119, 170] on button "Show more" at bounding box center [97, 165] width 122 height 18
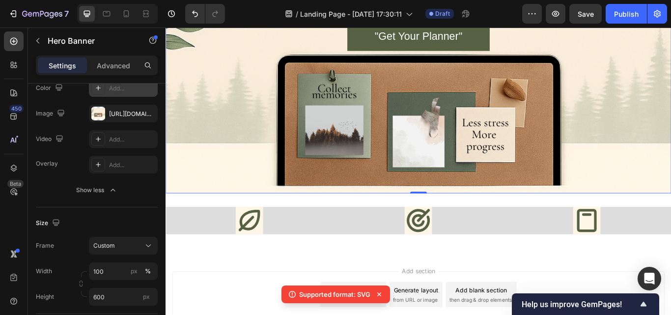
click at [113, 91] on div "Add..." at bounding box center [132, 88] width 46 height 9
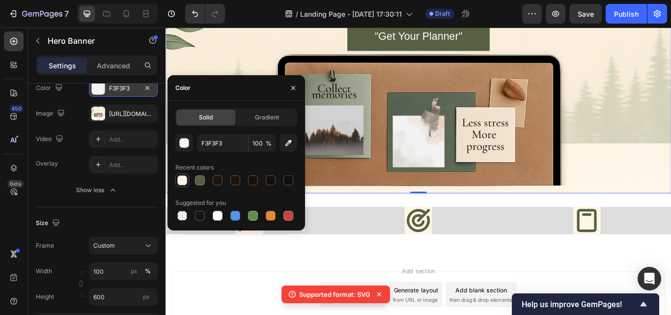
click at [180, 179] on div at bounding box center [182, 180] width 10 height 10
type input "FFF6E7"
click at [145, 87] on icon "button" at bounding box center [148, 88] width 8 height 8
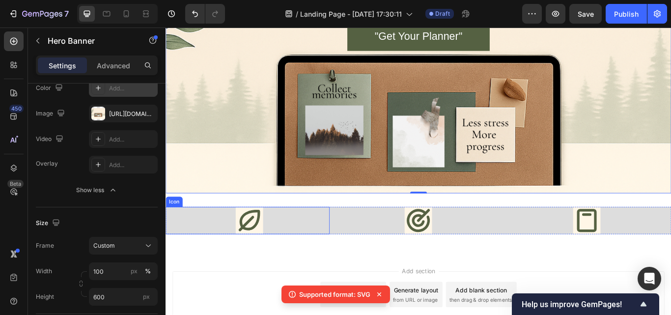
click at [186, 241] on div "Icon" at bounding box center [261, 253] width 191 height 32
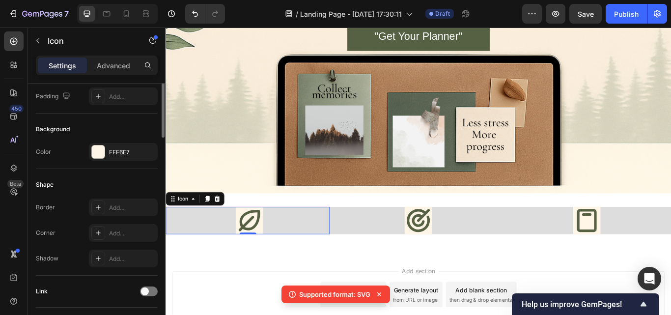
scroll to position [0, 0]
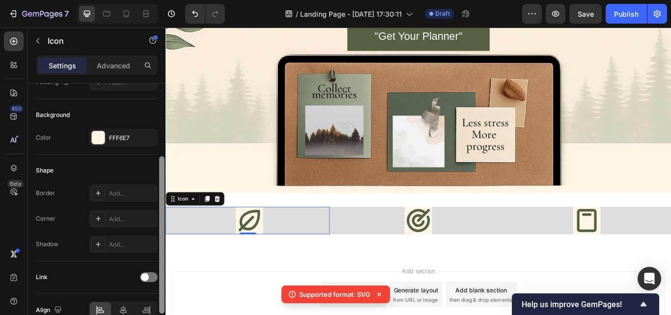
scroll to position [118, 0]
drag, startPoint x: 163, startPoint y: 230, endPoint x: 160, endPoint y: 301, distance: 71.8
click at [160, 301] on div at bounding box center [161, 233] width 5 height 157
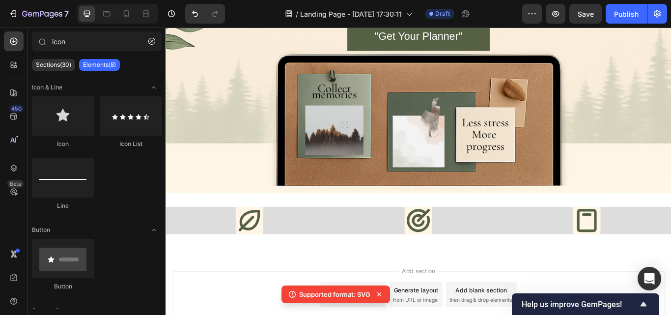
click at [349, 256] on div "Icon" at bounding box center [261, 253] width 191 height 32
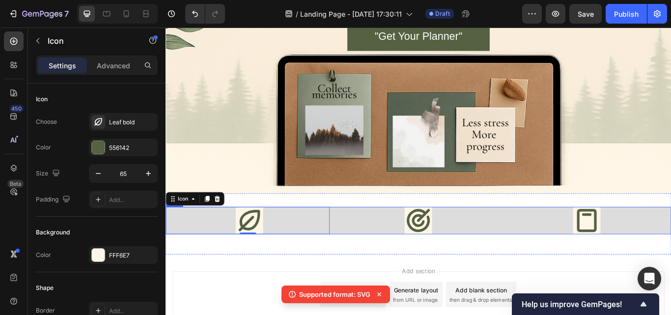
click at [357, 261] on div "Icon 0 Icon Icon Row" at bounding box center [461, 253] width 590 height 32
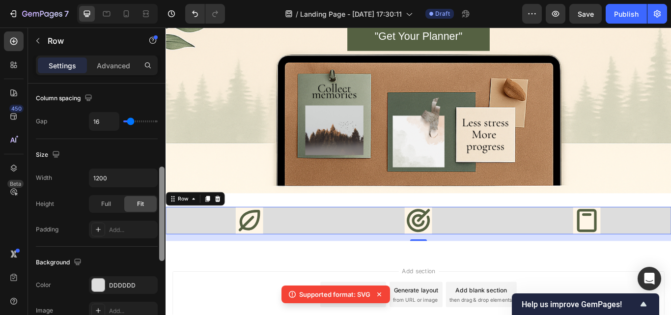
scroll to position [217, 0]
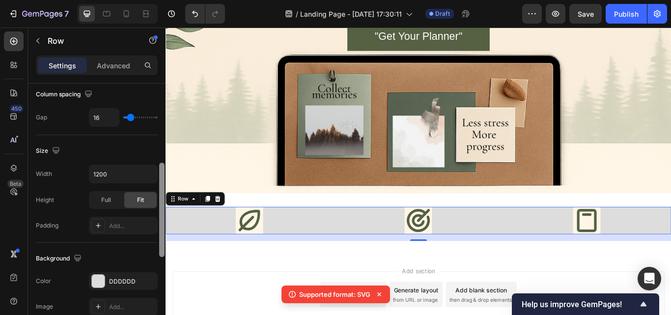
drag, startPoint x: 164, startPoint y: 165, endPoint x: 162, endPoint y: 244, distance: 79.2
click at [162, 244] on div at bounding box center [161, 210] width 5 height 94
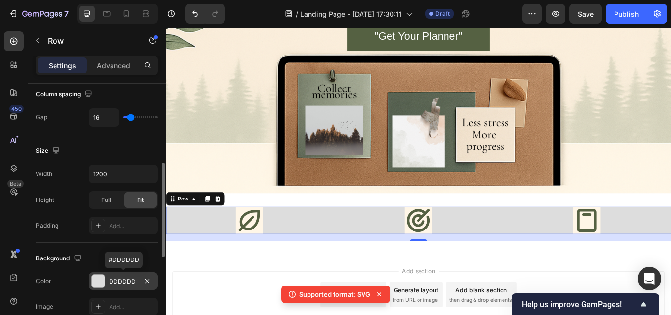
click at [103, 282] on div at bounding box center [98, 281] width 13 height 13
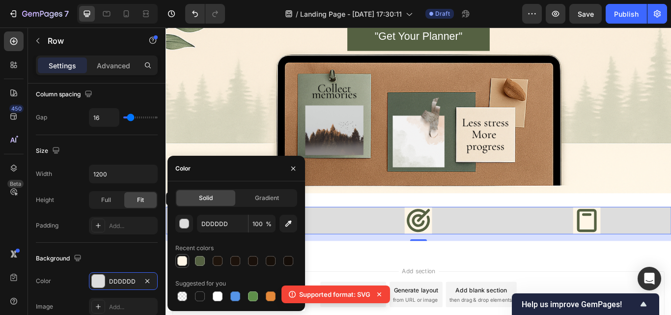
click at [184, 263] on div at bounding box center [182, 261] width 10 height 10
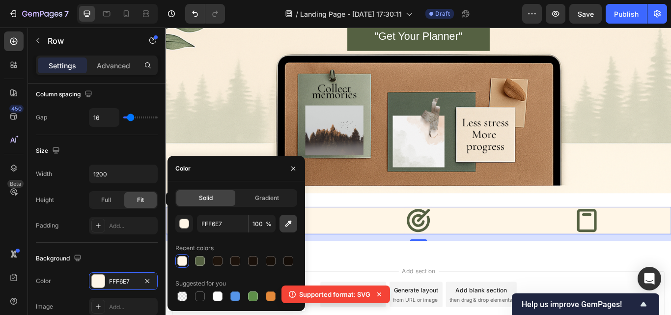
click at [286, 227] on icon "button" at bounding box center [289, 224] width 6 height 6
type input "FFFFFF"
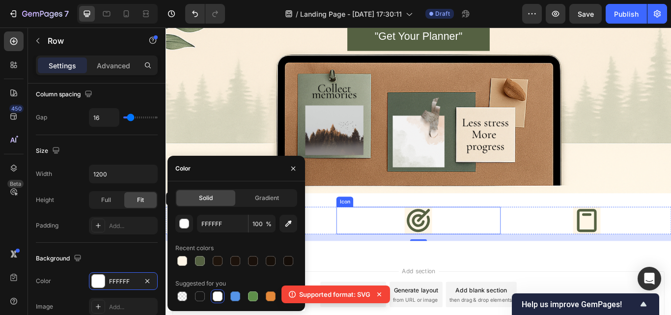
click at [467, 263] on icon at bounding box center [460, 253] width 32 height 32
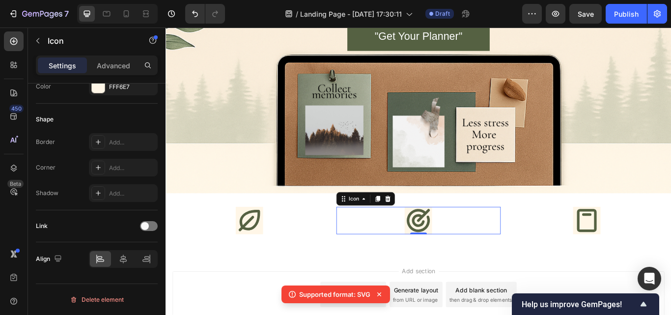
scroll to position [0, 0]
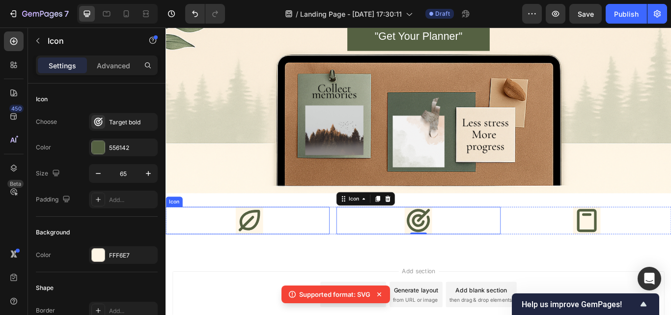
click at [270, 262] on icon at bounding box center [263, 253] width 32 height 32
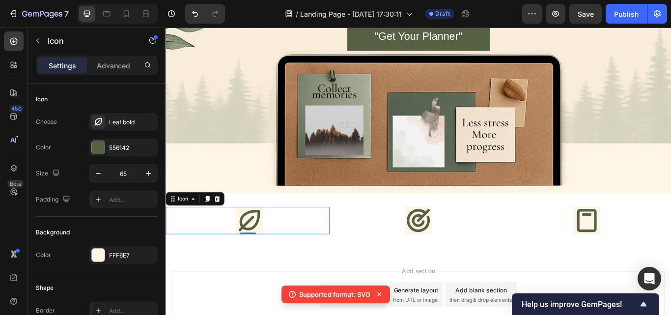
click at [269, 253] on icon at bounding box center [263, 253] width 32 height 32
click at [148, 253] on icon "button" at bounding box center [148, 255] width 8 height 8
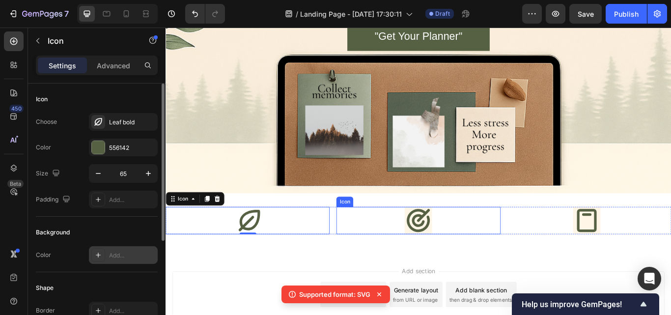
click at [450, 260] on icon at bounding box center [460, 253] width 32 height 32
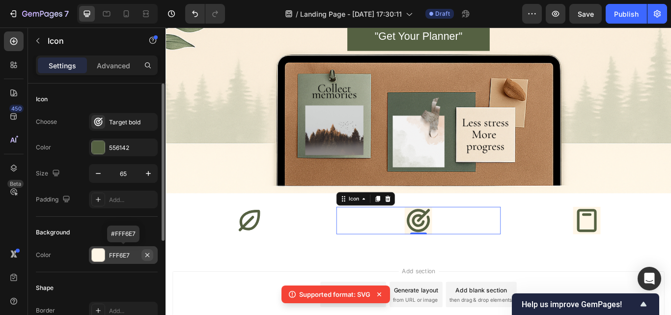
click at [150, 254] on icon "button" at bounding box center [148, 255] width 8 height 8
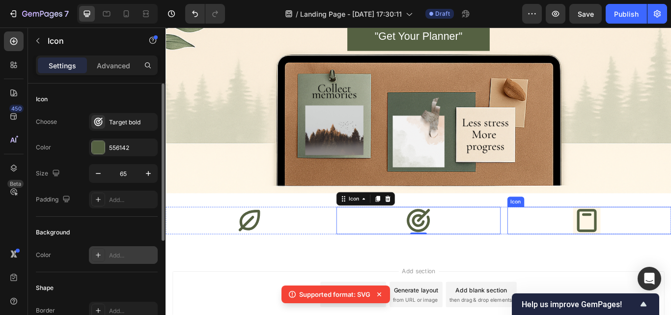
click at [643, 249] on icon at bounding box center [657, 253] width 32 height 32
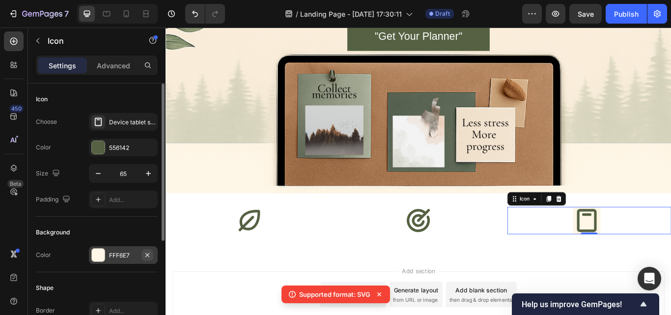
click at [149, 256] on icon "button" at bounding box center [148, 255] width 8 height 8
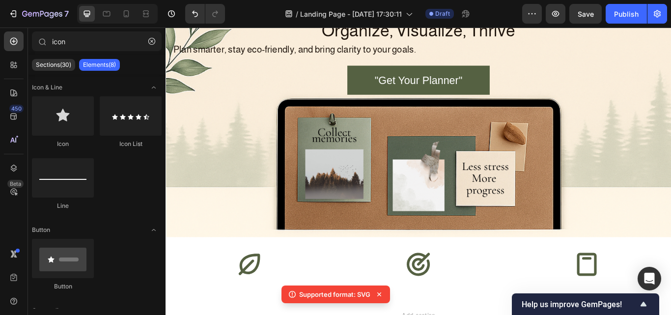
scroll to position [193, 0]
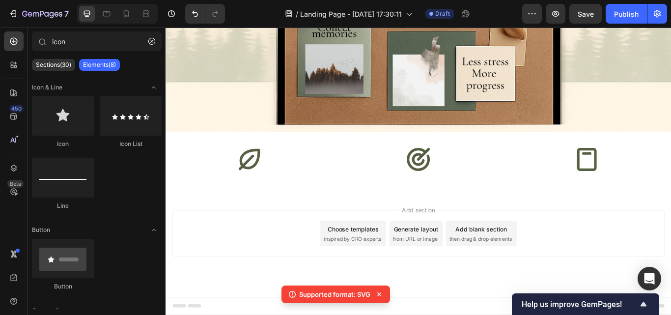
click at [161, 65] on div "Sections(30) Elements(8)" at bounding box center [97, 65] width 138 height 20
click at [161, 77] on div "Icon & Line Icon Icon List Line Button Button Content list Item List Advanced L…" at bounding box center [97, 275] width 138 height 401
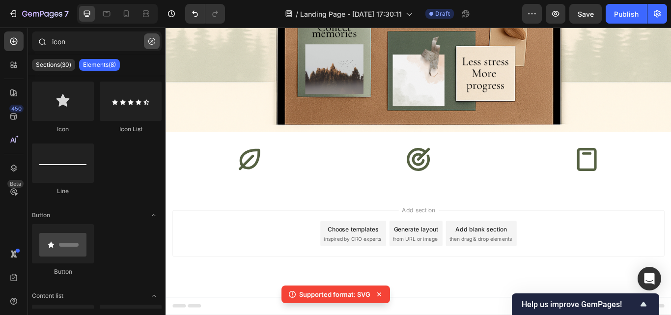
click at [149, 42] on icon "button" at bounding box center [151, 41] width 7 height 7
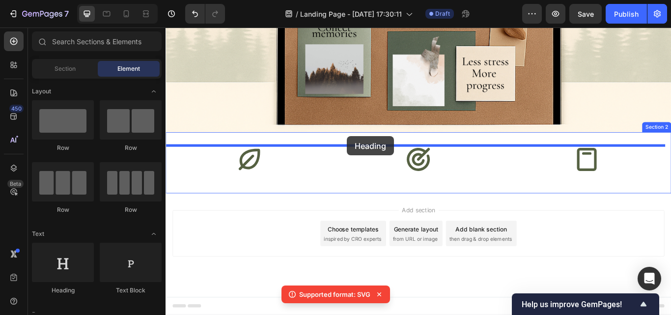
drag, startPoint x: 223, startPoint y: 293, endPoint x: 377, endPoint y: 154, distance: 207.1
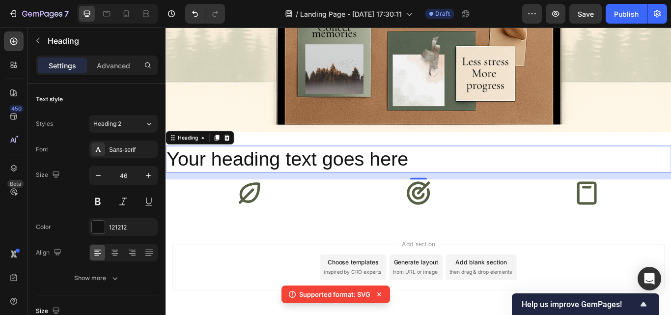
click at [465, 173] on h2 "Your heading text goes here" at bounding box center [461, 181] width 590 height 31
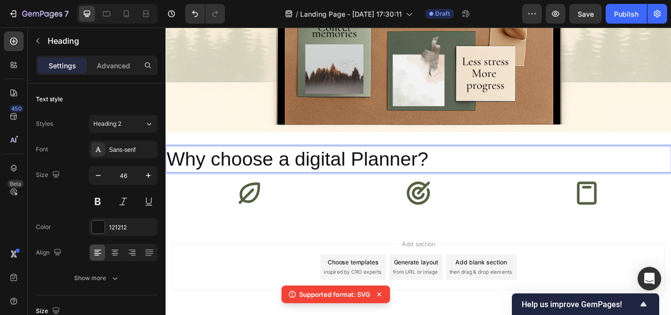
click at [229, 180] on p "Why choose a digital Planner?" at bounding box center [461, 181] width 588 height 29
click at [332, 178] on p "Why Choose a digital Planner?" at bounding box center [461, 181] width 588 height 29
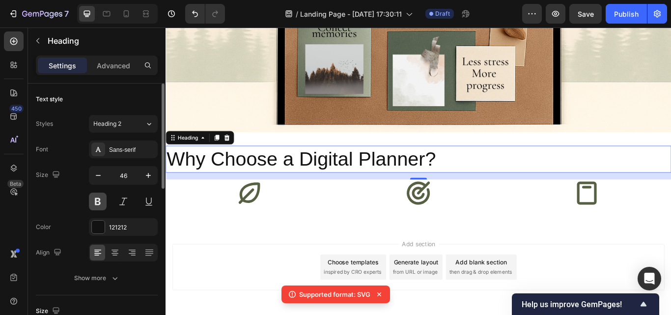
click at [96, 206] on button at bounding box center [98, 202] width 18 height 18
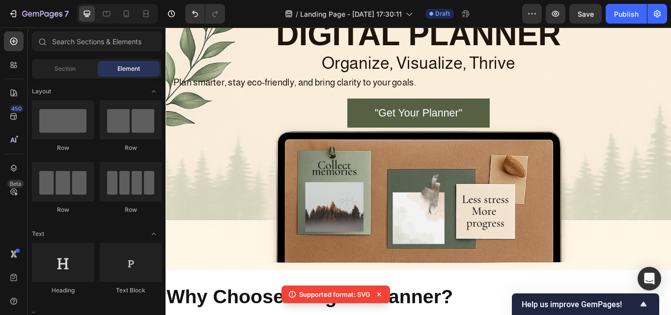
scroll to position [0, 0]
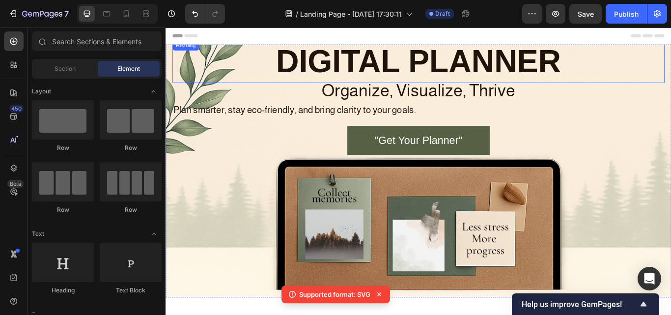
click at [326, 68] on p "DIGITAL PLANNER" at bounding box center [460, 68] width 572 height 48
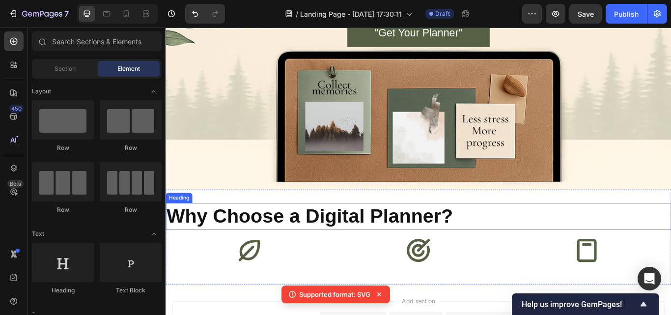
scroll to position [125, 0]
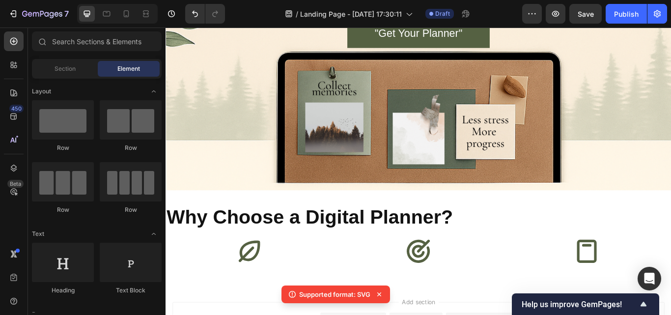
click at [381, 295] on icon at bounding box center [380, 295] width 10 height 10
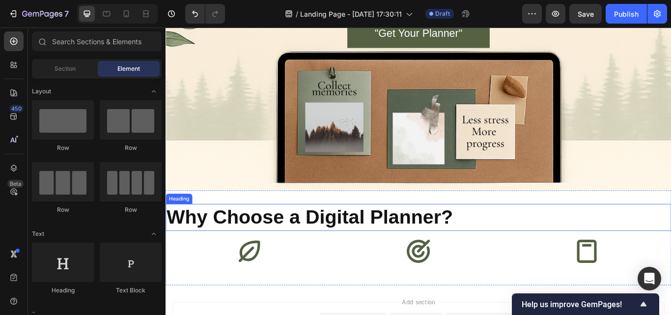
click at [464, 250] on p "Why Choose a Digital Planner?" at bounding box center [461, 248] width 588 height 29
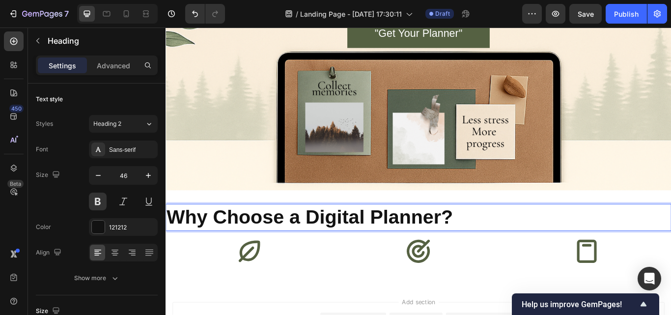
click at [485, 249] on p "Why Choose a Digital Planner?" at bounding box center [461, 248] width 588 height 29
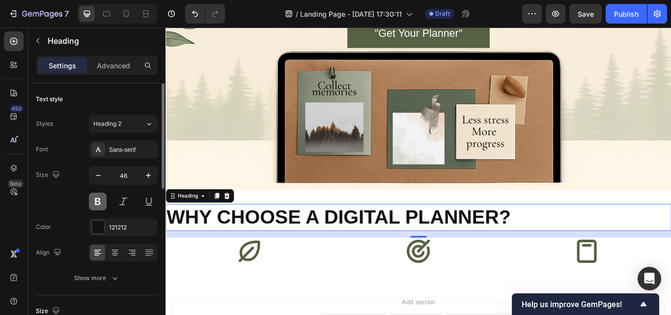
click at [96, 202] on button at bounding box center [98, 202] width 18 height 18
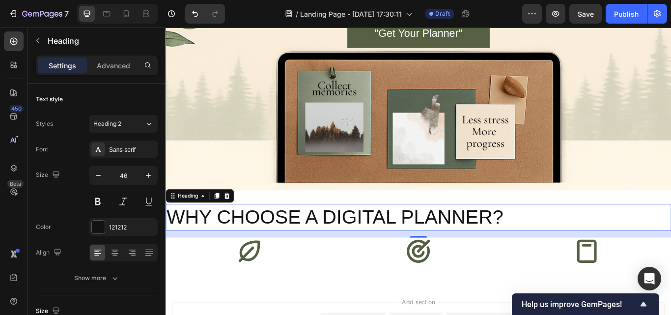
click at [168, 250] on p "WHY CHOOSE A DIGITAL PLANNER?" at bounding box center [461, 248] width 588 height 29
click at [98, 174] on icon "button" at bounding box center [98, 176] width 10 height 10
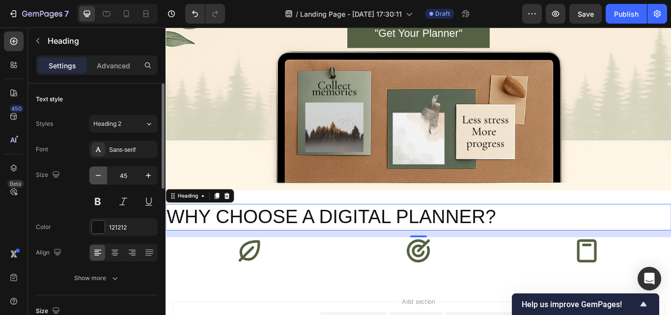
click at [98, 174] on icon "button" at bounding box center [98, 176] width 10 height 10
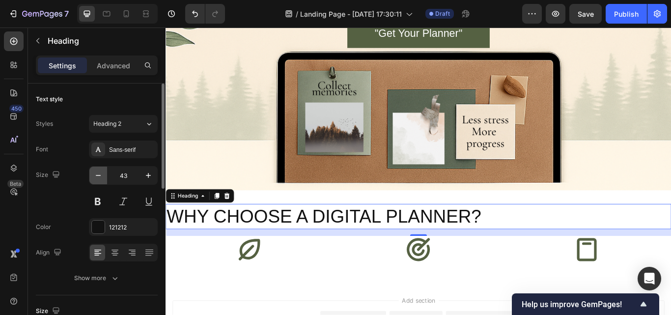
click at [98, 174] on icon "button" at bounding box center [98, 176] width 10 height 10
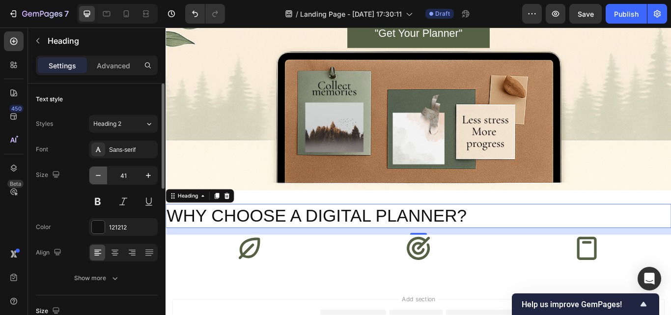
click at [98, 174] on icon "button" at bounding box center [98, 176] width 10 height 10
type input "40"
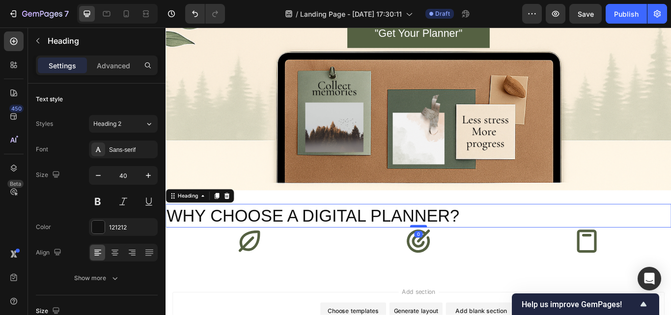
drag, startPoint x: 458, startPoint y: 267, endPoint x: 458, endPoint y: 258, distance: 8.9
click at [458, 258] on div at bounding box center [461, 259] width 20 height 3
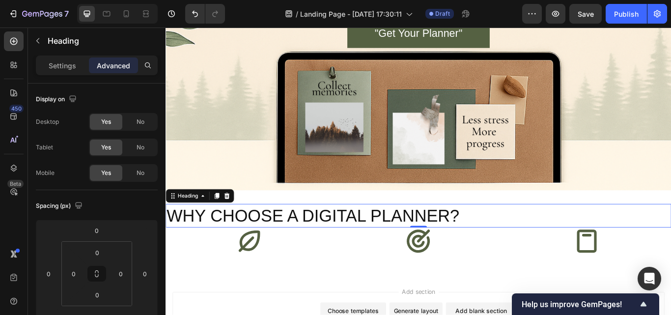
click at [255, 241] on p "WHY CHOOSE A DIGITAL PLANNER?" at bounding box center [461, 247] width 588 height 26
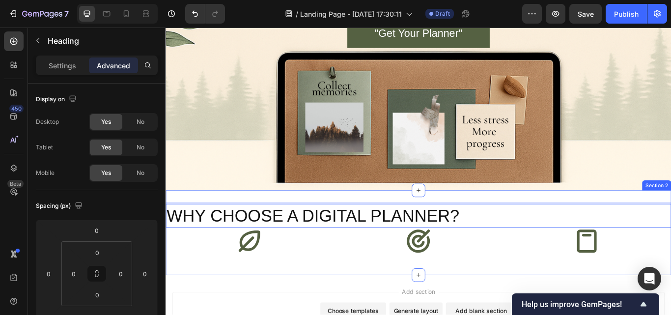
click at [273, 300] on div "WHY CHOOSE A DIGITAL PLANNER? Heading 0 Icon Icon Icon Row" at bounding box center [461, 266] width 590 height 67
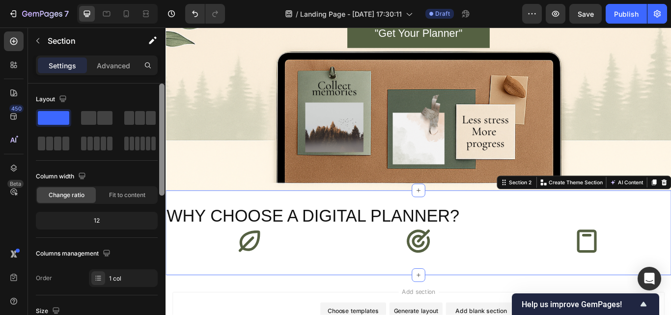
drag, startPoint x: 163, startPoint y: 174, endPoint x: 160, endPoint y: 116, distance: 59.1
click at [160, 116] on div at bounding box center [161, 140] width 5 height 112
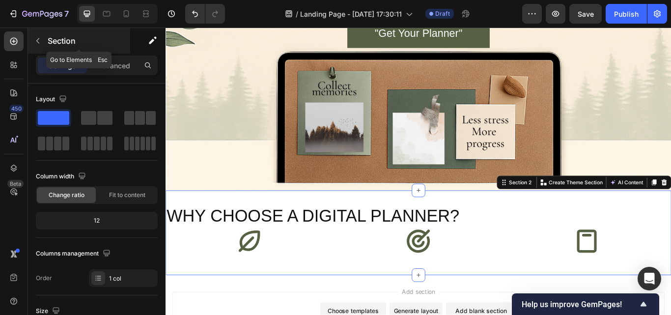
click at [38, 38] on icon "button" at bounding box center [38, 41] width 8 height 8
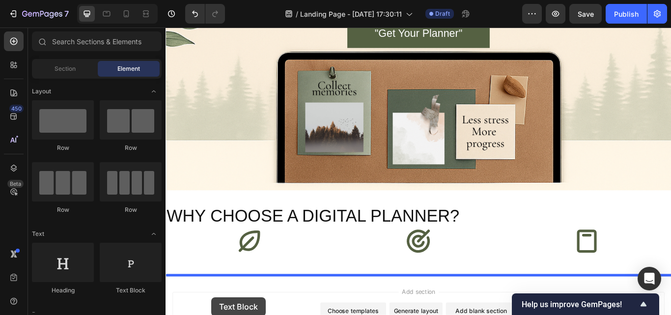
scroll to position [220, 0]
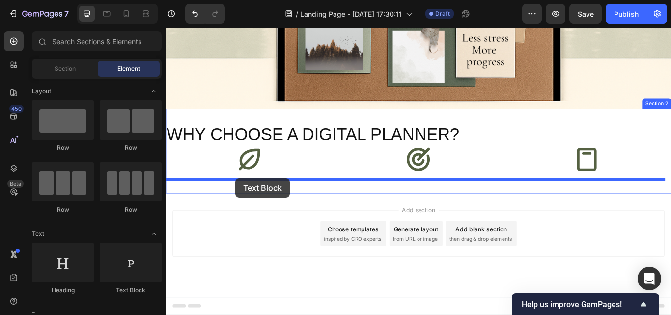
drag, startPoint x: 293, startPoint y: 297, endPoint x: 250, endPoint y: 203, distance: 102.7
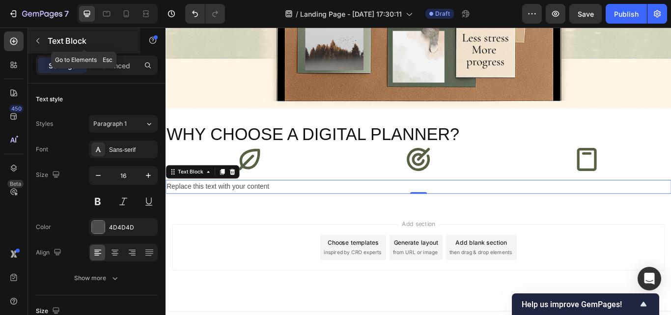
click at [38, 38] on icon "button" at bounding box center [38, 41] width 8 height 8
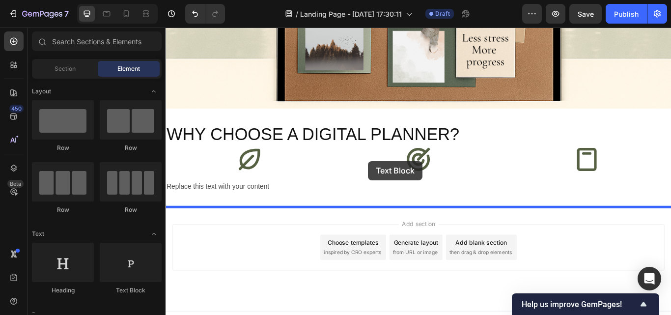
scroll to position [236, 0]
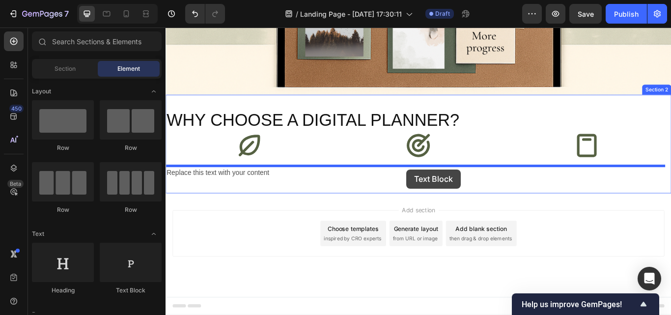
drag, startPoint x: 302, startPoint y: 300, endPoint x: 446, endPoint y: 193, distance: 179.5
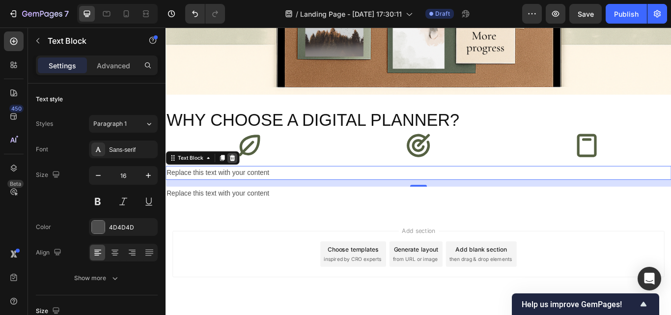
click at [245, 178] on icon at bounding box center [243, 179] width 6 height 7
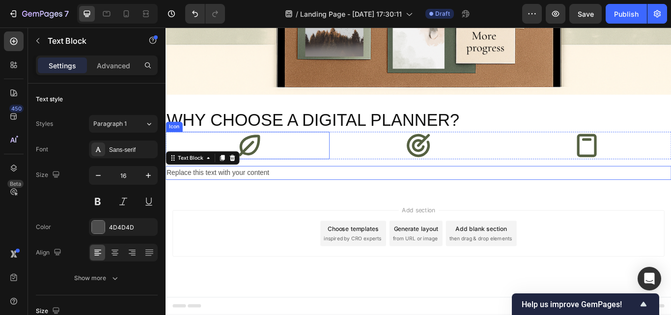
drag, startPoint x: 258, startPoint y: 196, endPoint x: 280, endPoint y: 165, distance: 37.8
click at [275, 166] on div "WHY CHOOSE A DIGITAL PLANNER? Heading Icon Icon Icon Row Replace this text with…" at bounding box center [461, 164] width 590 height 84
click at [266, 198] on div "Replace this text with your content" at bounding box center [461, 197] width 590 height 16
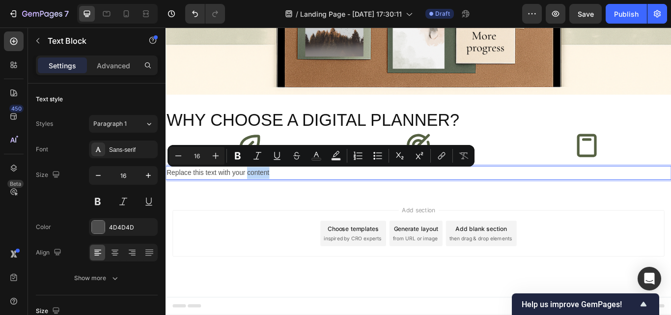
drag, startPoint x: 266, startPoint y: 198, endPoint x: 281, endPoint y: 195, distance: 14.9
click at [281, 195] on p "Replace this text with your content" at bounding box center [461, 197] width 588 height 14
click at [328, 195] on p "Replace this text with your content" at bounding box center [461, 197] width 588 height 14
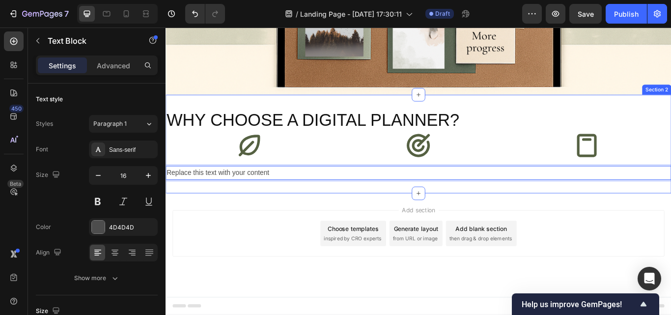
click at [318, 188] on div "WHY CHOOSE A DIGITAL PLANNER? Heading Icon Icon Icon Row Replace this text with…" at bounding box center [461, 164] width 590 height 84
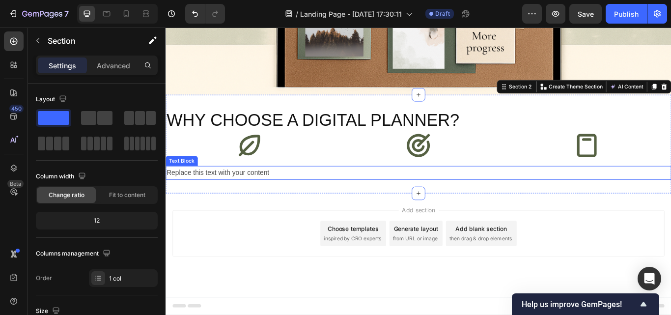
click at [247, 195] on p "Replace this text with your content" at bounding box center [461, 197] width 588 height 14
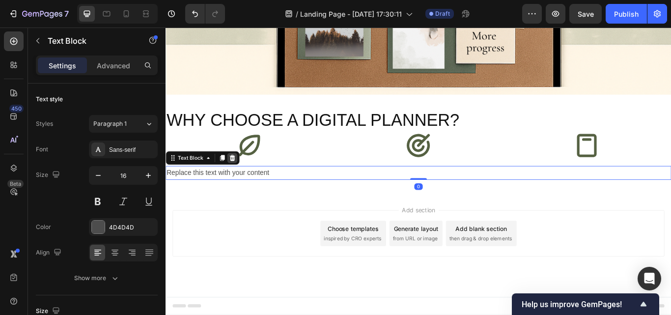
click at [242, 181] on icon at bounding box center [243, 179] width 6 height 7
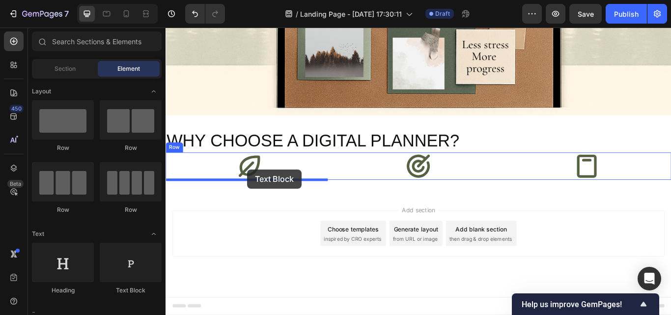
drag, startPoint x: 297, startPoint y: 282, endPoint x: 261, endPoint y: 193, distance: 96.1
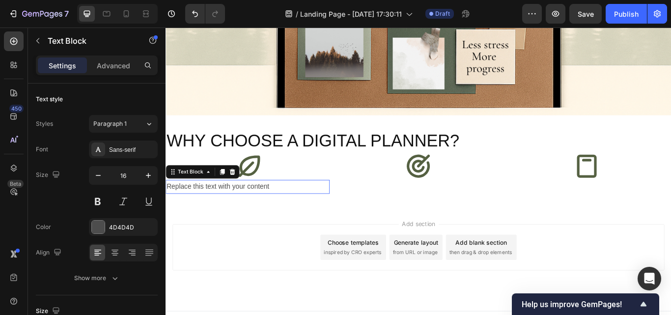
scroll to position [229, 0]
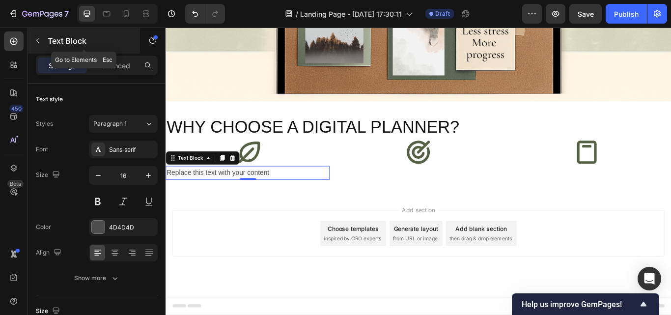
click at [37, 41] on icon "button" at bounding box center [38, 41] width 8 height 8
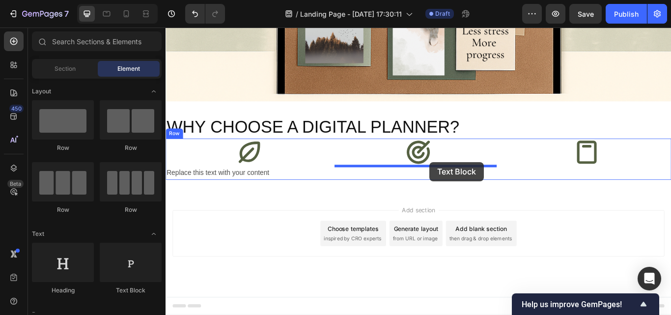
drag, startPoint x: 302, startPoint y: 286, endPoint x: 473, endPoint y: 184, distance: 199.2
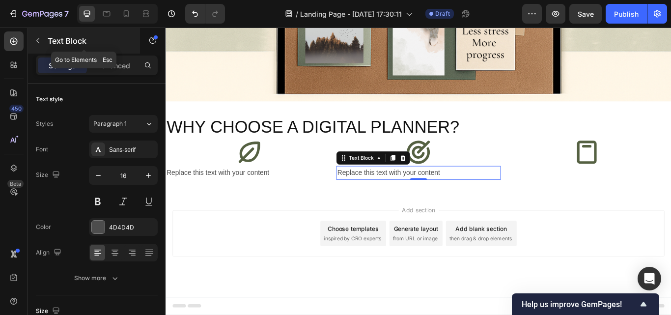
click at [38, 39] on icon "button" at bounding box center [37, 40] width 3 height 5
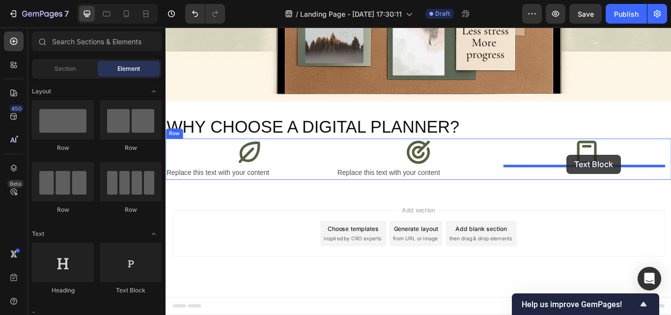
drag, startPoint x: 304, startPoint y: 283, endPoint x: 634, endPoint y: 176, distance: 346.6
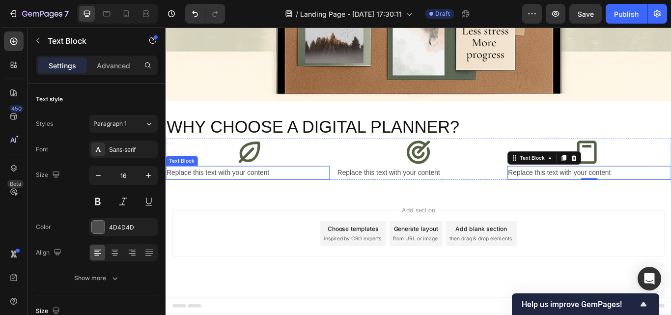
click at [303, 198] on div "Replace this text with your content" at bounding box center [261, 197] width 191 height 16
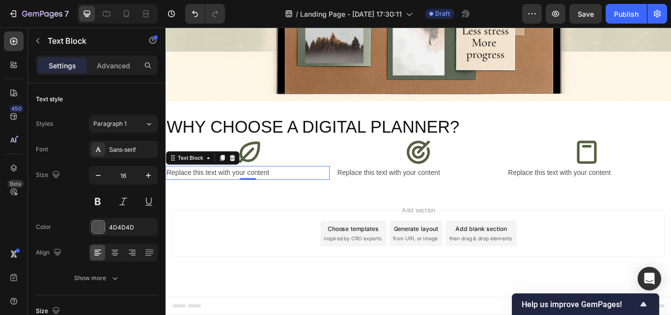
click at [301, 195] on div "Replace this text with your content" at bounding box center [261, 197] width 191 height 16
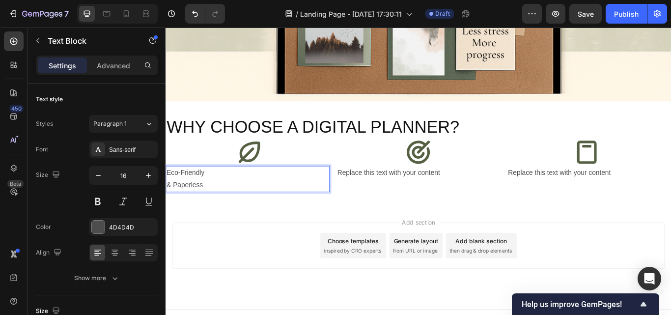
click at [171, 202] on p "Eco-Friendly" at bounding box center [261, 197] width 189 height 14
click at [219, 210] on p "& Paperless" at bounding box center [261, 211] width 189 height 14
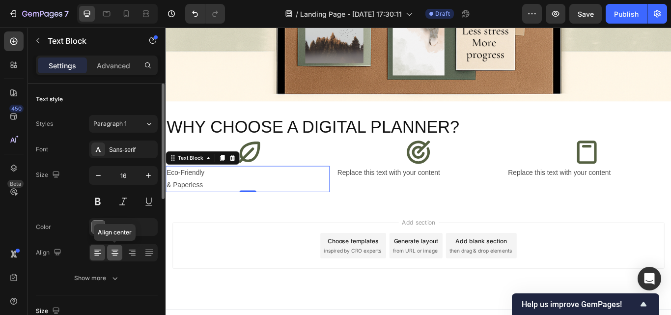
click at [116, 254] on icon at bounding box center [115, 253] width 7 height 1
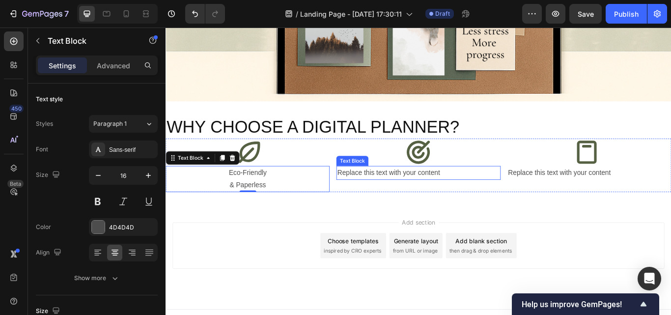
click at [495, 197] on div "Replace this text with your content" at bounding box center [460, 197] width 191 height 16
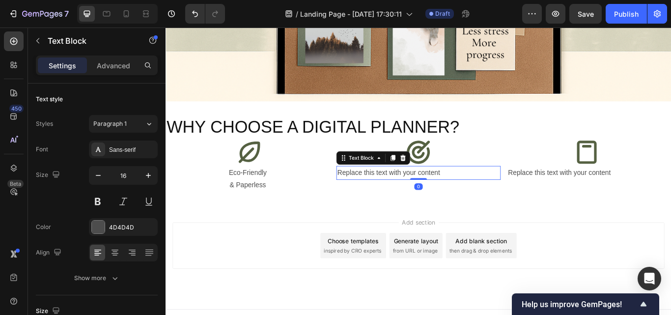
click at [488, 197] on div "Replace this text with your content" at bounding box center [460, 197] width 191 height 16
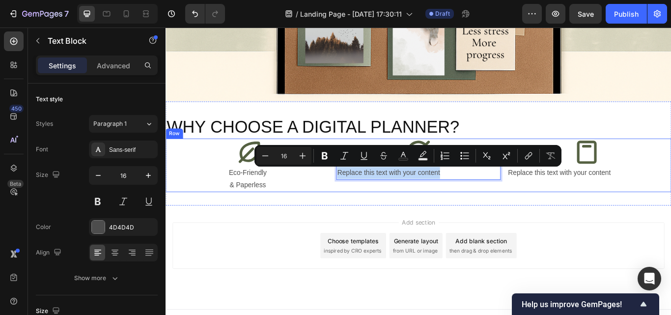
drag, startPoint x: 488, startPoint y: 197, endPoint x: 361, endPoint y: 206, distance: 127.2
click at [361, 206] on div "Icon Eco-Friendly & Paperless Text Block Icon Replace this text with your conte…" at bounding box center [461, 188] width 590 height 62
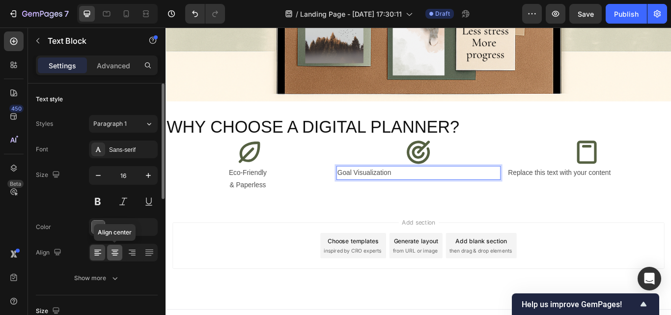
click at [116, 249] on icon at bounding box center [115, 253] width 10 height 10
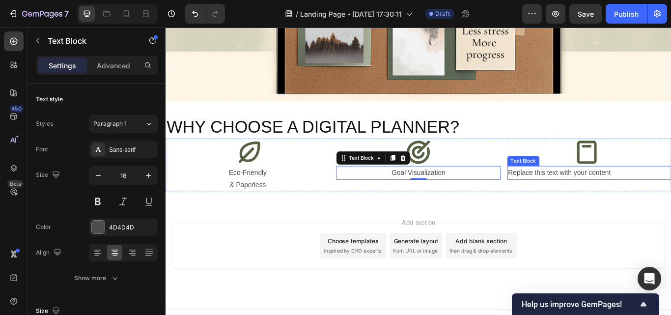
click at [615, 193] on div "Replace this text with your content" at bounding box center [659, 197] width 191 height 16
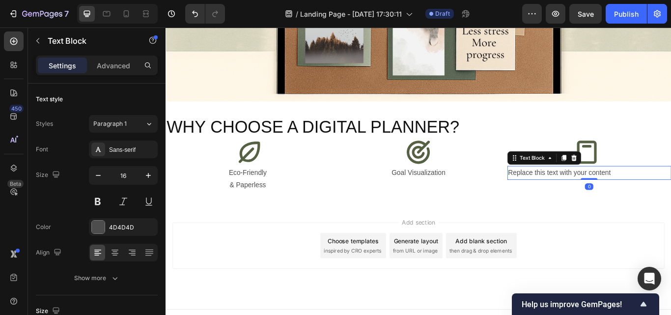
click at [671, 194] on div "Replace this text with your content" at bounding box center [659, 197] width 191 height 16
click at [671, 197] on p "Replace this text with your content" at bounding box center [659, 197] width 189 height 14
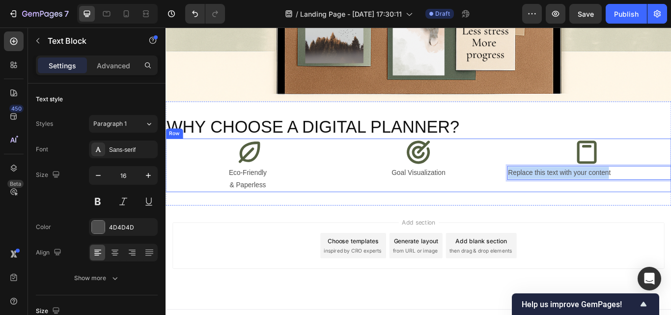
drag, startPoint x: 678, startPoint y: 193, endPoint x: 557, endPoint y: 198, distance: 121.0
click at [557, 198] on div "Icon Eco-Friendly & Paperless Text Block Icon Goal Visualization Text Block Ico…" at bounding box center [461, 188] width 590 height 62
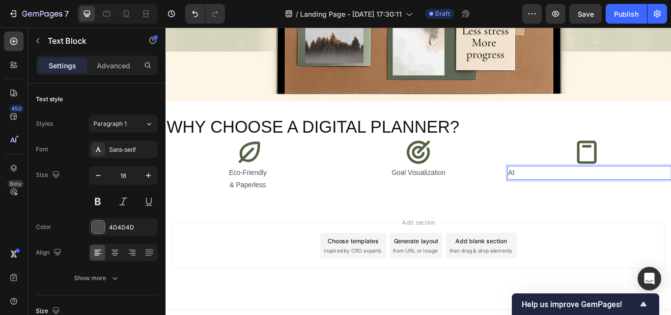
click at [581, 197] on p "At" at bounding box center [659, 197] width 189 height 14
click at [114, 258] on div at bounding box center [114, 253] width 15 height 16
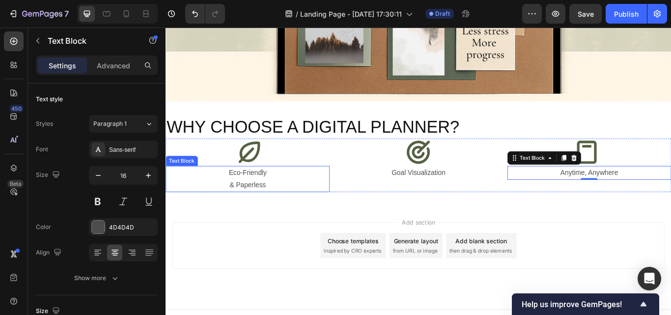
click at [276, 202] on p "Eco-Friendly" at bounding box center [261, 197] width 189 height 14
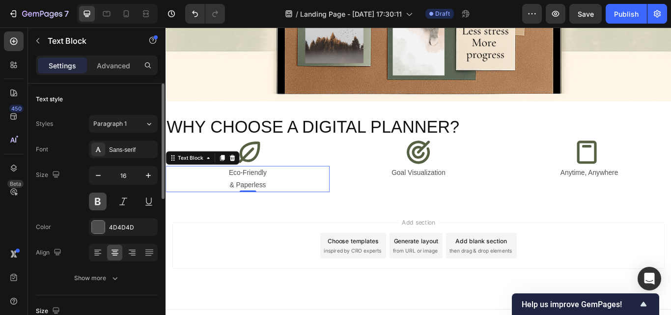
click at [96, 201] on button at bounding box center [98, 202] width 18 height 18
click at [452, 195] on p "Goal Visualization" at bounding box center [460, 197] width 189 height 14
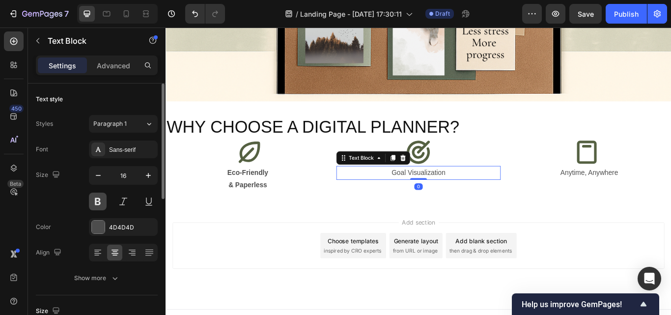
drag, startPoint x: 94, startPoint y: 198, endPoint x: 246, endPoint y: 191, distance: 151.6
click at [94, 198] on button at bounding box center [98, 202] width 18 height 18
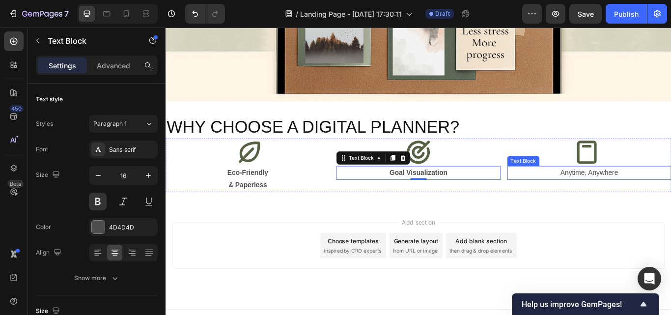
click at [632, 199] on p "Anytime, Anywhere" at bounding box center [659, 197] width 189 height 14
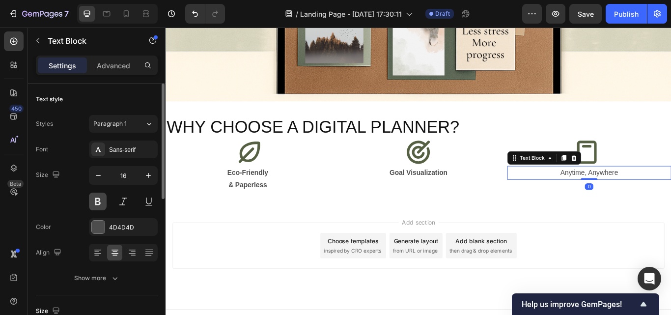
click at [100, 203] on button at bounding box center [98, 202] width 18 height 18
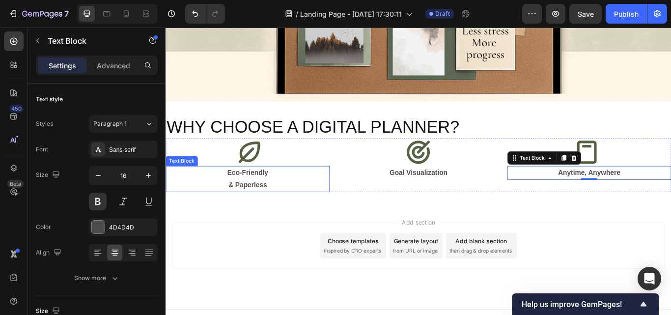
click at [261, 207] on p "& Paperless" at bounding box center [261, 211] width 189 height 14
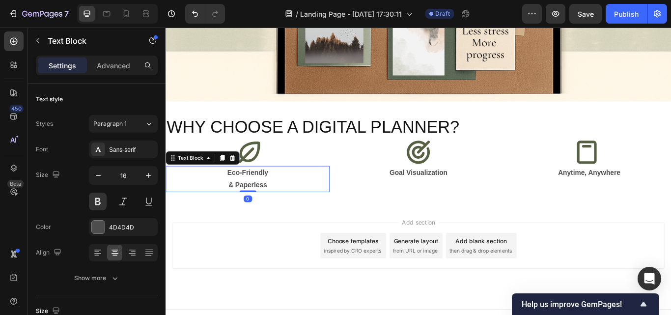
click at [125, 149] on div "Sans-serif" at bounding box center [132, 149] width 46 height 9
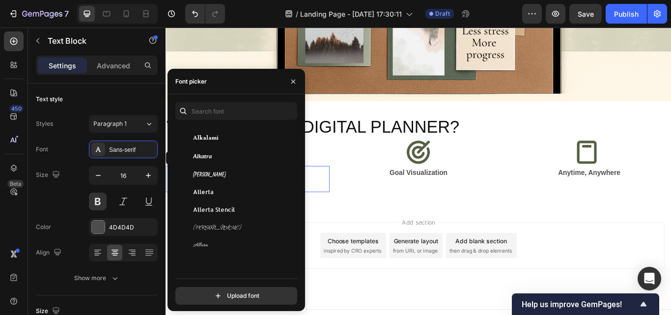
scroll to position [607, 0]
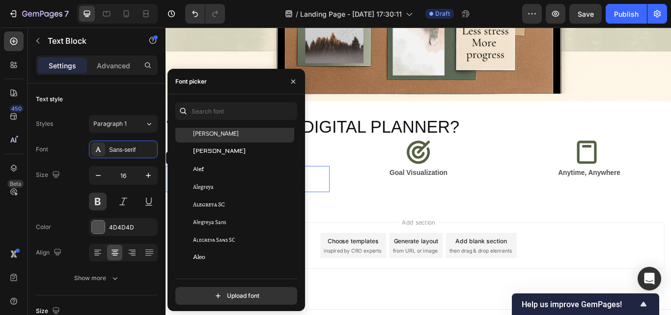
click at [218, 131] on span "Albert Sans" at bounding box center [216, 133] width 46 height 9
click at [359, 246] on div "Add section Choose templates inspired by CRO experts Generate layout from URL o…" at bounding box center [461, 295] width 590 height 121
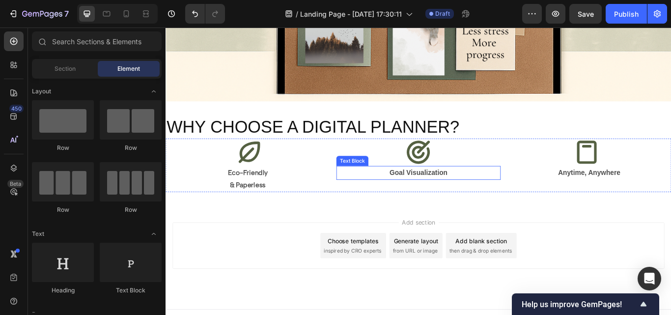
click at [443, 199] on p "Goal Visualization" at bounding box center [460, 197] width 189 height 14
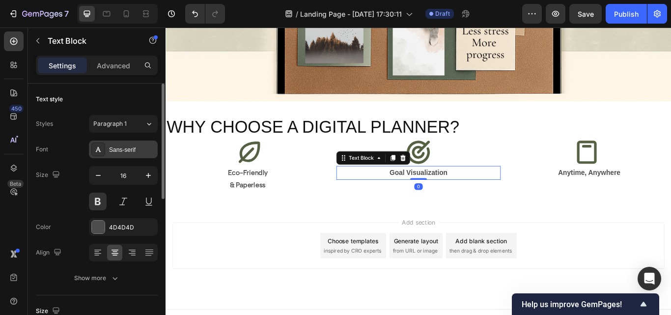
click at [136, 148] on div "Sans-serif" at bounding box center [132, 149] width 46 height 9
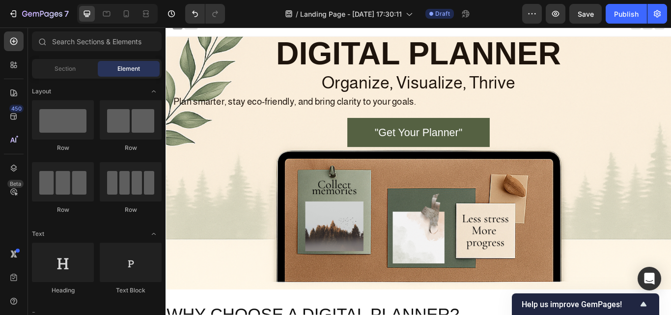
scroll to position [0, 0]
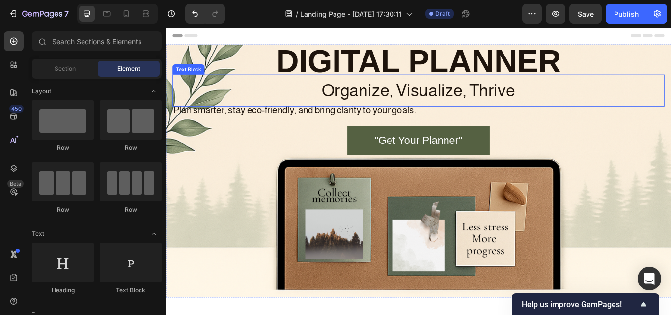
click at [547, 100] on p "Organize, Visualize, Thrive" at bounding box center [460, 101] width 572 height 35
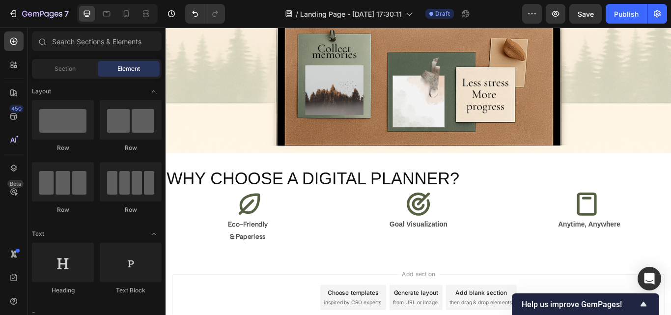
scroll to position [169, 0]
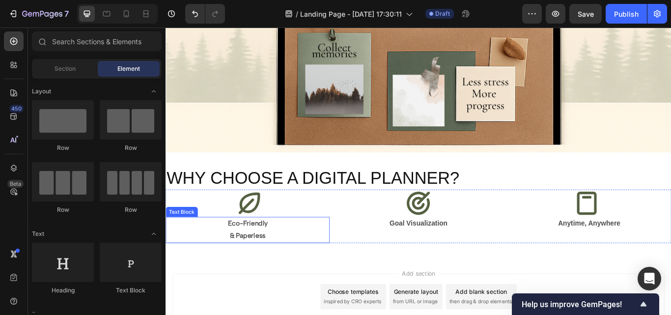
click at [256, 265] on p "& Paperless" at bounding box center [261, 271] width 189 height 14
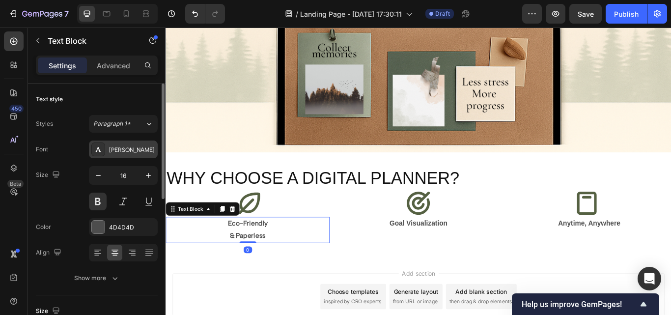
click at [144, 145] on div "Albert Sans" at bounding box center [132, 149] width 46 height 9
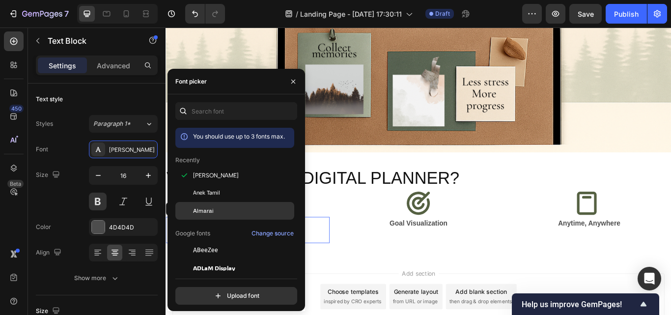
click at [202, 207] on span "Almarai" at bounding box center [203, 210] width 21 height 9
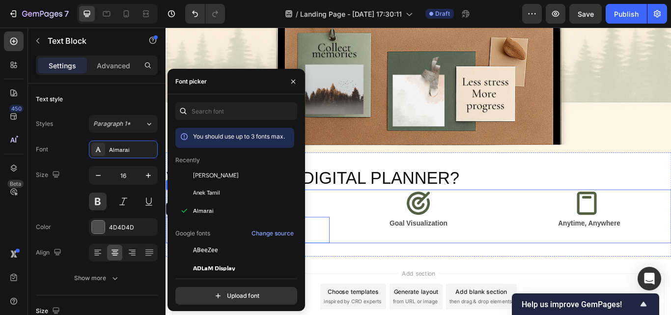
click at [423, 272] on div "Icon Goal Visualization Text Block" at bounding box center [460, 248] width 191 height 62
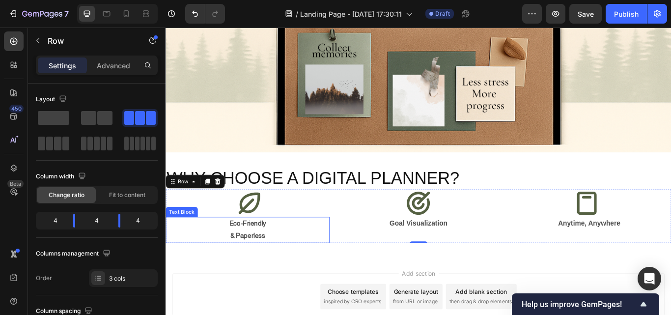
click at [263, 263] on p "Eco-Friendly" at bounding box center [261, 257] width 189 height 14
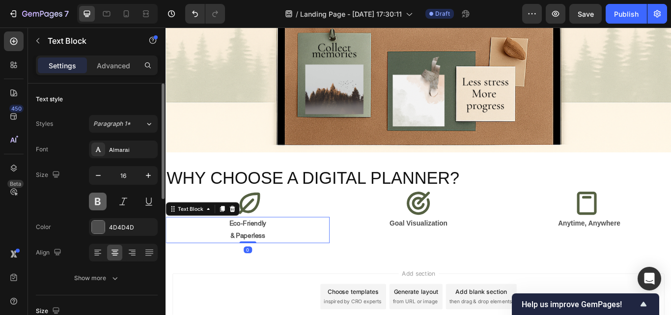
click at [97, 206] on button at bounding box center [98, 202] width 18 height 18
click at [98, 229] on div at bounding box center [98, 227] width 13 height 13
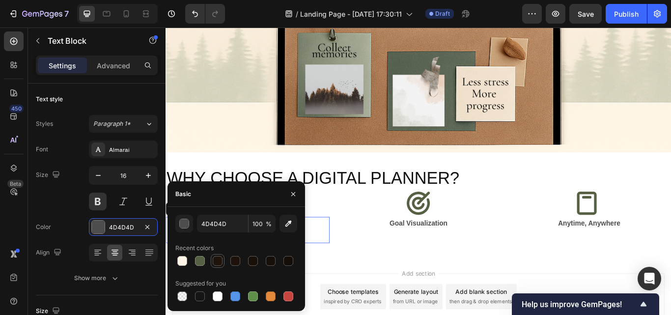
drag, startPoint x: 220, startPoint y: 263, endPoint x: 288, endPoint y: 231, distance: 74.7
click at [220, 263] on div at bounding box center [218, 261] width 10 height 10
click at [453, 258] on p "Goal Visualization" at bounding box center [460, 257] width 189 height 14
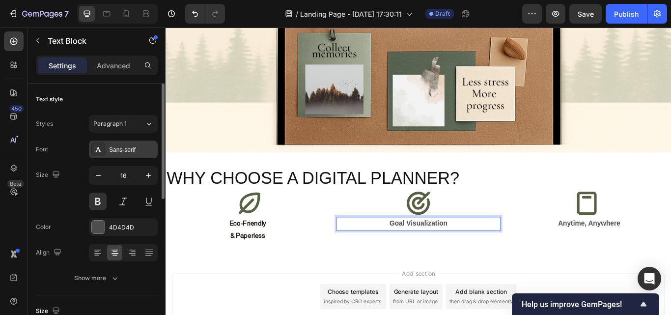
click at [112, 148] on div "Sans-serif" at bounding box center [132, 149] width 46 height 9
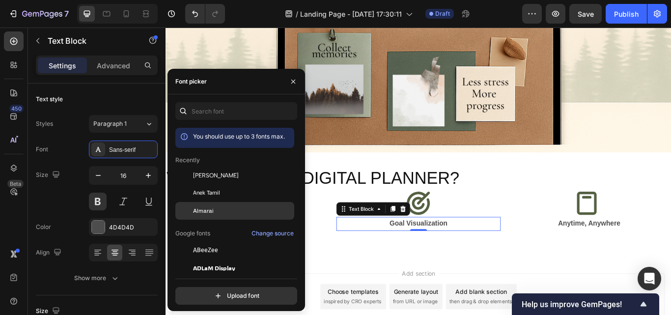
click at [205, 210] on span "Almarai" at bounding box center [203, 210] width 21 height 9
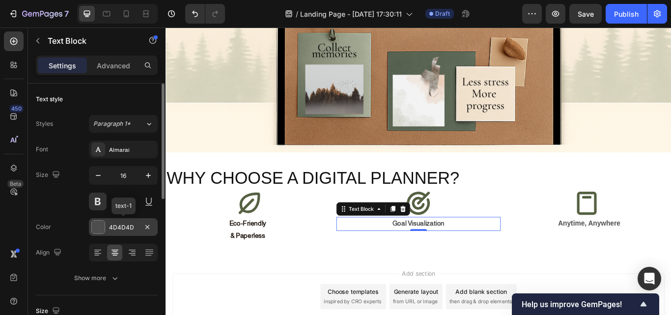
click at [94, 224] on div at bounding box center [98, 227] width 13 height 13
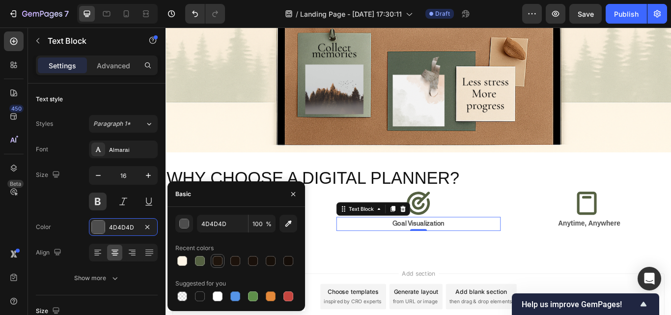
click at [216, 264] on div at bounding box center [218, 261] width 10 height 10
type input "1E140C"
click at [653, 256] on p "Anytime, Anywhere" at bounding box center [659, 257] width 189 height 14
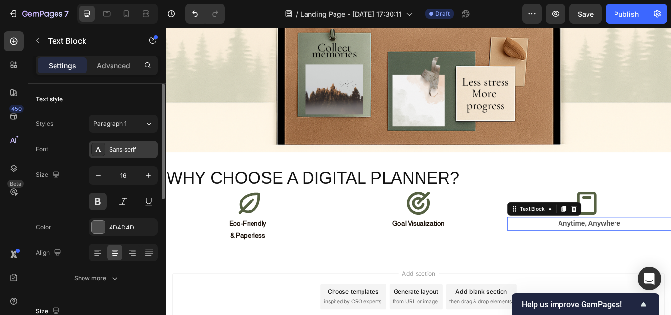
click at [100, 151] on icon at bounding box center [98, 149] width 5 height 5
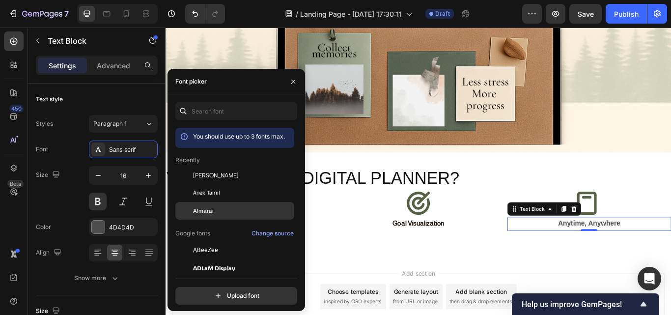
click at [206, 211] on span "Almarai" at bounding box center [203, 210] width 21 height 9
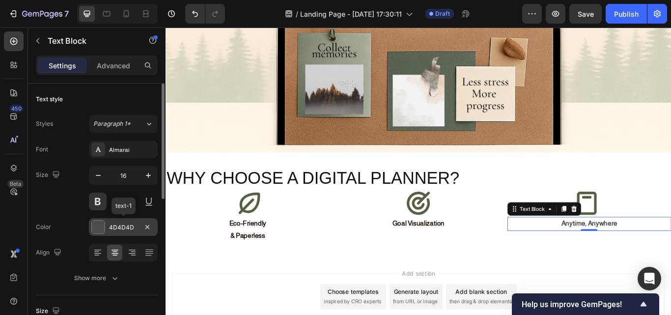
click at [95, 226] on div at bounding box center [98, 227] width 13 height 13
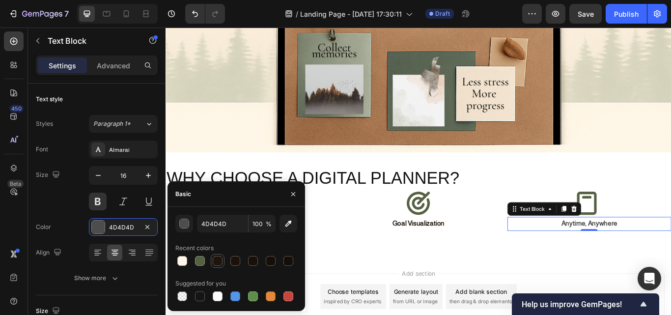
click at [220, 259] on div at bounding box center [218, 261] width 10 height 10
type input "1E140C"
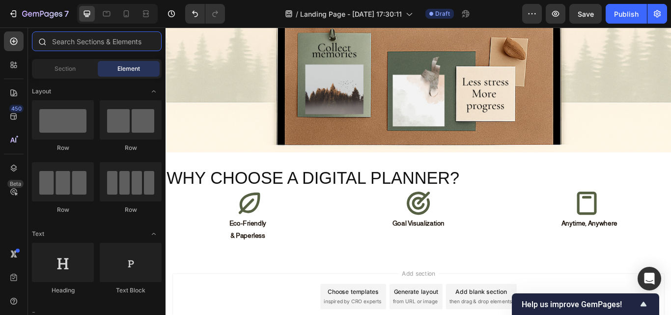
click at [102, 40] on input "text" at bounding box center [97, 41] width 130 height 20
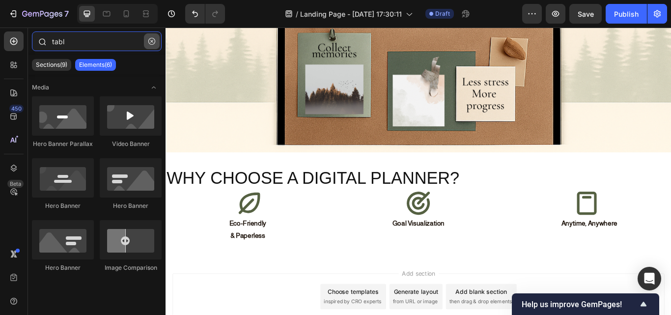
type input "tabl"
click at [150, 44] on icon "button" at bounding box center [151, 41] width 7 height 7
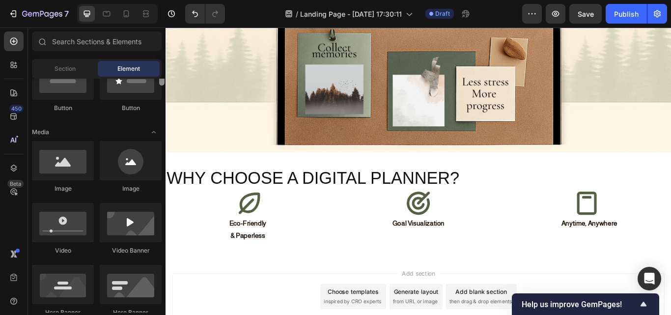
drag, startPoint x: 162, startPoint y: 94, endPoint x: 165, endPoint y: 111, distance: 17.5
click at [162, 86] on div at bounding box center [161, 76] width 5 height 19
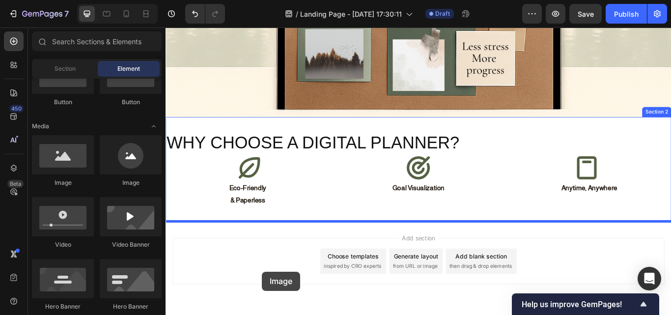
scroll to position [243, 0]
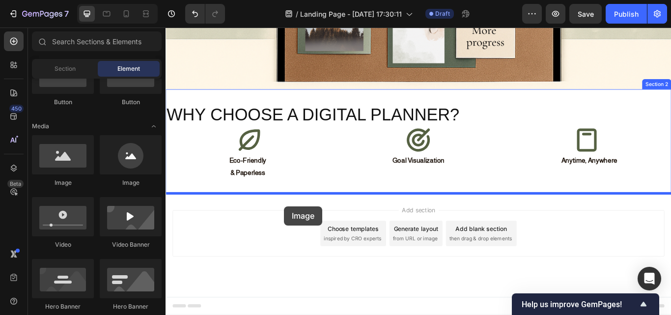
drag, startPoint x: 215, startPoint y: 190, endPoint x: 315, endPoint y: 214, distance: 103.2
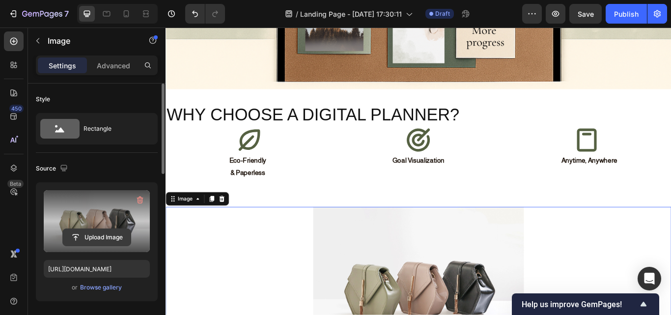
click at [100, 234] on input "file" at bounding box center [97, 237] width 68 height 17
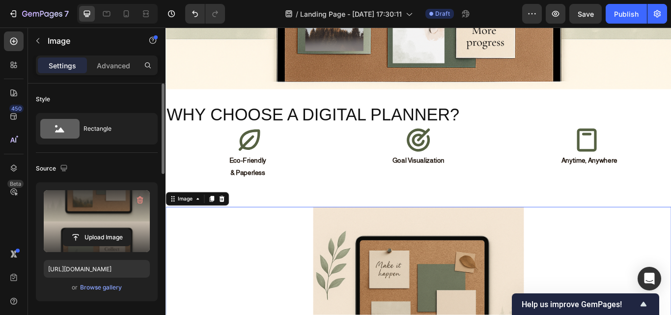
type input "https://cdn.shopify.com/s/files/1/0901/1799/6832/files/gempages_571366959292089…"
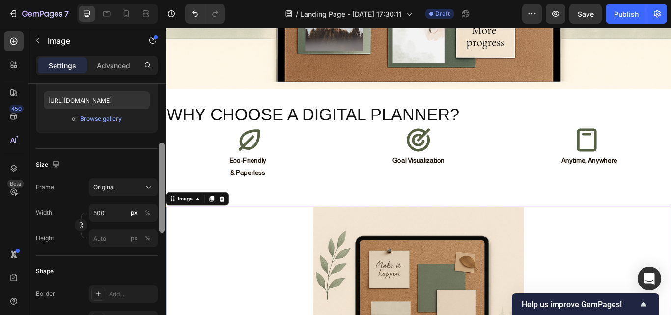
drag, startPoint x: 164, startPoint y: 151, endPoint x: 158, endPoint y: 210, distance: 58.8
click at [158, 210] on div "Style Rectangle Source Upload Image https://cdn.shopify.com/s/files/1/0901/1799…" at bounding box center [97, 214] width 138 height 260
click at [117, 216] on input "500" at bounding box center [123, 214] width 69 height 18
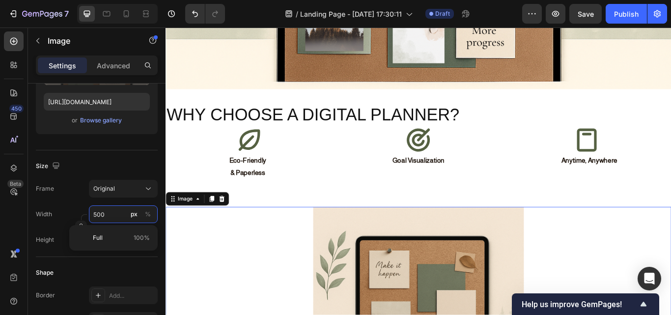
type input "0"
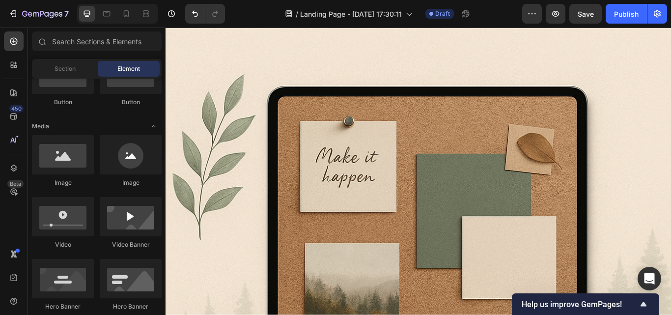
scroll to position [441, 0]
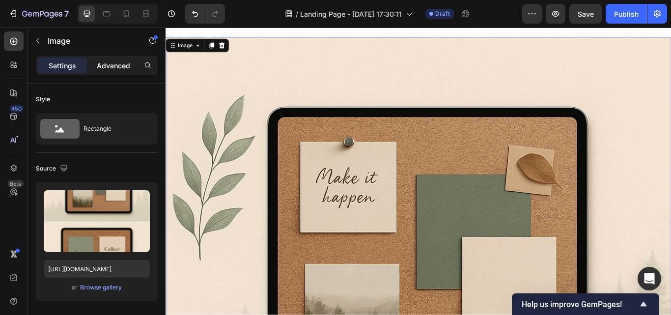
click at [106, 70] on p "Advanced" at bounding box center [113, 65] width 33 height 10
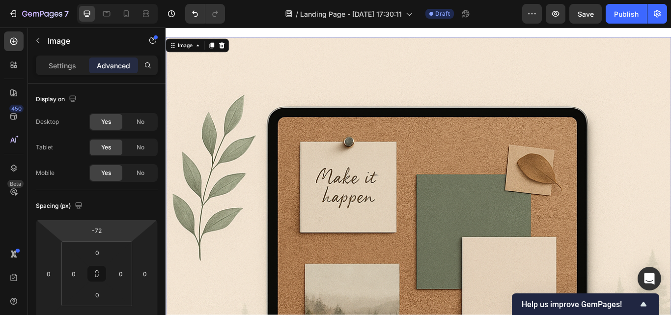
drag, startPoint x: 122, startPoint y: 226, endPoint x: 117, endPoint y: 254, distance: 28.4
click at [117, 0] on html "7 / Landing Page - Sep 28, 17:30:11 Draft Preview Save Publish 450 Beta Section…" at bounding box center [335, 0] width 671 height 0
click at [101, 235] on input "-72" at bounding box center [97, 230] width 20 height 15
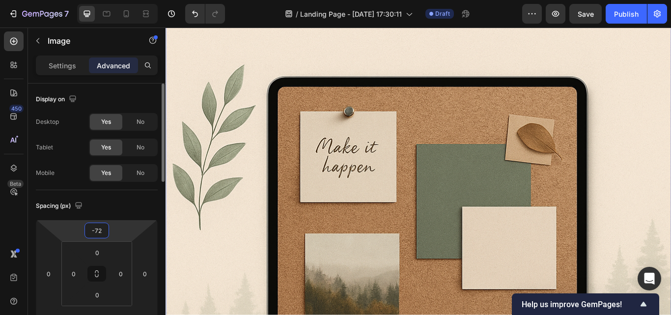
type input "-7"
type input "-0"
type input "0"
drag, startPoint x: 108, startPoint y: 254, endPoint x: 122, endPoint y: 219, distance: 37.9
click at [122, 219] on div "Spacing (px) 0 0 0 0 0 0 0 0" at bounding box center [97, 263] width 122 height 146
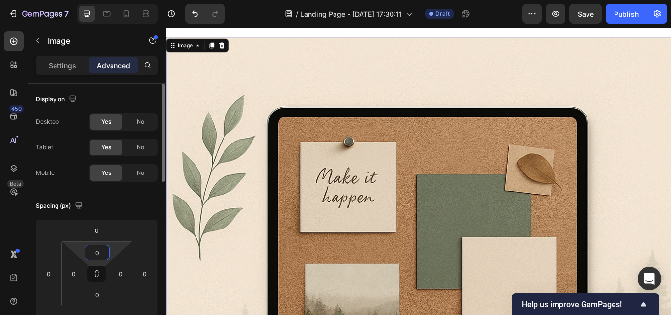
drag, startPoint x: 112, startPoint y: 249, endPoint x: 96, endPoint y: 242, distance: 17.4
click at [96, 0] on html "7 / Landing Page - Sep 28, 17:30:11 Draft Preview Save Publish 450 Beta Section…" at bounding box center [335, 0] width 671 height 0
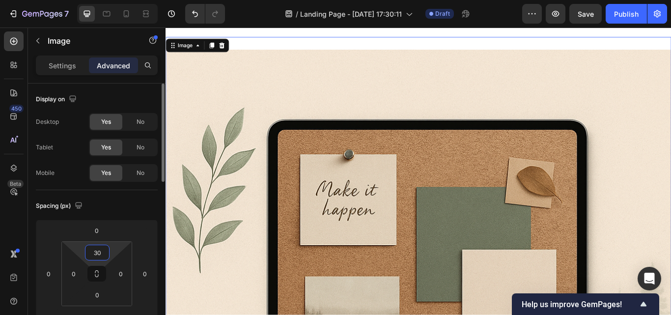
type input "3"
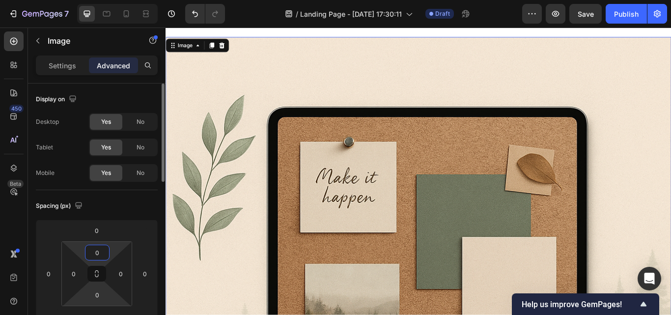
type input "0"
drag, startPoint x: 113, startPoint y: 299, endPoint x: 129, endPoint y: 193, distance: 107.3
click at [129, 0] on html "7 / Landing Page - Sep 28, 17:30:11 Draft Preview Save Publish 450 Beta Section…" at bounding box center [335, 0] width 671 height 0
type input "2"
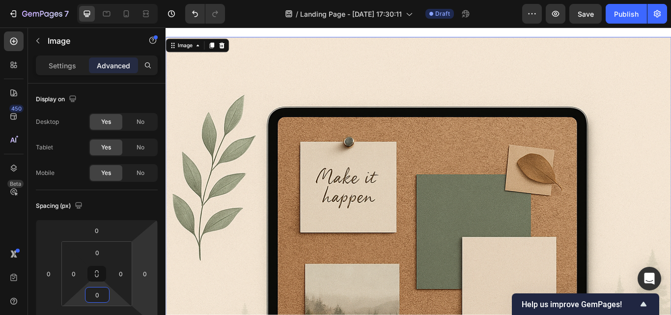
type input "0"
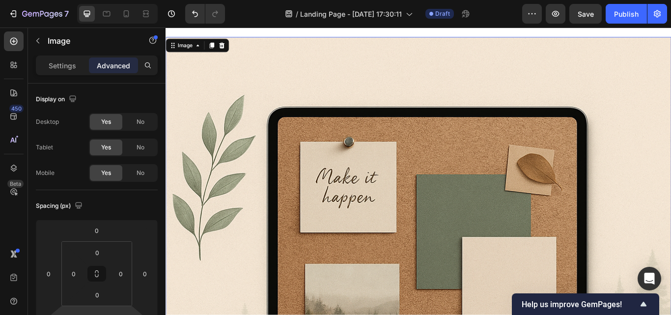
type input "432"
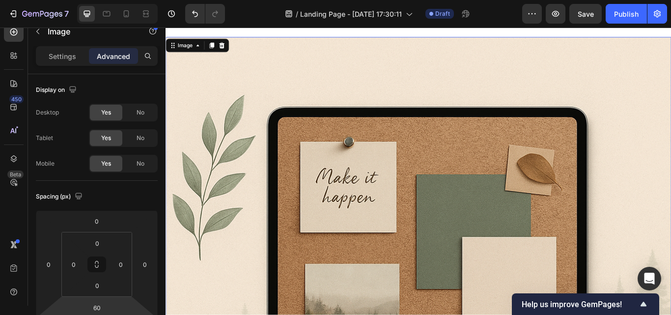
drag, startPoint x: 124, startPoint y: 329, endPoint x: 121, endPoint y: 296, distance: 32.6
click at [121, 0] on html "7 / Landing Page - Sep 28, 17:30:11 Draft Preview Save Publish 450 Beta Section…" at bounding box center [335, 0] width 671 height 0
click at [99, 308] on input "60" at bounding box center [97, 307] width 20 height 15
click at [232, 48] on icon at bounding box center [231, 49] width 8 height 8
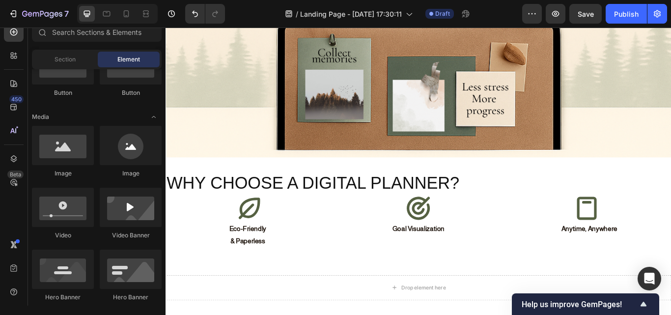
scroll to position [156, 0]
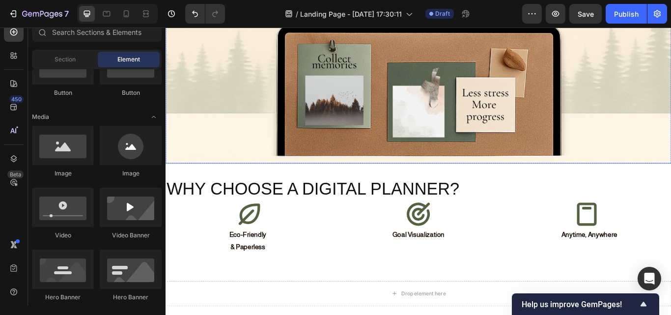
drag, startPoint x: 735, startPoint y: 72, endPoint x: 709, endPoint y: 10, distance: 67.2
click at [671, 10] on html "Header DIGITAL PLANNER Heading Organize, Visualize, Thrive Text Block Plan smar…" at bounding box center [461, 190] width 590 height 639
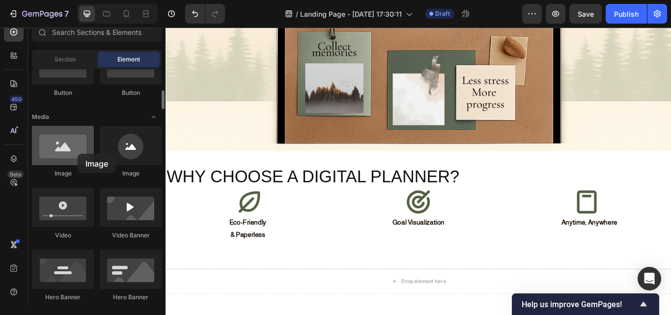
scroll to position [177, 0]
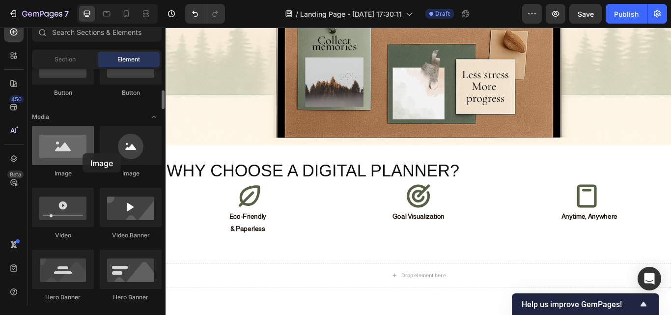
drag, startPoint x: 68, startPoint y: 154, endPoint x: 83, endPoint y: 153, distance: 14.3
click at [83, 153] on div at bounding box center [63, 145] width 62 height 39
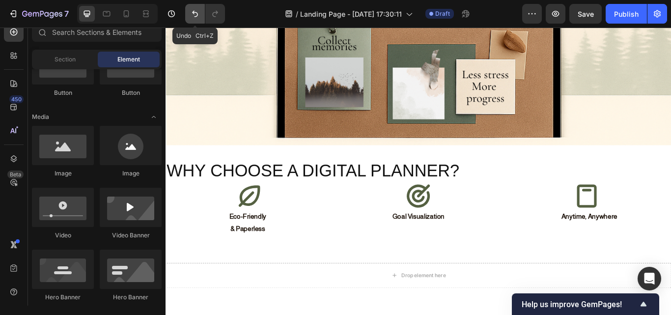
click at [198, 11] on icon "Undo/Redo" at bounding box center [195, 14] width 10 height 10
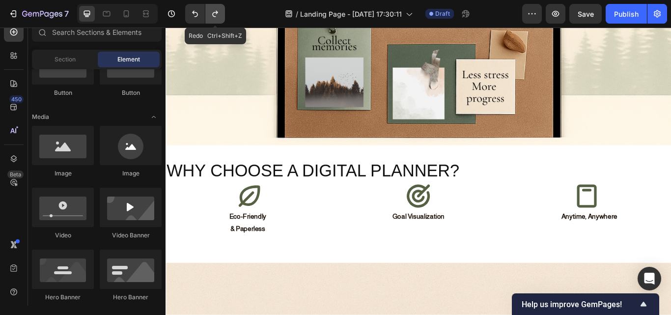
click at [215, 9] on icon "Undo/Redo" at bounding box center [215, 14] width 10 height 10
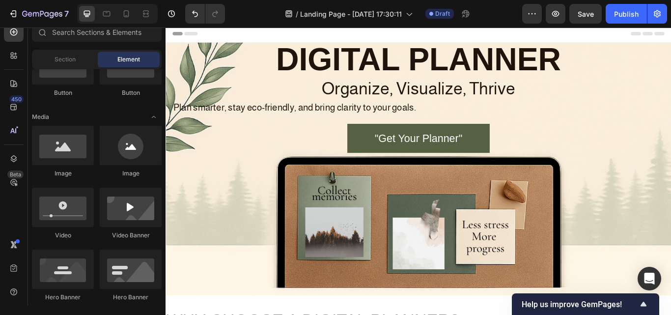
scroll to position [0, 0]
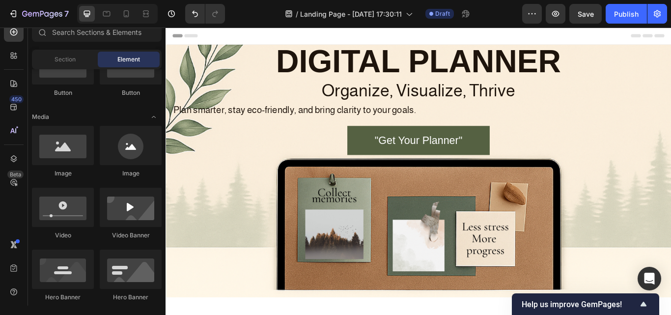
click at [577, 35] on div "Header" at bounding box center [461, 38] width 574 height 20
click at [558, 16] on icon "button" at bounding box center [555, 14] width 7 height 6
click at [529, 13] on icon "button" at bounding box center [532, 14] width 10 height 10
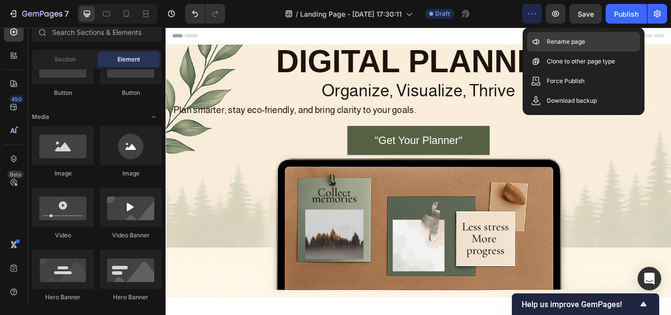
click at [541, 36] on div "Rename page" at bounding box center [583, 42] width 113 height 20
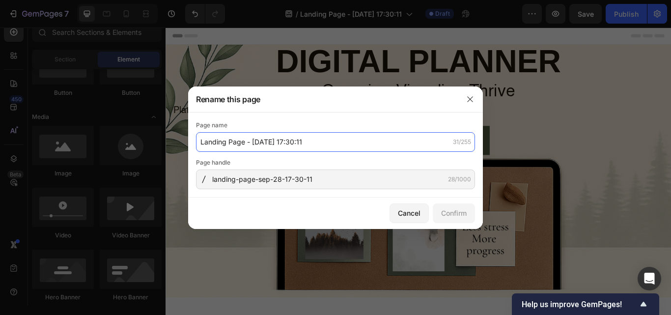
click at [360, 142] on input "Landing Page - [DATE] 17:30:11" at bounding box center [335, 142] width 279 height 20
type input "Landing Page - Sep 28, 17:30:11 new new new"
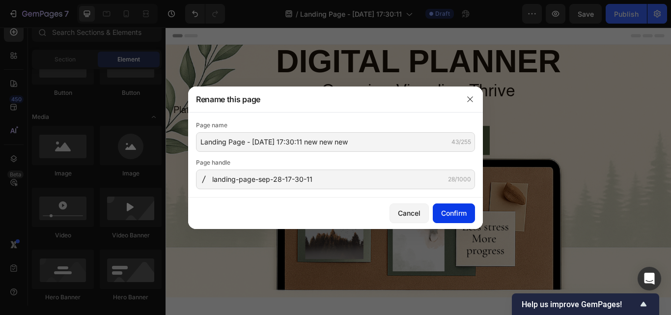
click at [453, 211] on div "Confirm" at bounding box center [454, 213] width 26 height 10
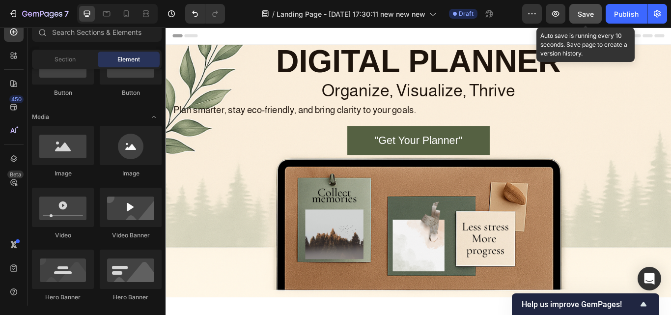
click at [594, 12] on span "Save" at bounding box center [586, 14] width 16 height 8
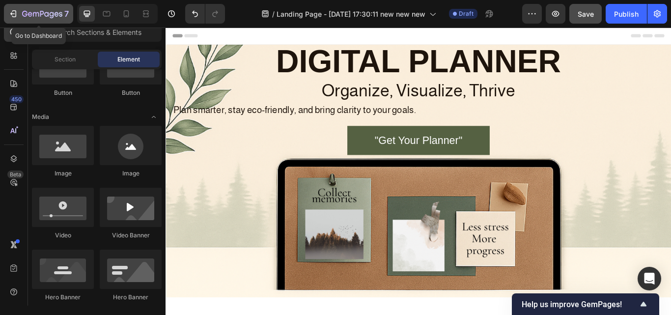
click at [14, 12] on icon "button" at bounding box center [13, 14] width 10 height 10
